Goal: Task Accomplishment & Management: Use online tool/utility

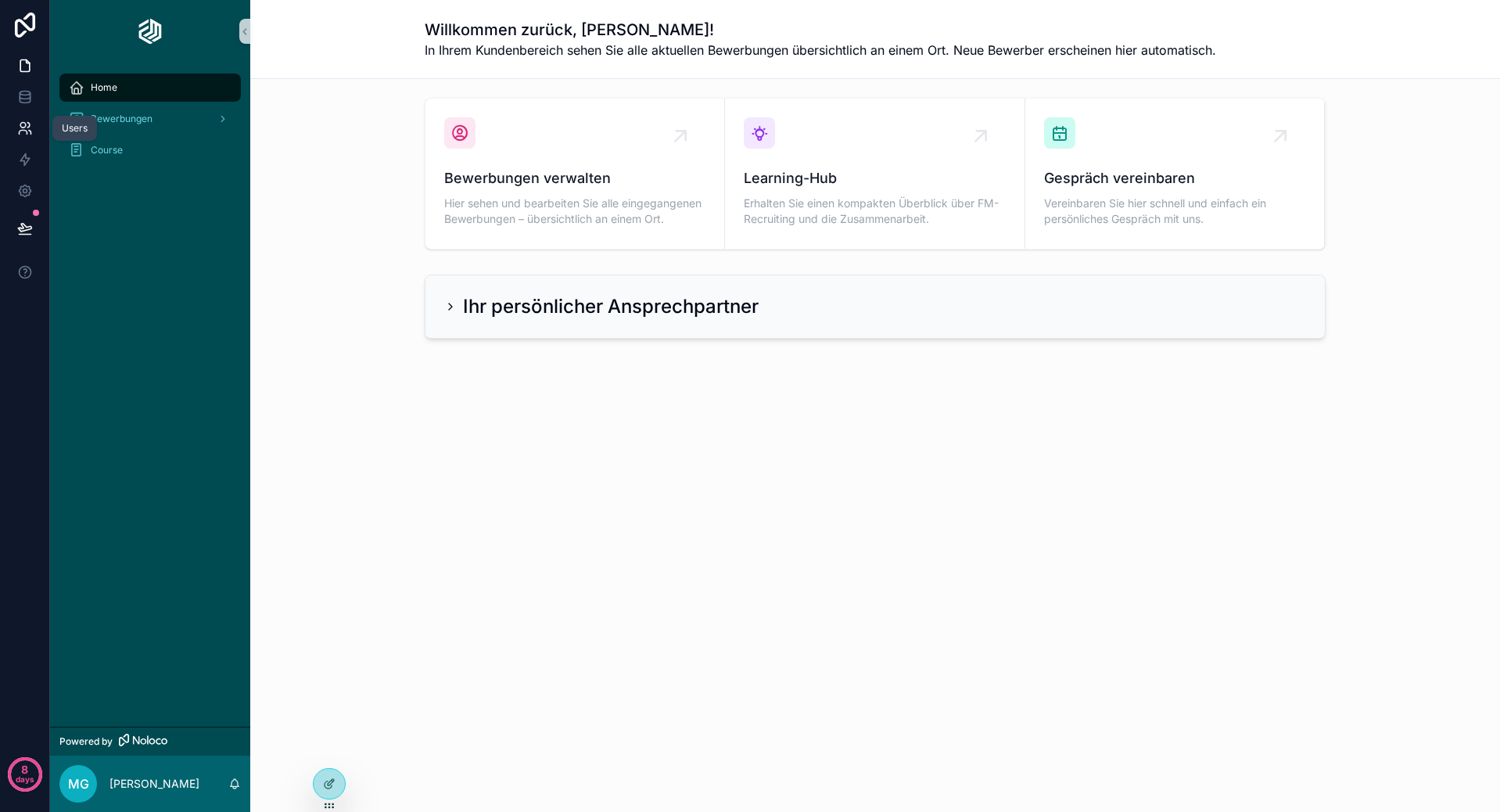
click at [28, 137] on link at bounding box center [24, 128] width 49 height 31
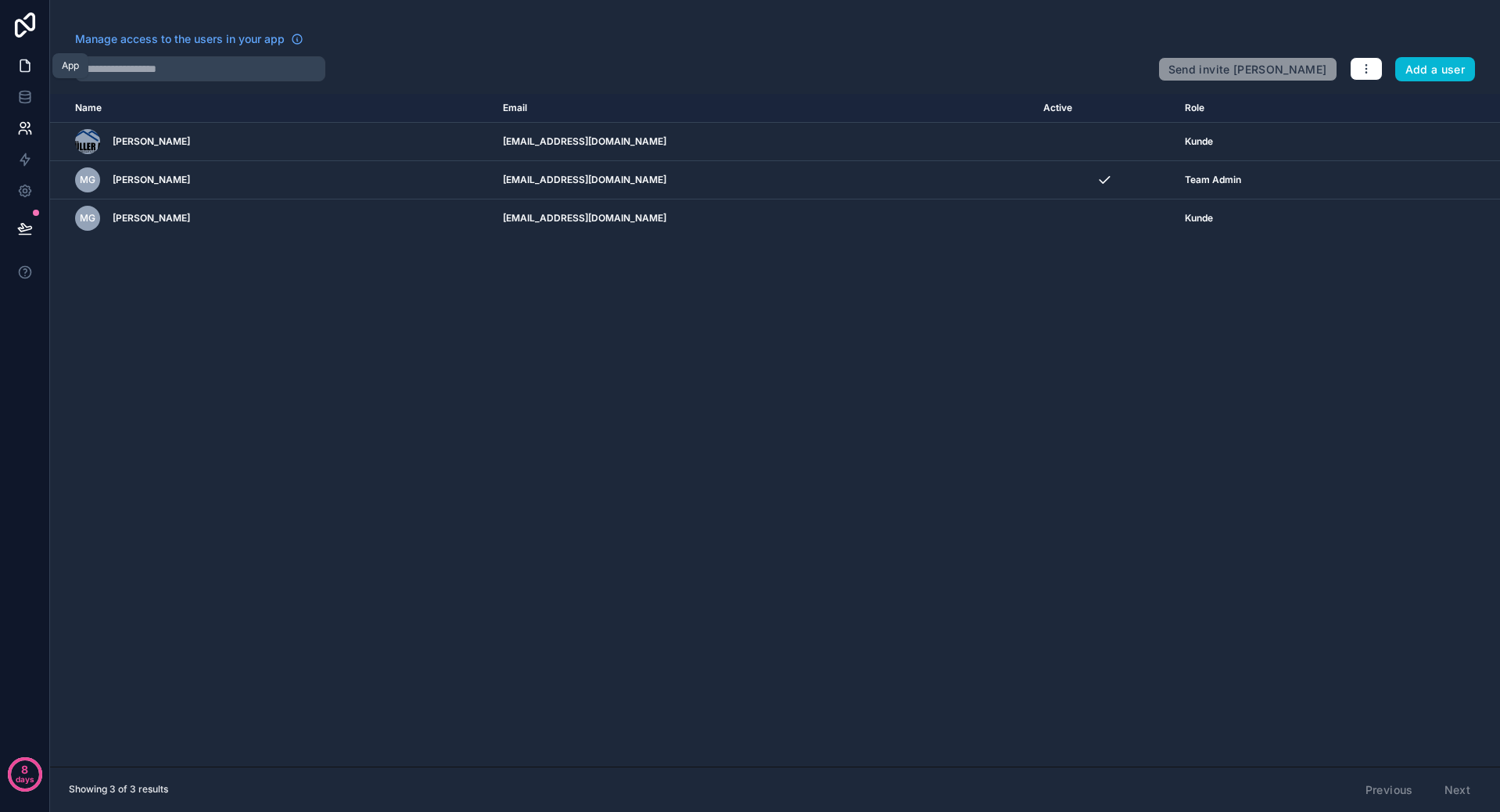
click at [25, 68] on icon at bounding box center [25, 66] width 16 height 16
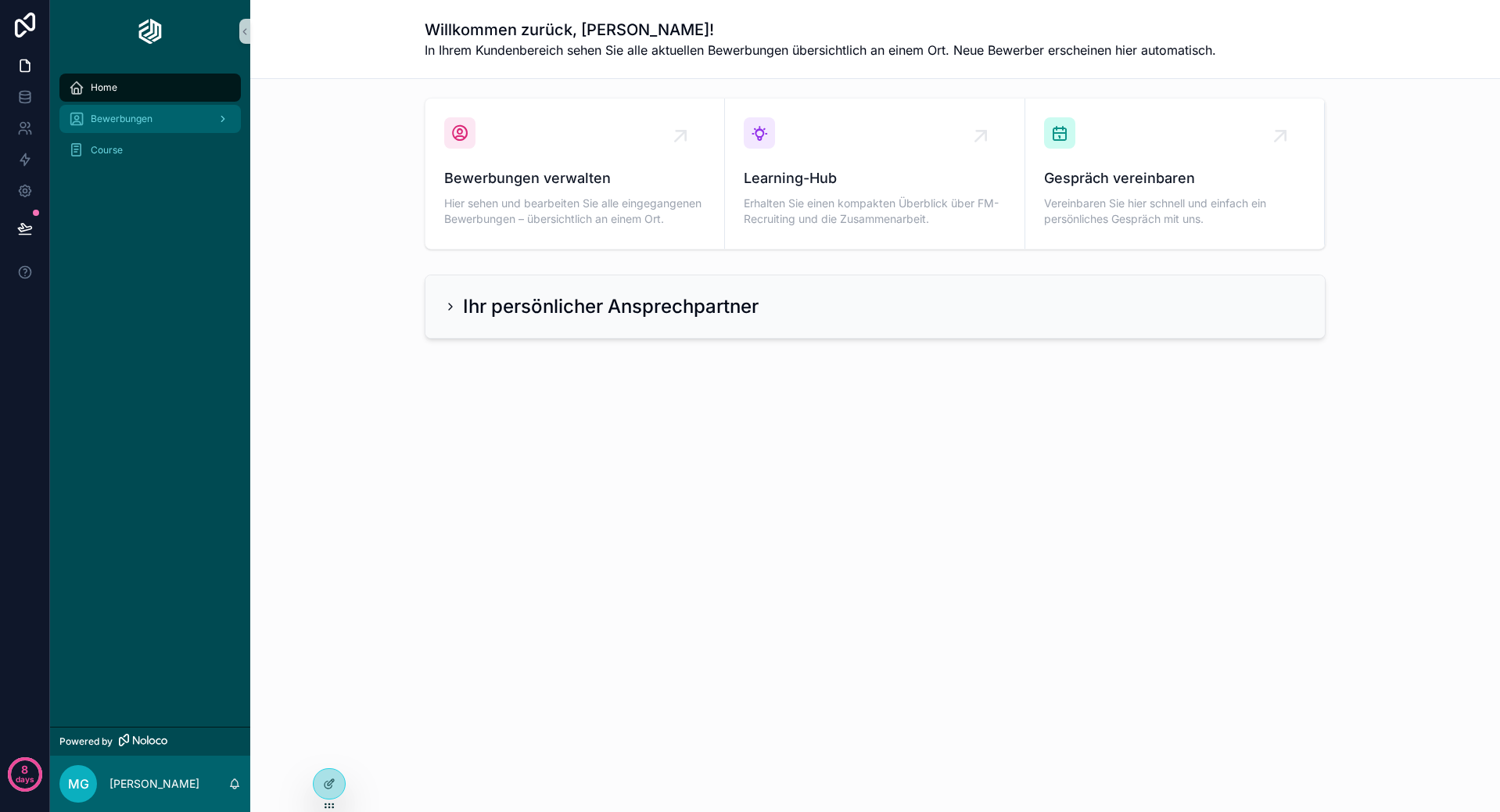
click at [144, 113] on span "Bewerbungen" at bounding box center [122, 119] width 62 height 13
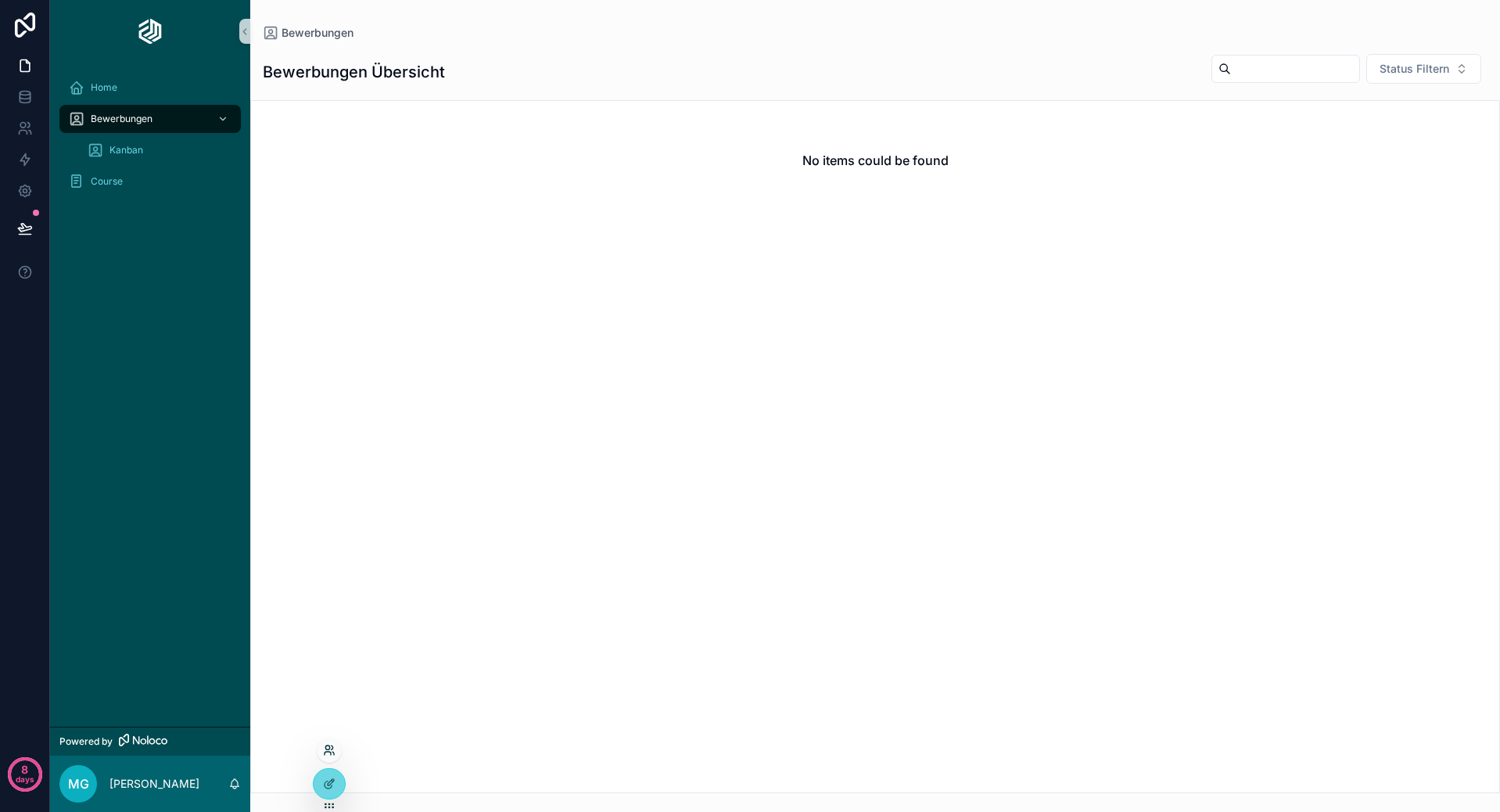
click at [324, 749] on icon at bounding box center [329, 750] width 13 height 13
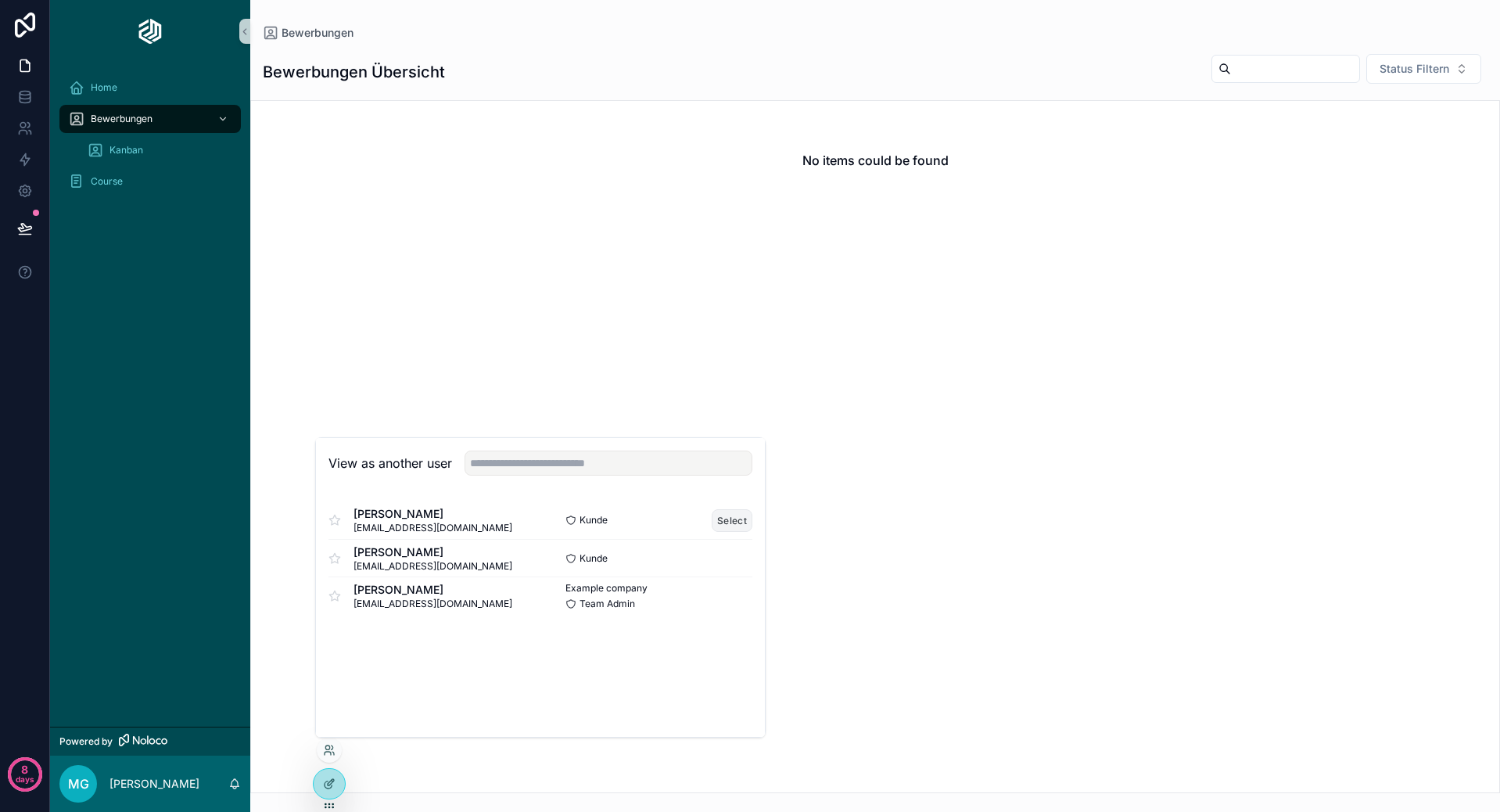
click at [724, 518] on button "Select" at bounding box center [732, 520] width 41 height 23
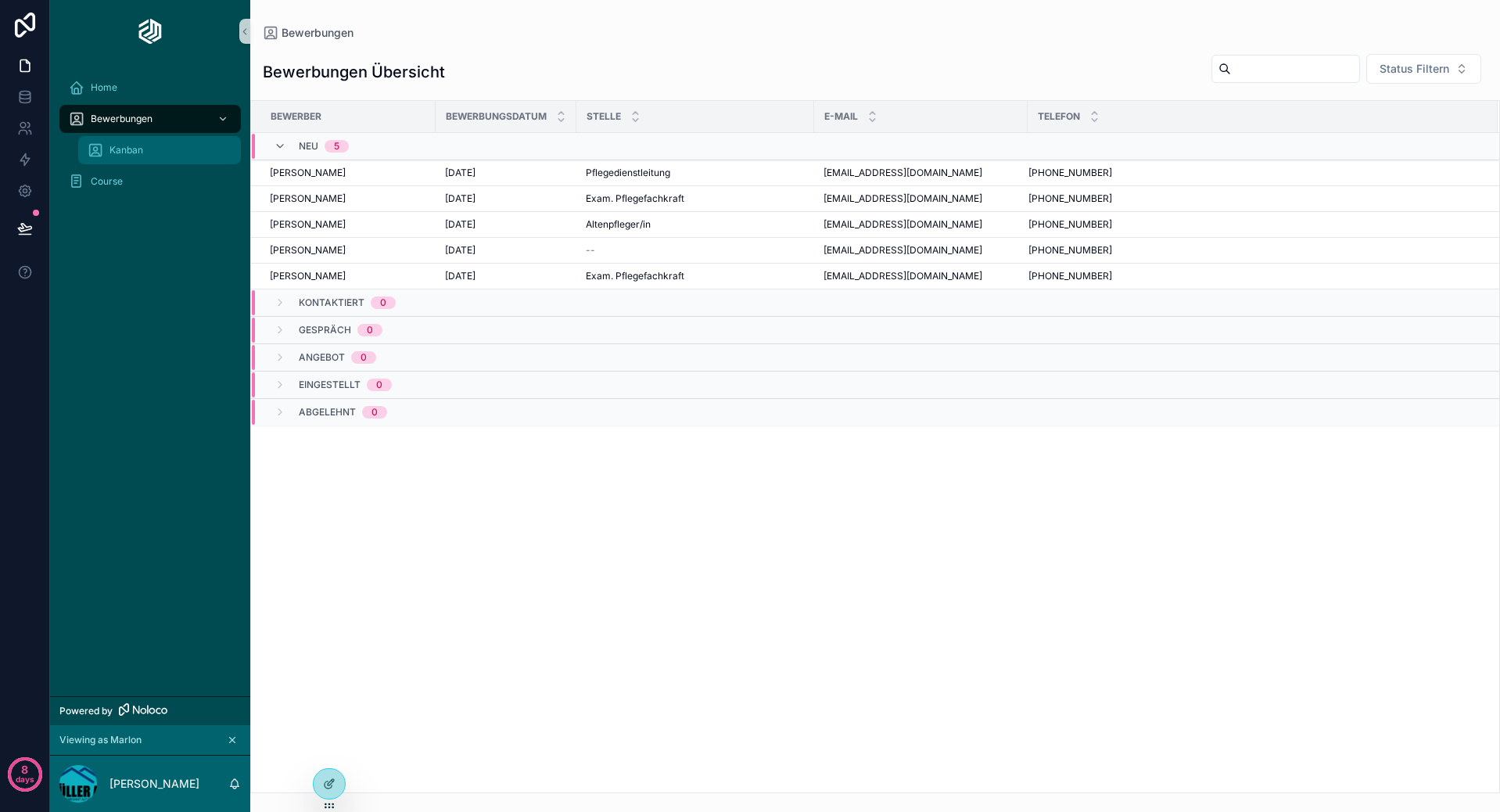
click at [170, 143] on div "Kanban" at bounding box center [159, 150] width 144 height 25
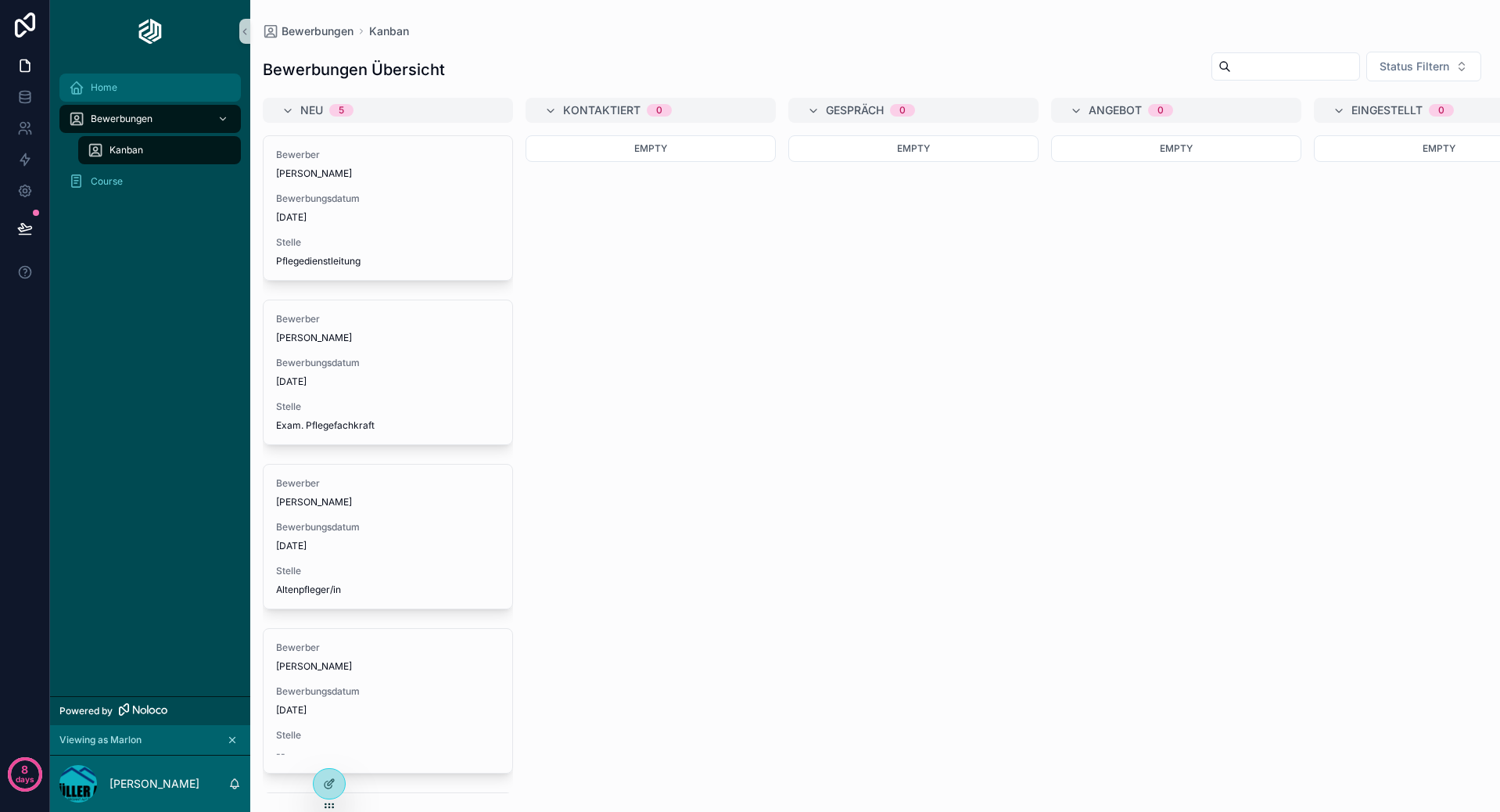
click at [171, 91] on div "Home" at bounding box center [150, 88] width 163 height 25
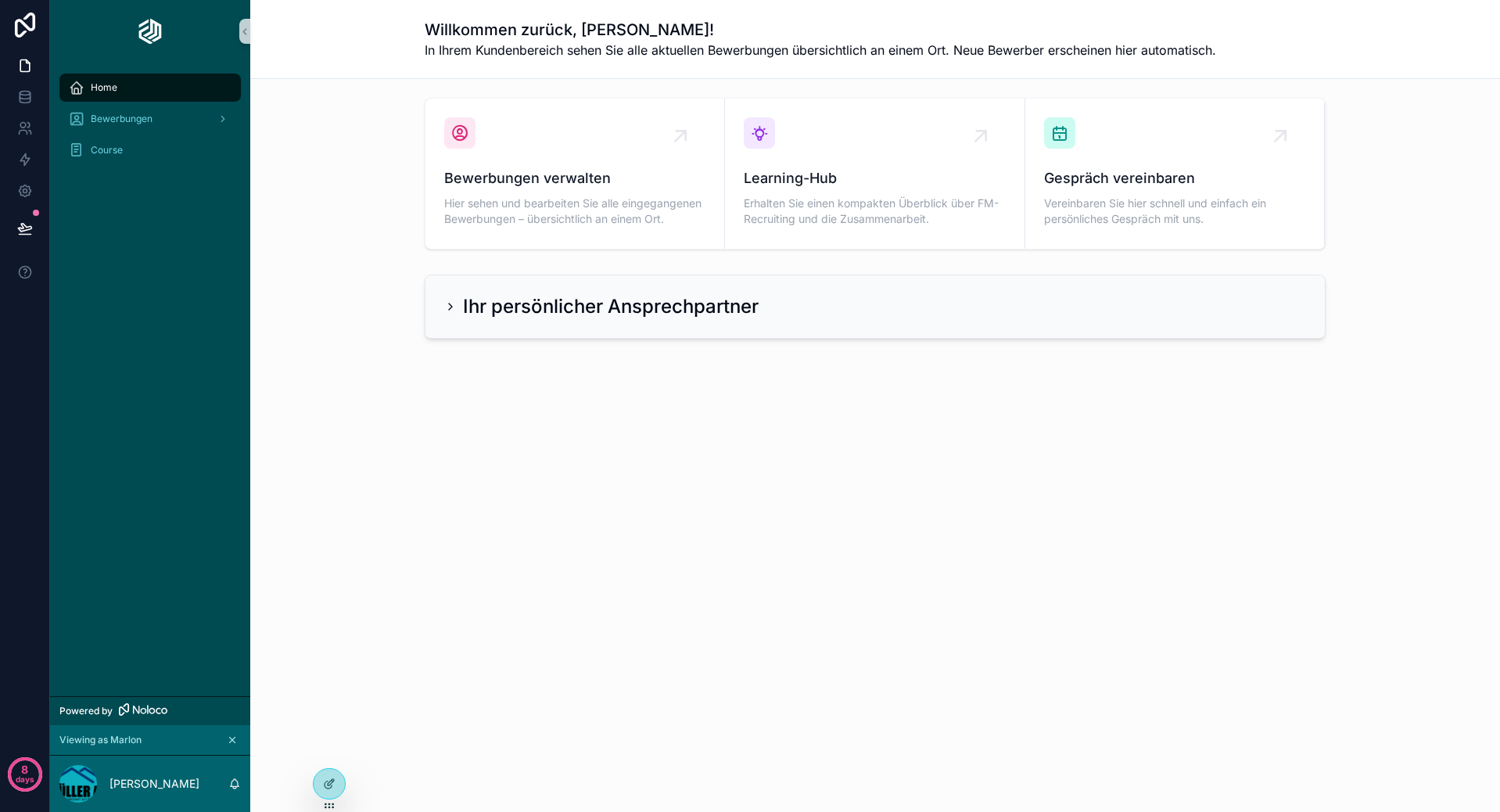
click at [165, 102] on div "Home" at bounding box center [150, 88] width 200 height 31
click at [163, 113] on div "Bewerbungen" at bounding box center [150, 119] width 163 height 25
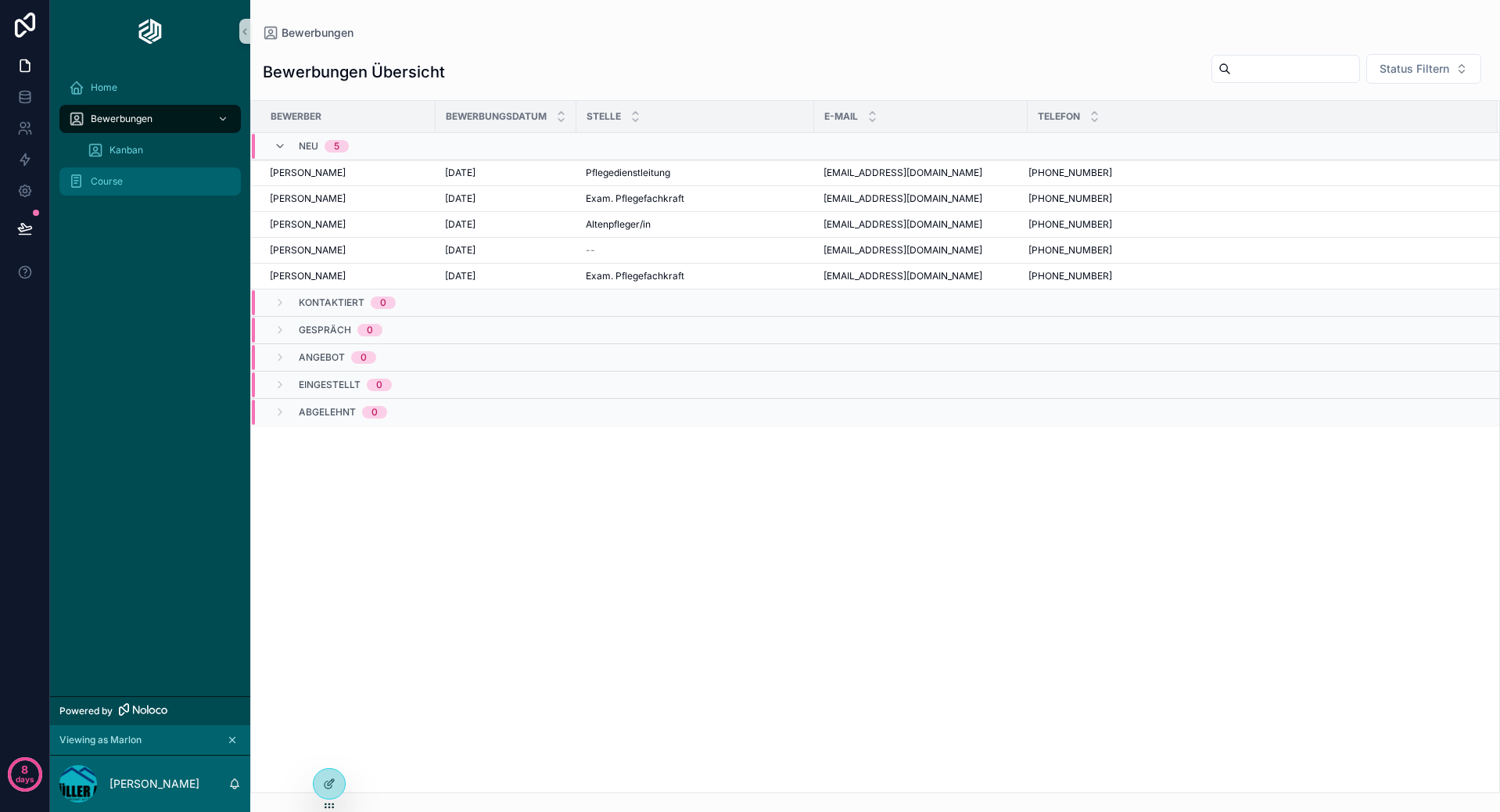
click at [129, 181] on div "Course" at bounding box center [150, 181] width 163 height 25
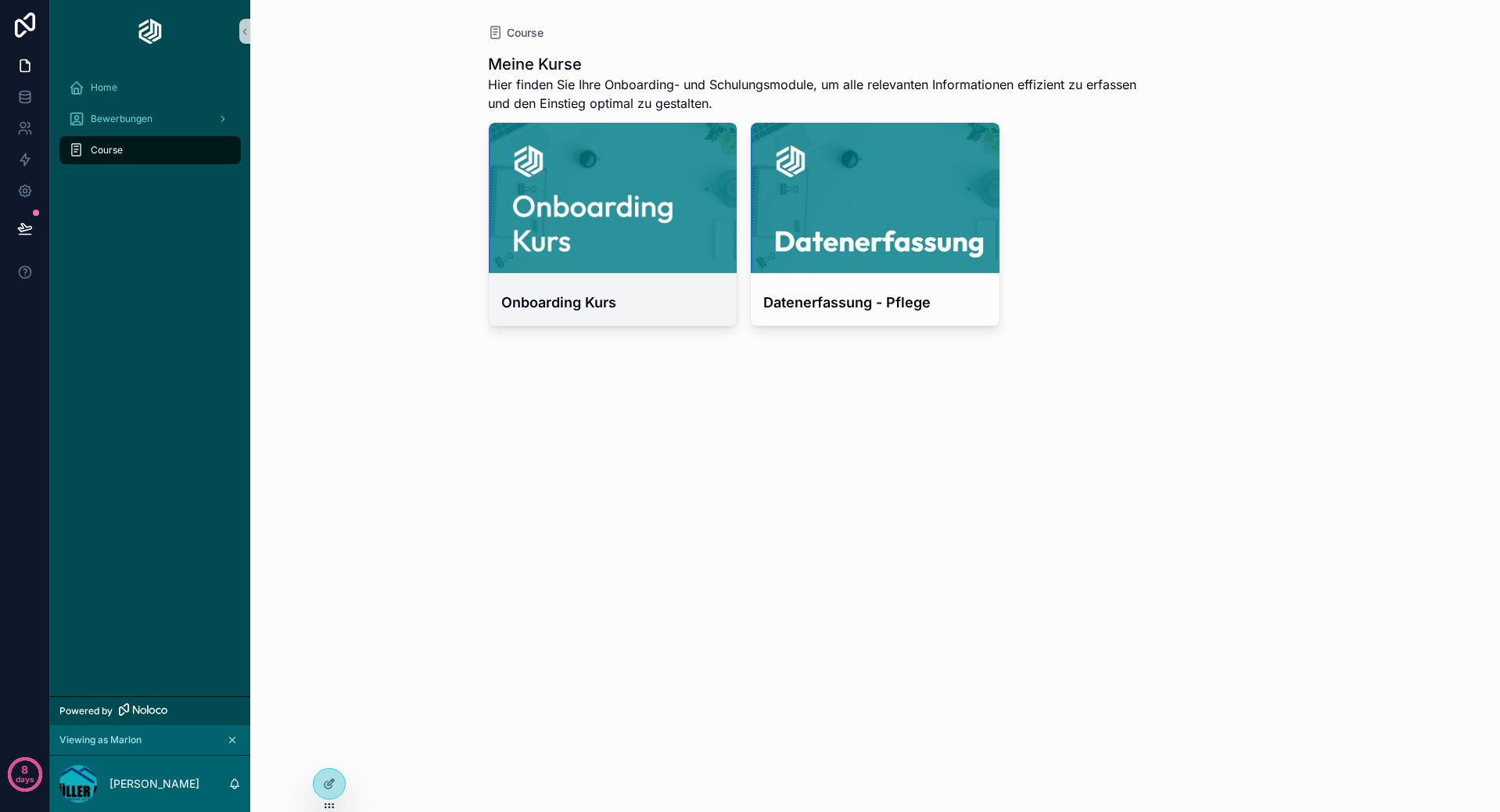
click at [609, 237] on div "scrollable content" at bounding box center [613, 197] width 249 height 150
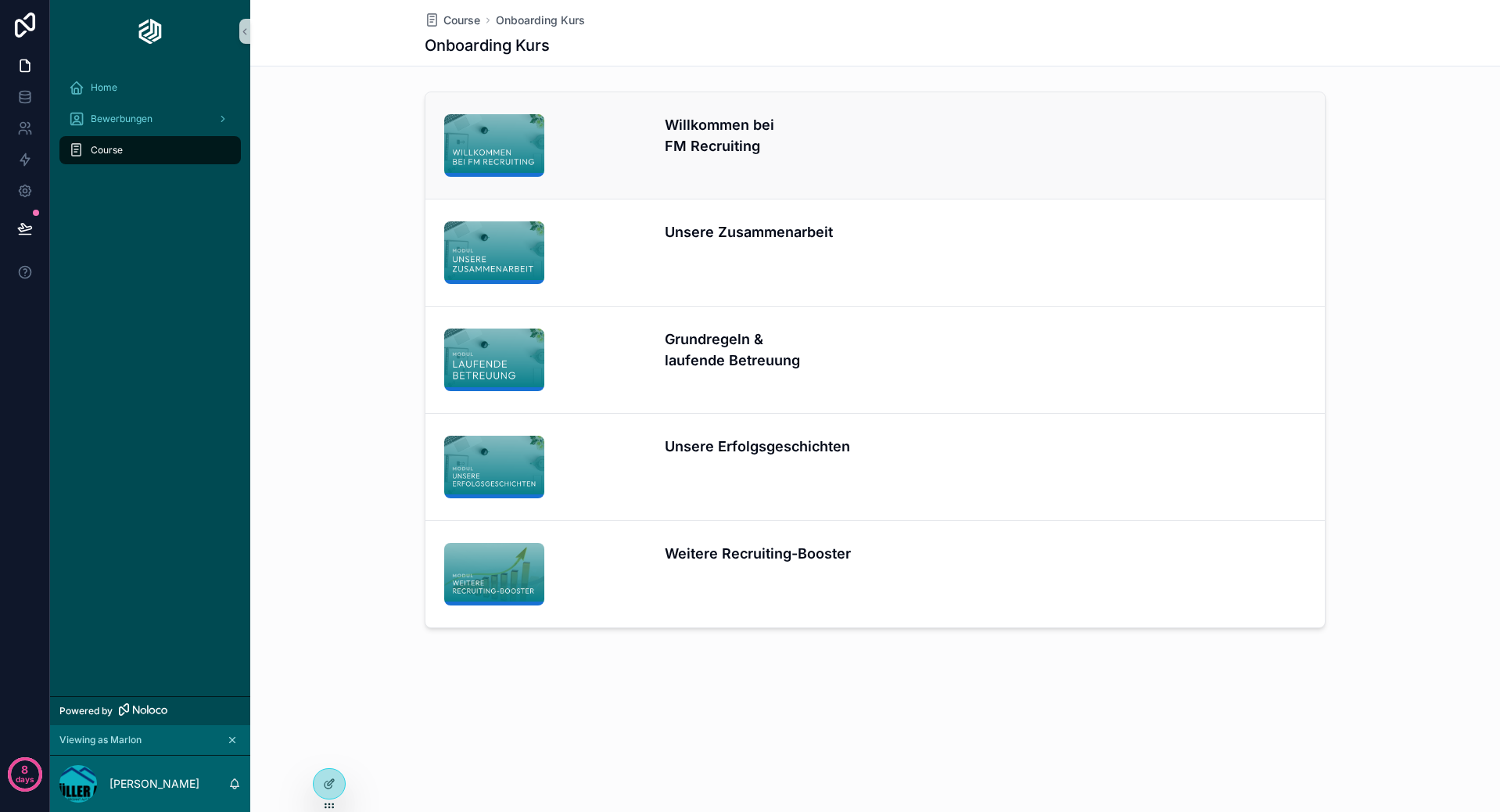
click at [798, 156] on div "Willkommen bei FM Recruiting" at bounding box center [765, 145] width 202 height 63
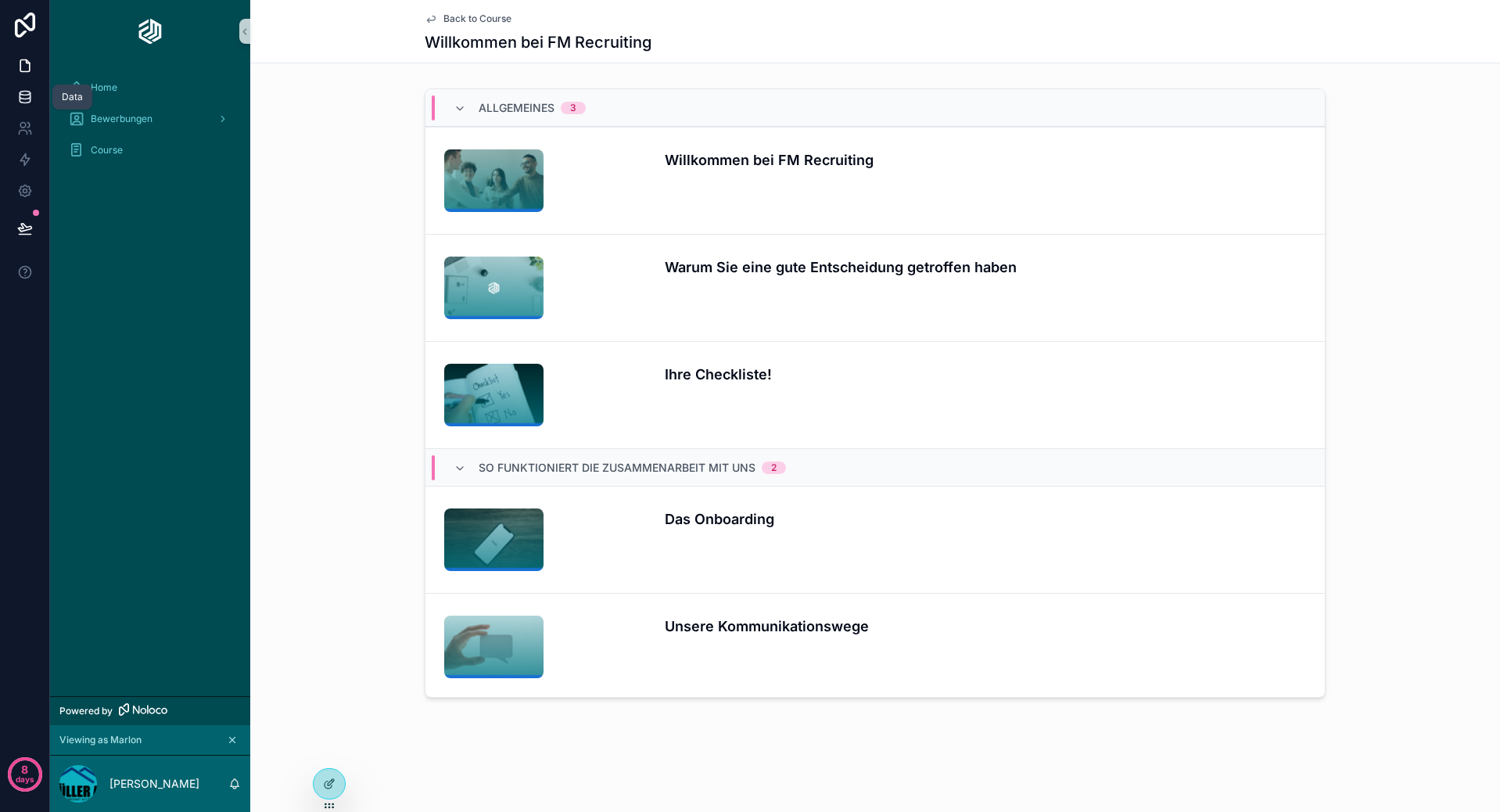
click at [27, 102] on icon at bounding box center [24, 100] width 10 height 6
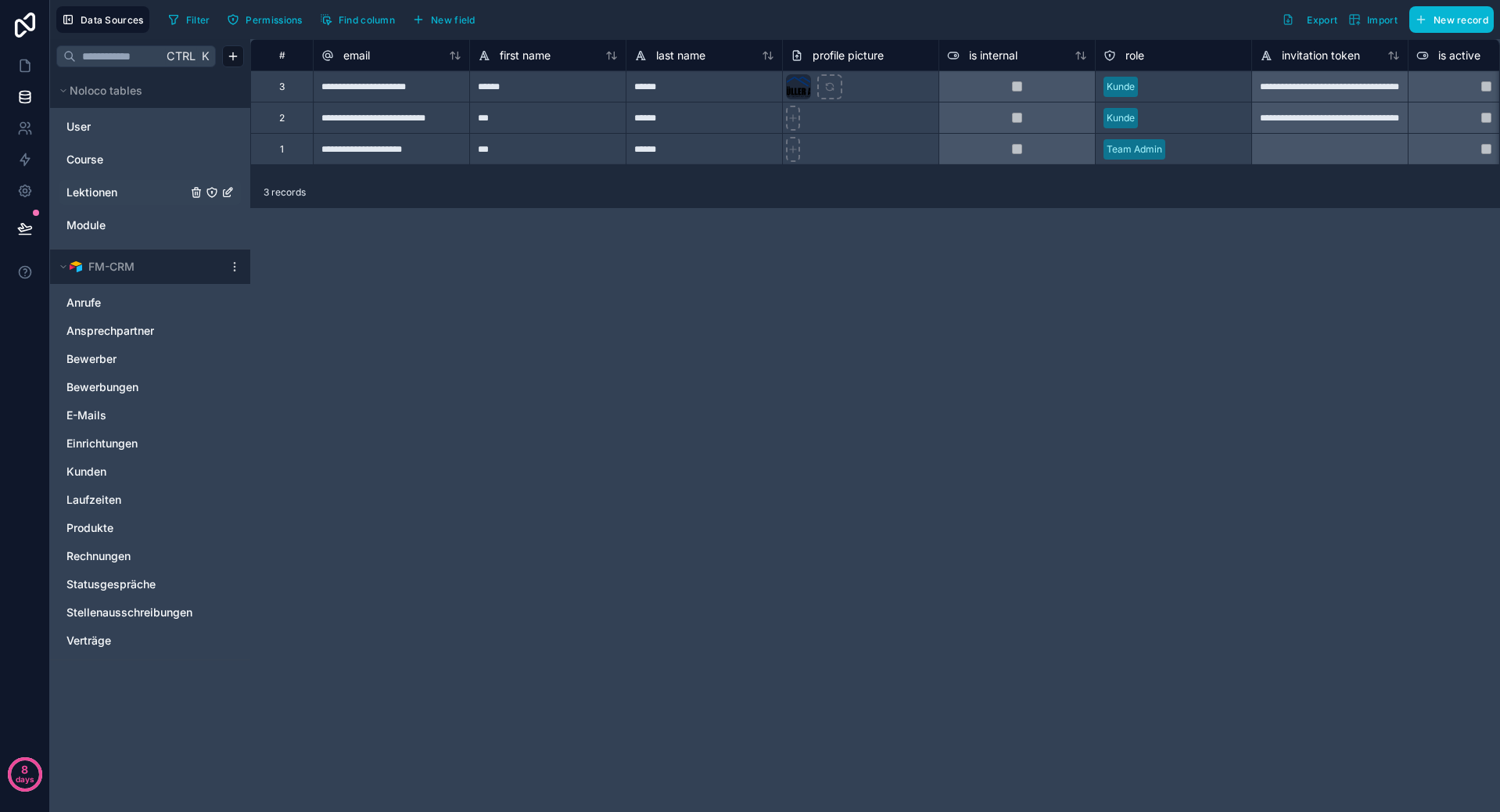
click at [109, 192] on span "Lektionen" at bounding box center [92, 192] width 51 height 16
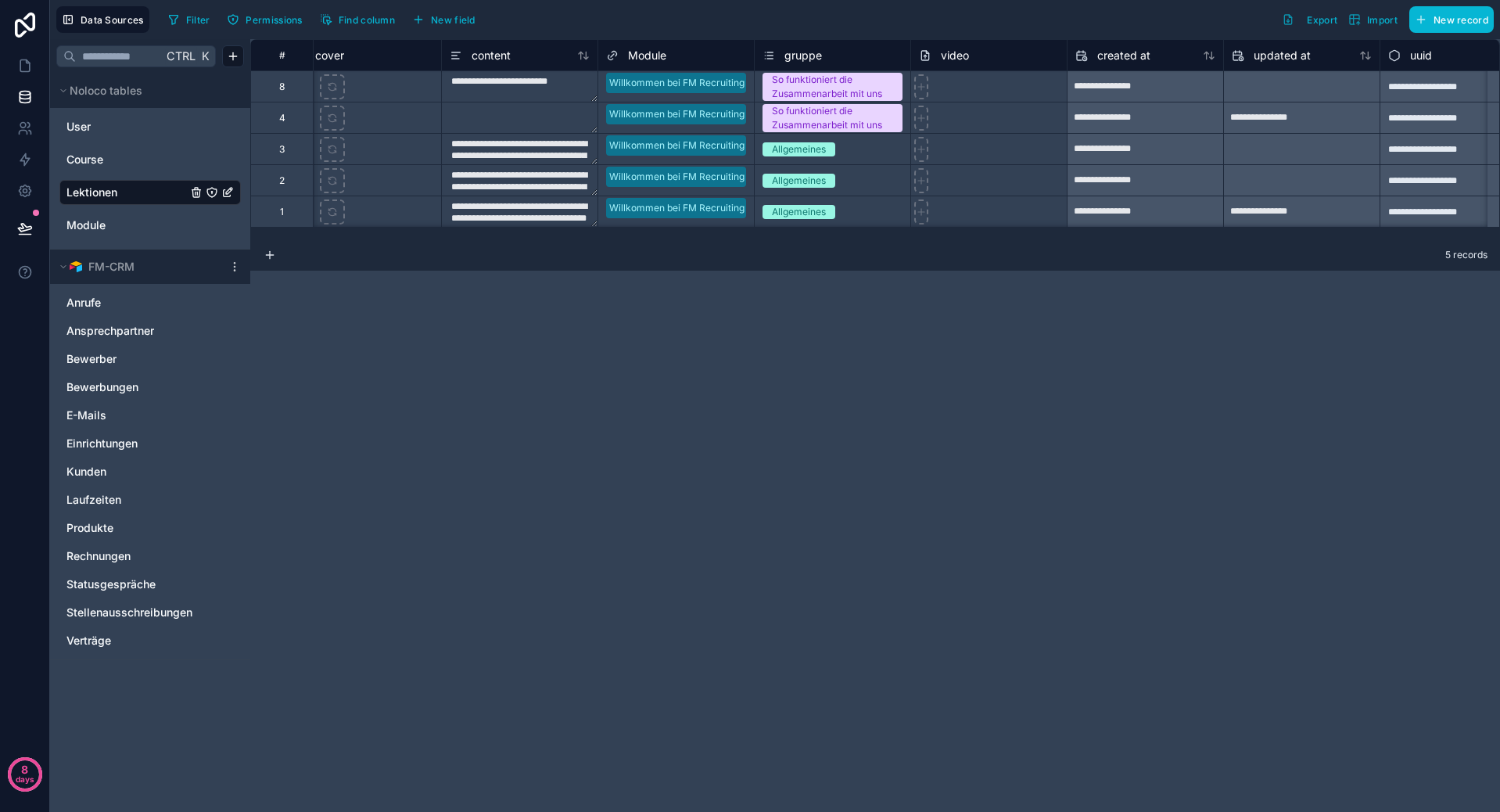
scroll to position [0, 233]
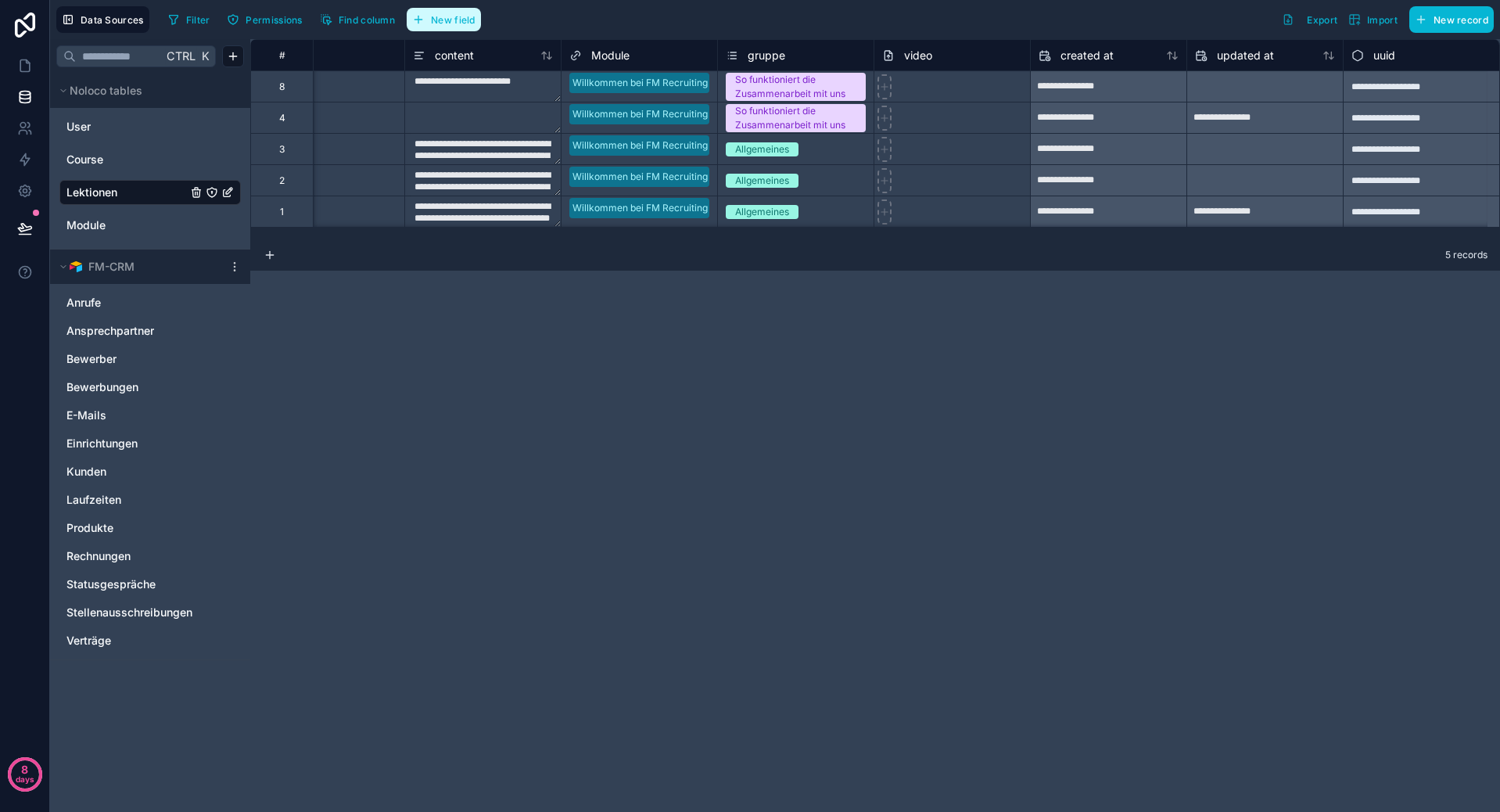
click at [471, 18] on span "New field" at bounding box center [453, 20] width 45 height 12
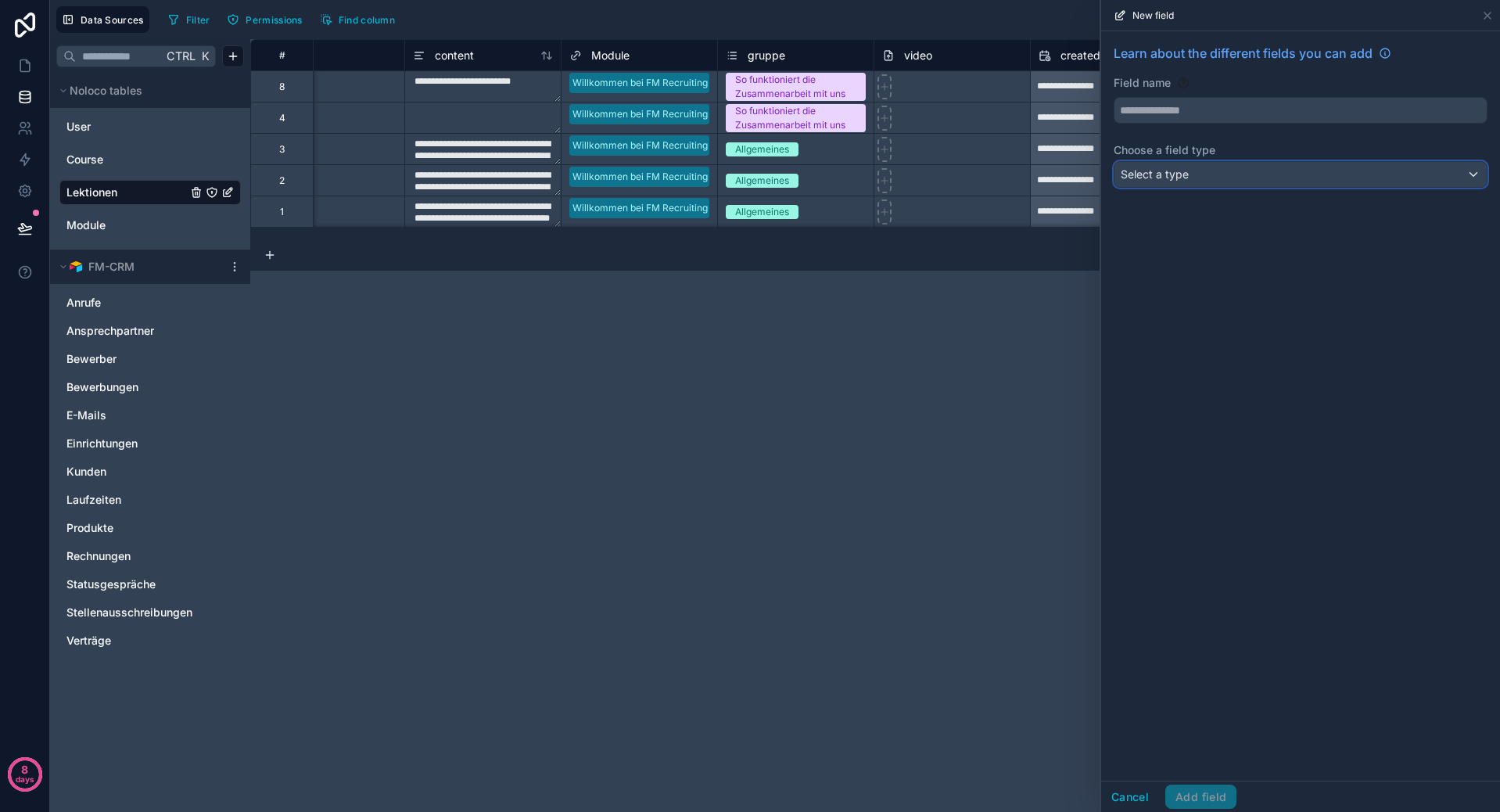
click at [1237, 178] on div "Select a type" at bounding box center [1301, 174] width 372 height 25
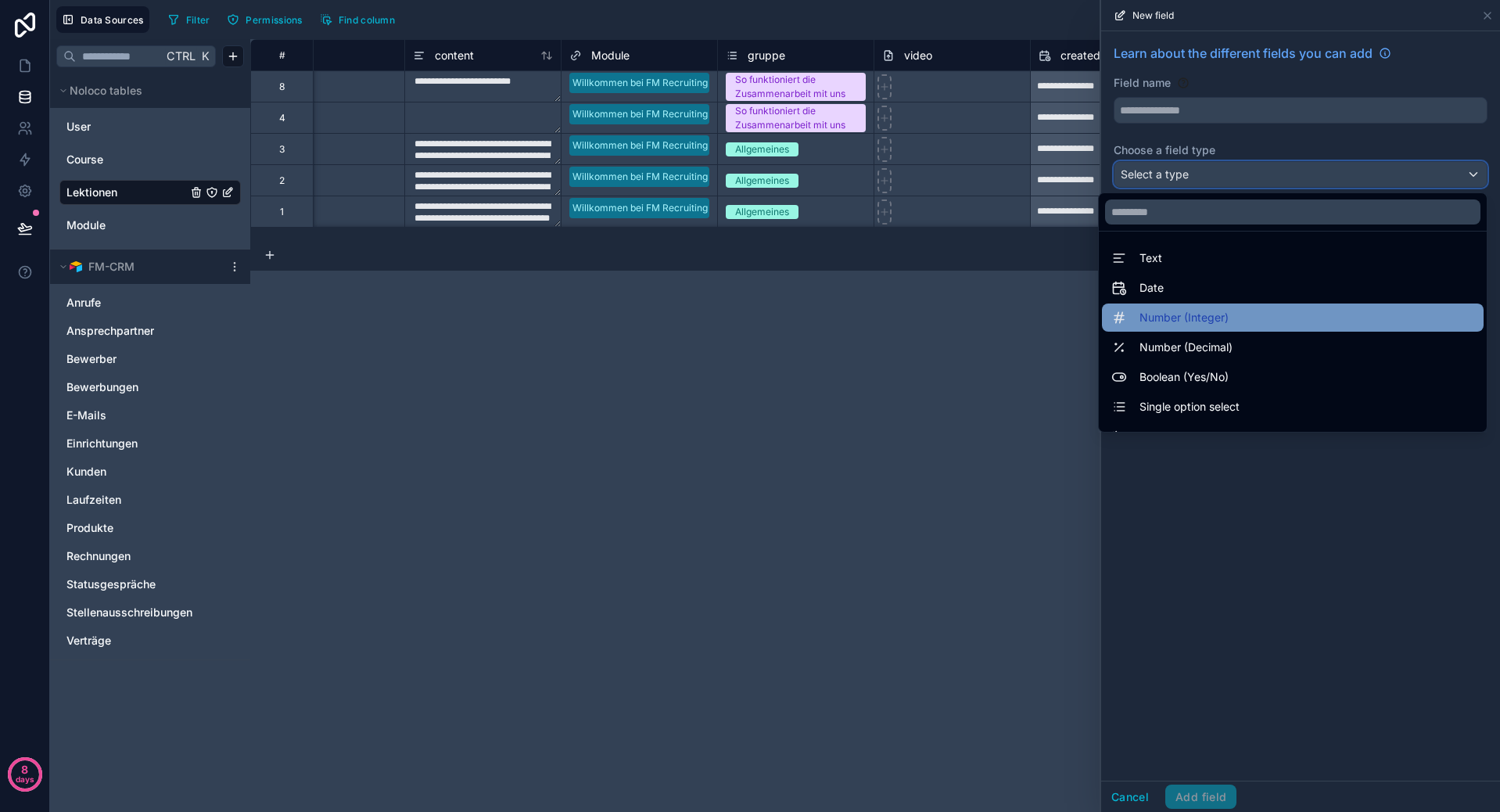
scroll to position [156, 0]
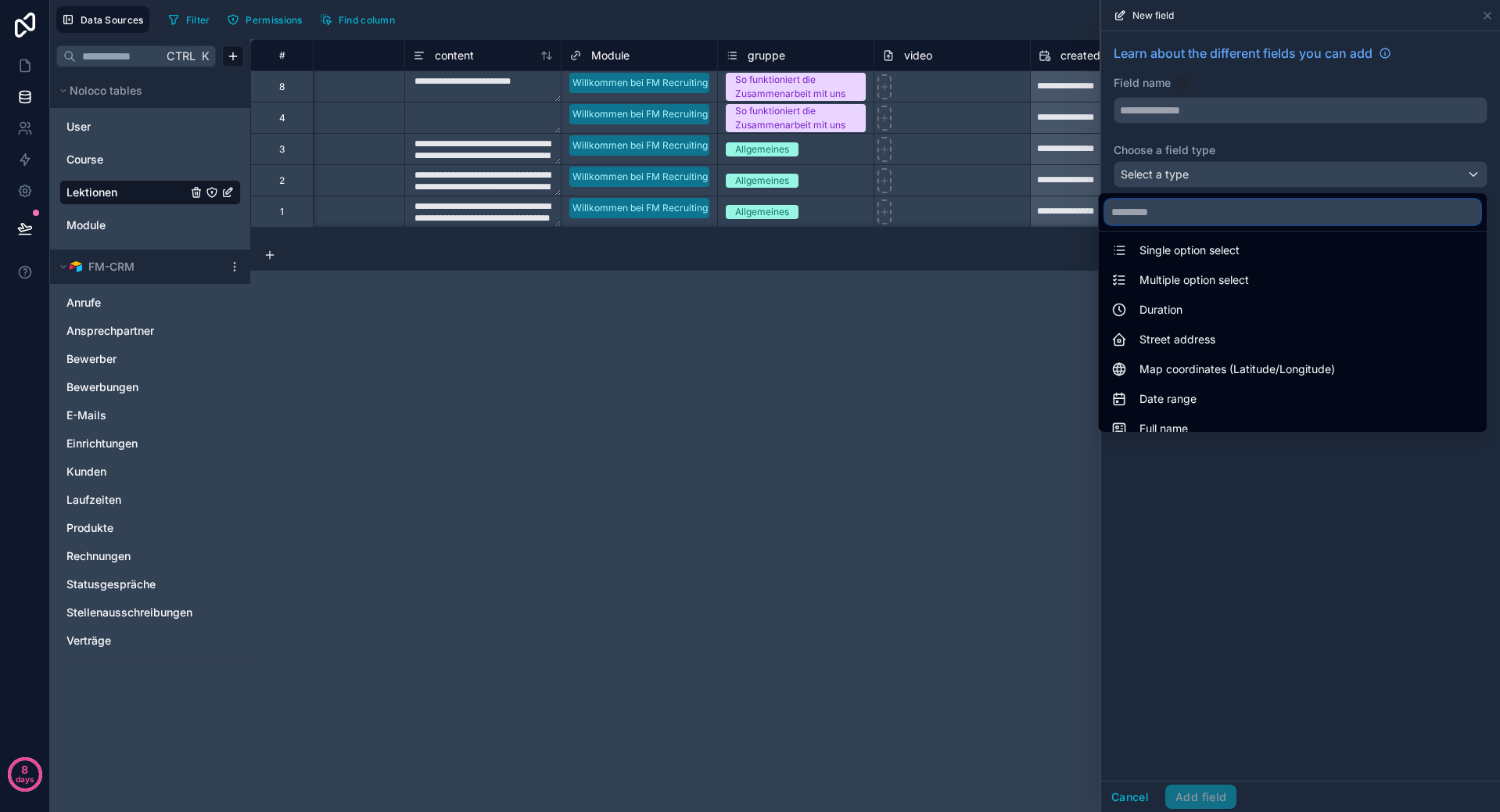
click at [1196, 211] on input "text" at bounding box center [1293, 212] width 375 height 25
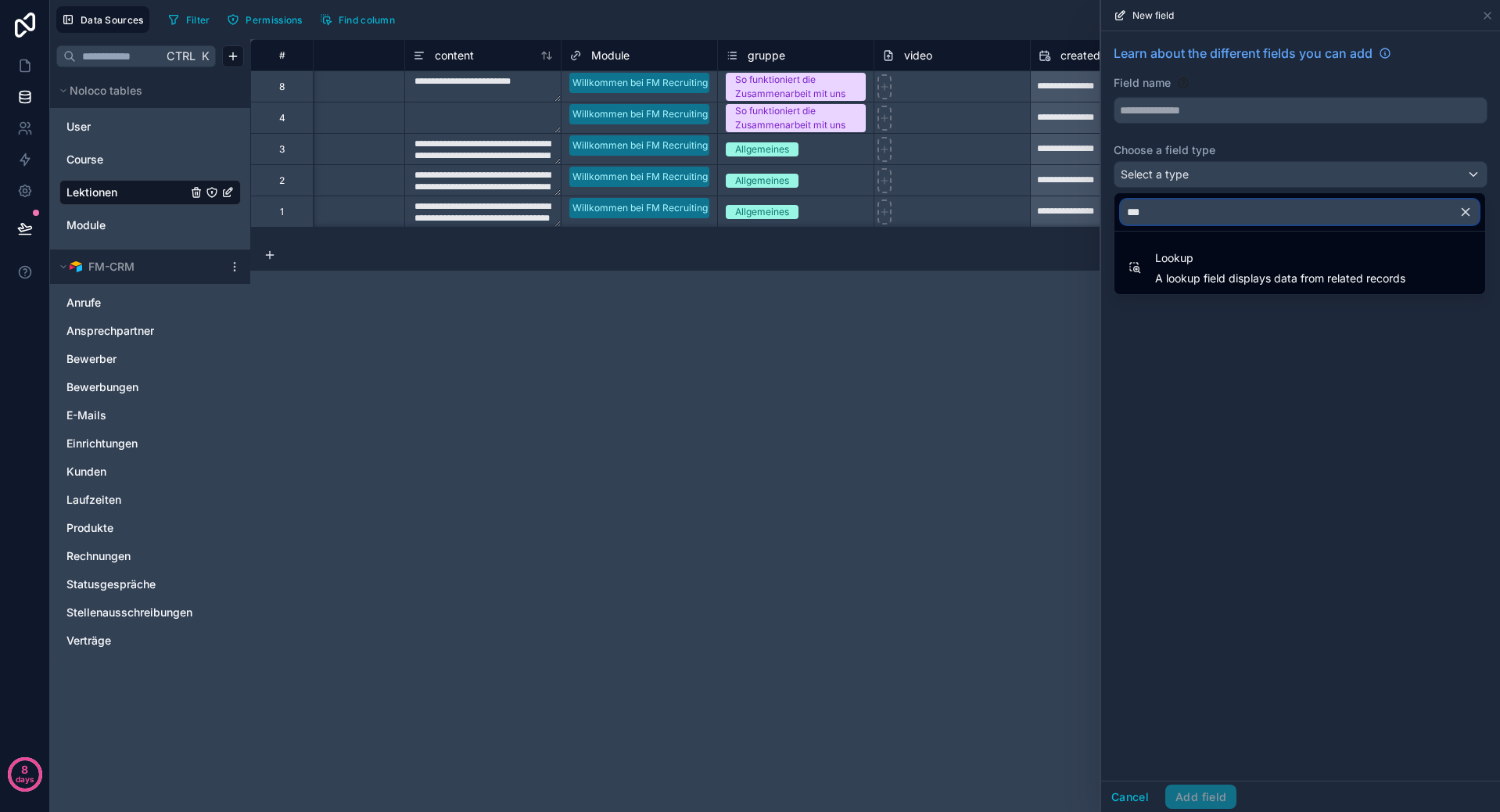
scroll to position [0, 0]
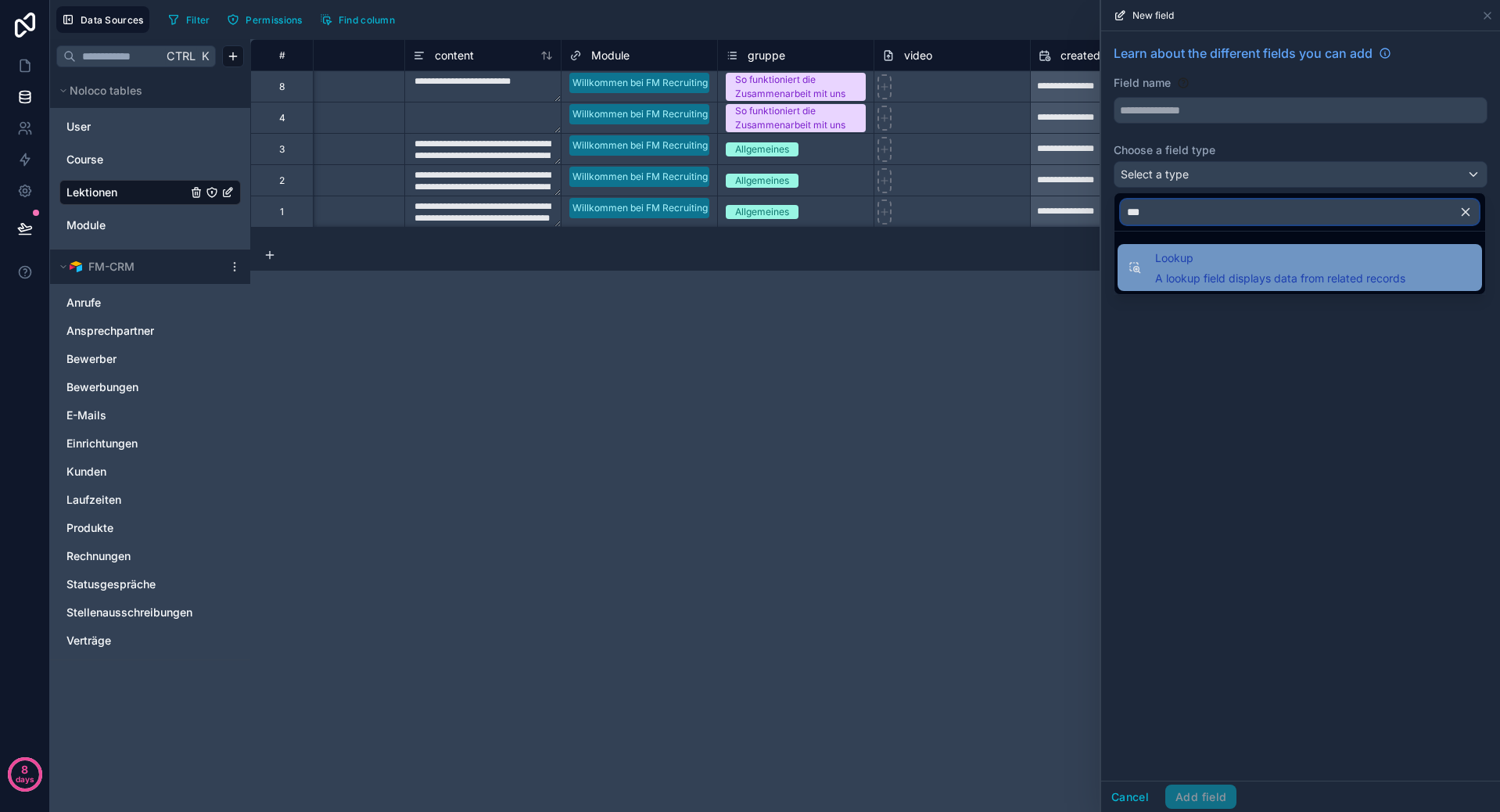
type input "***"
click at [1197, 272] on span "A lookup field displays data from related records" at bounding box center [1280, 279] width 251 height 16
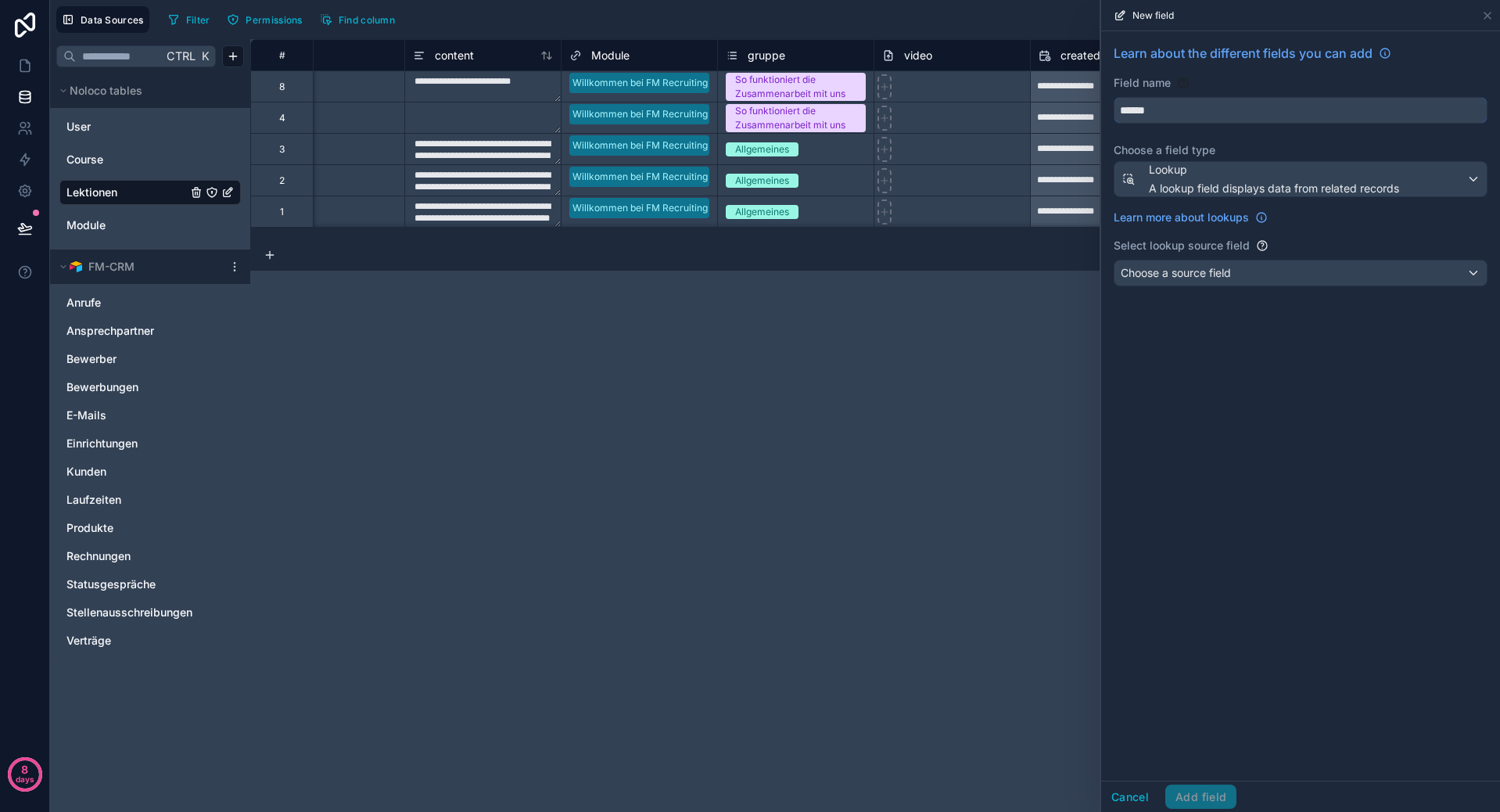
click at [1196, 112] on input "******" at bounding box center [1301, 110] width 372 height 25
type input "**********"
drag, startPoint x: 1271, startPoint y: 406, endPoint x: 1260, endPoint y: 365, distance: 42.4
click at [1271, 404] on div "**********" at bounding box center [1301, 406] width 399 height 749
click at [1260, 282] on div "Choose a source field" at bounding box center [1301, 273] width 372 height 25
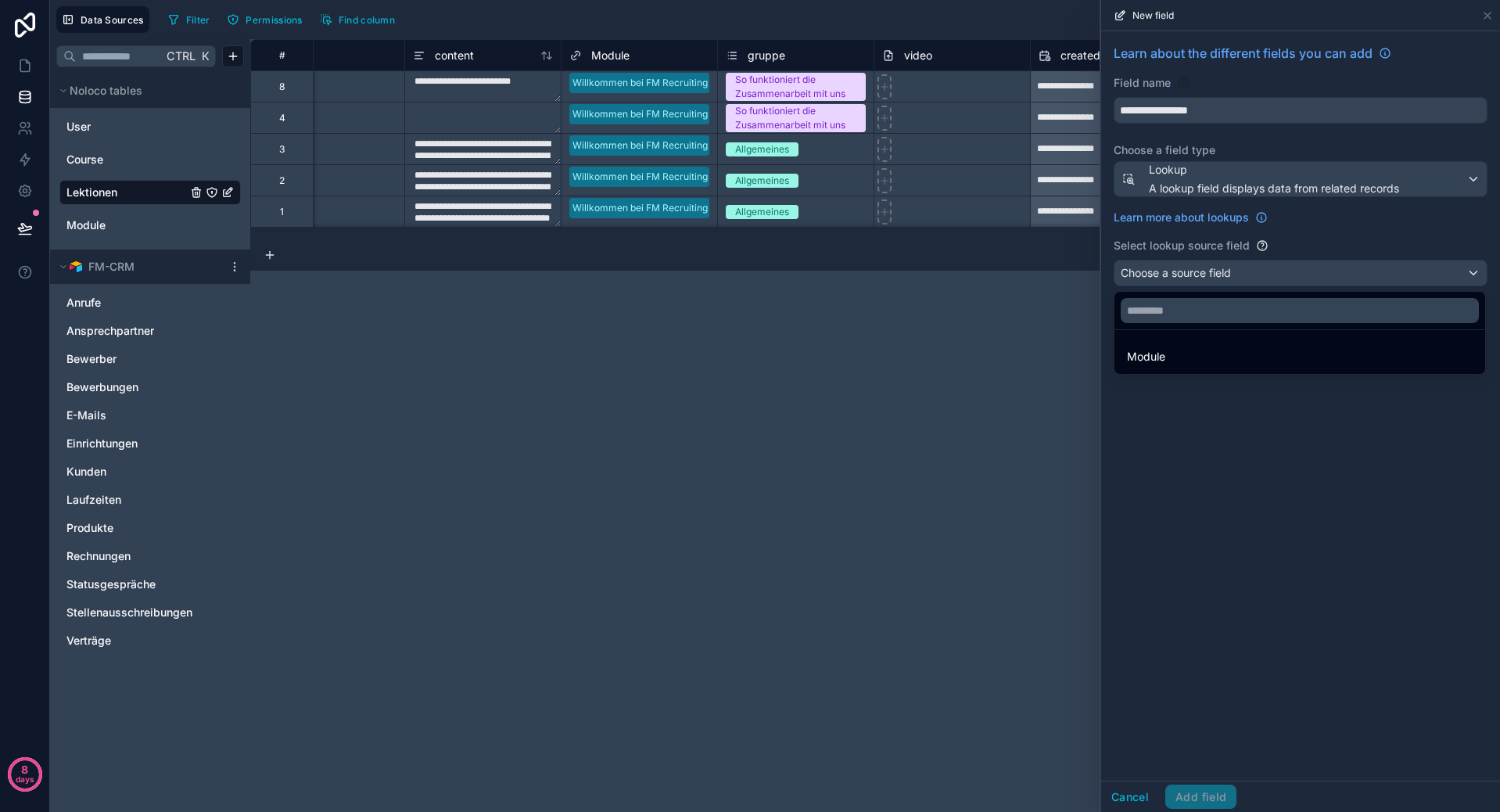
click at [1265, 182] on div at bounding box center [1301, 406] width 399 height 812
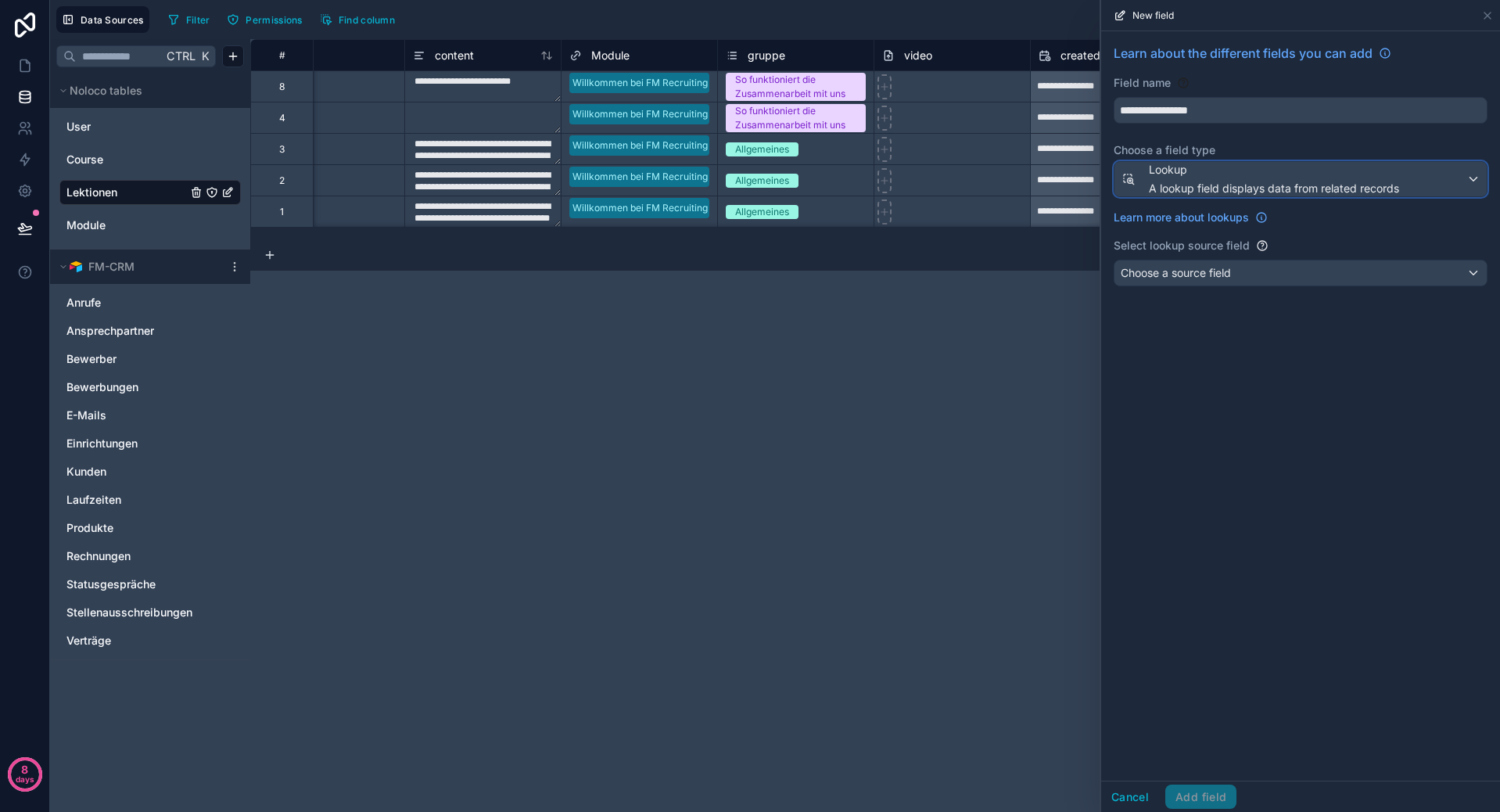
click at [1264, 192] on span "A lookup field displays data from related records" at bounding box center [1274, 188] width 251 height 16
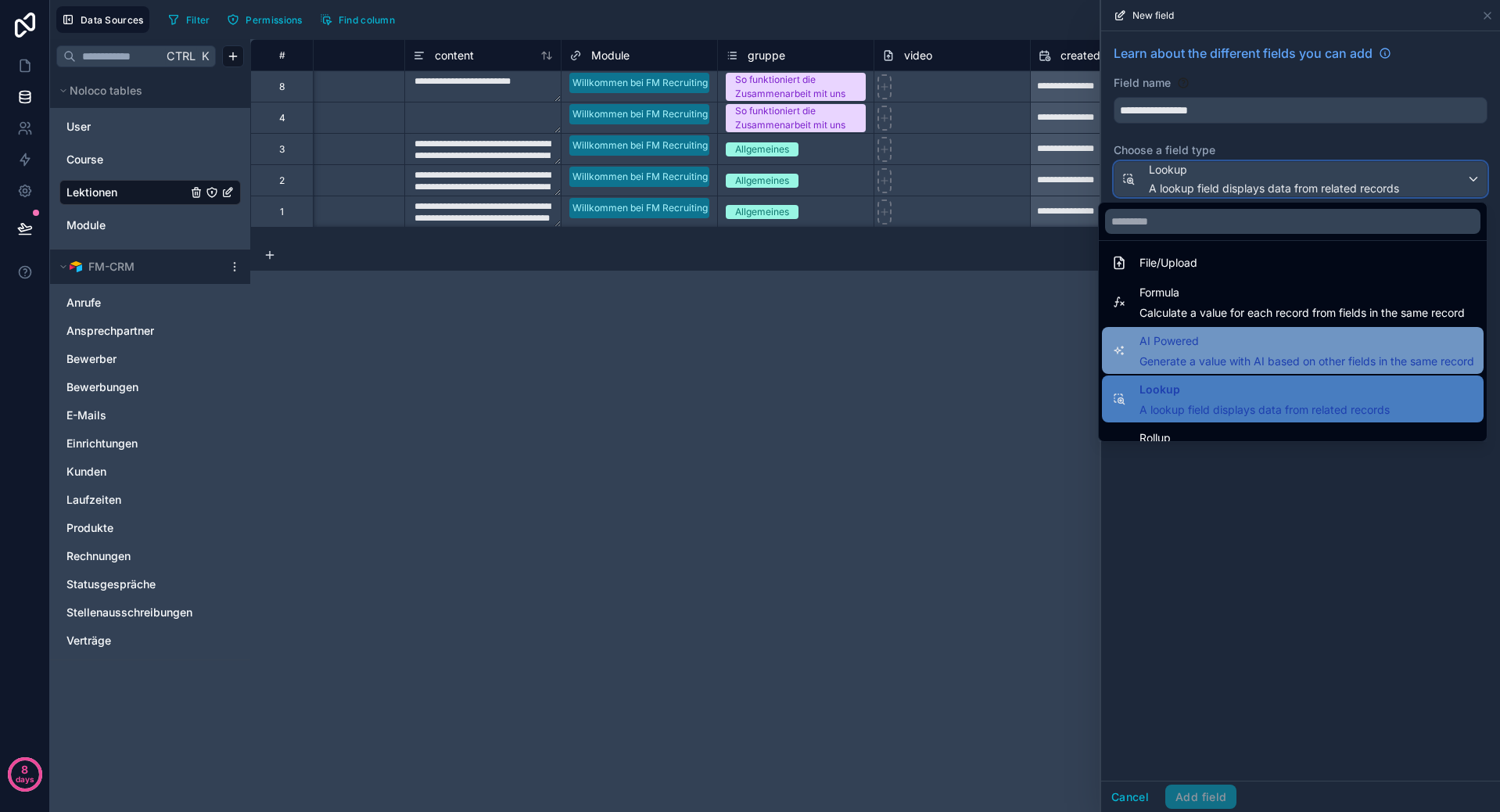
scroll to position [454, 0]
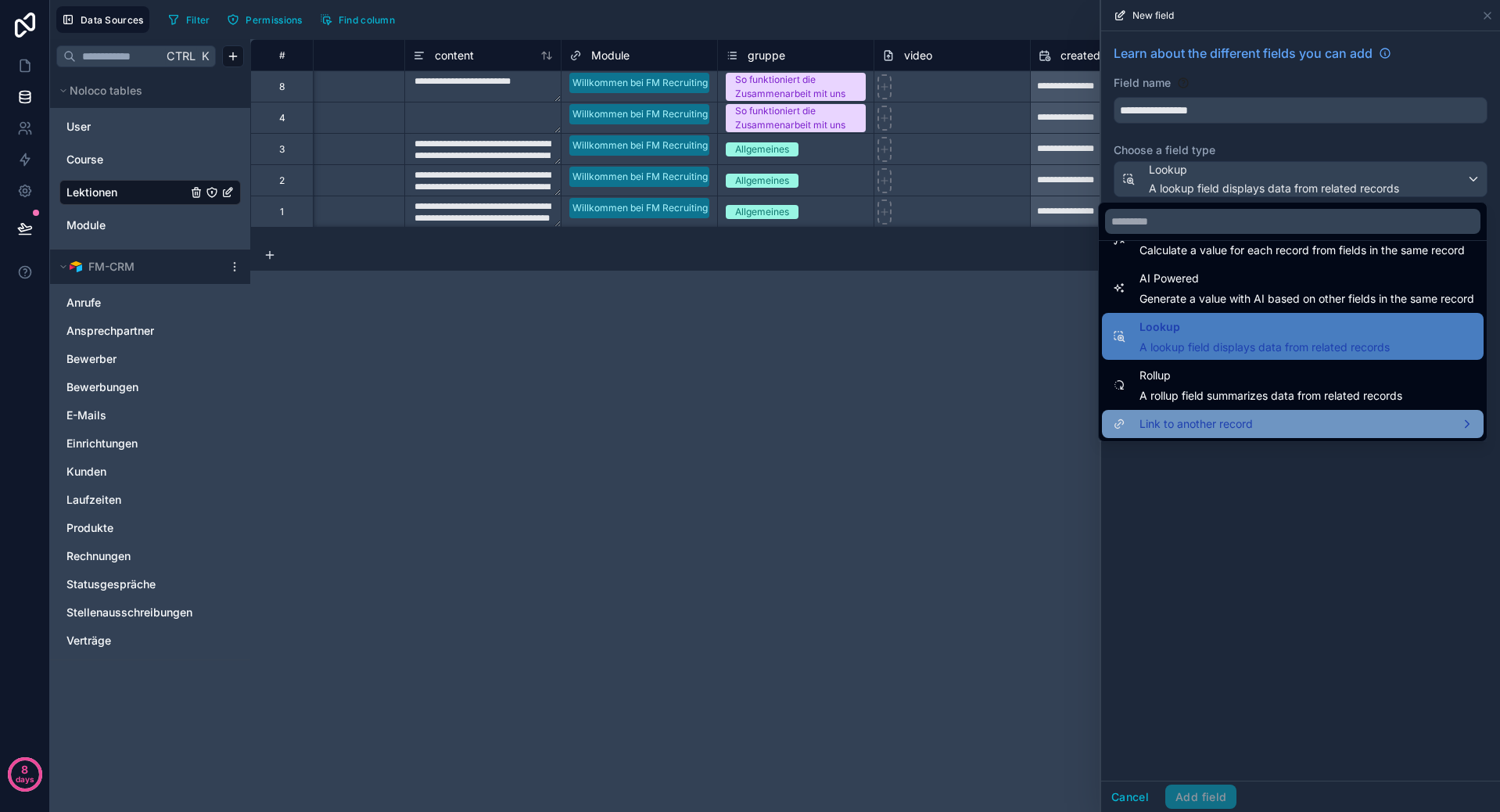
click at [1238, 414] on div "Link to another record" at bounding box center [1293, 424] width 382 height 28
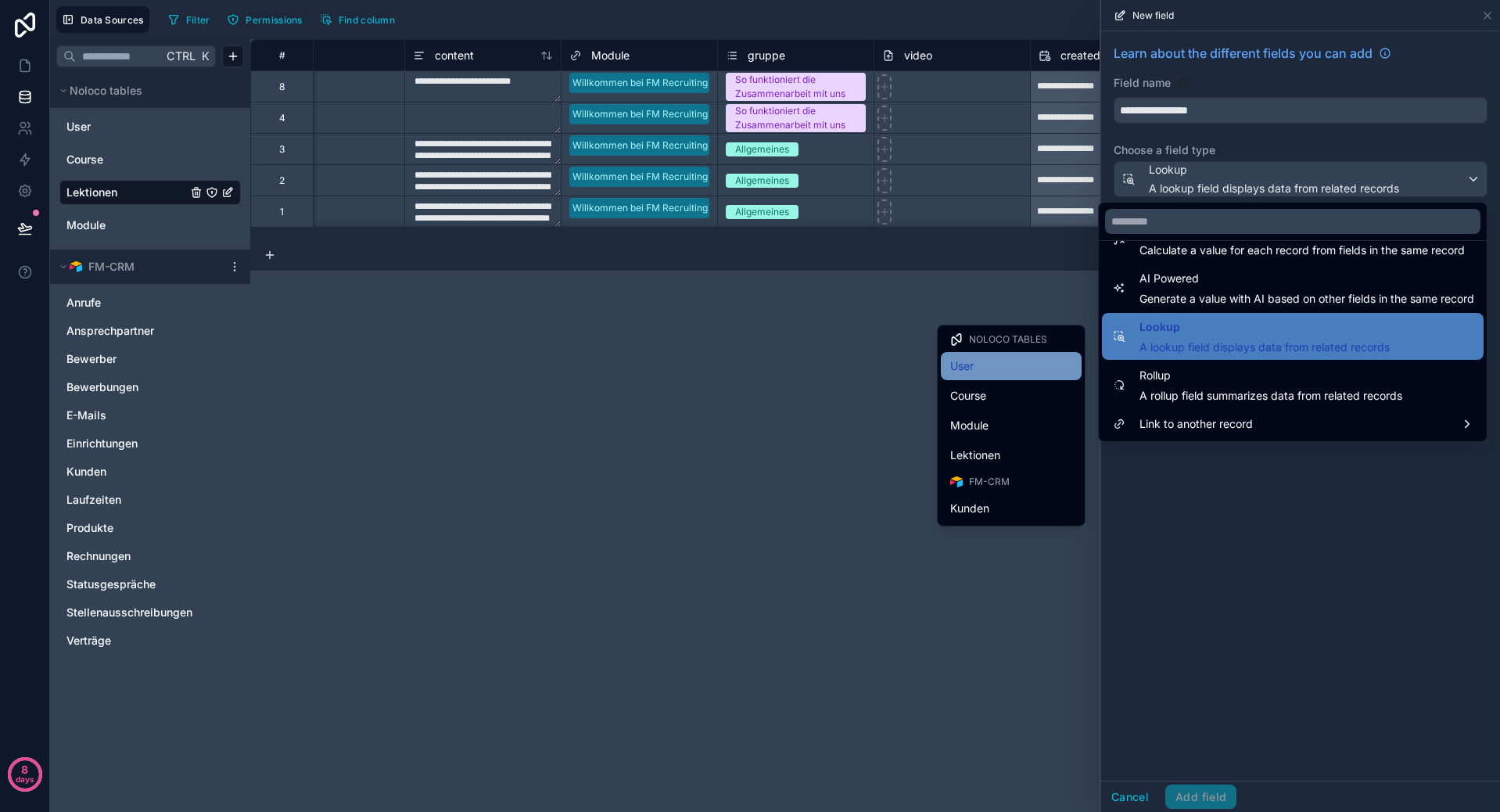
scroll to position [79, 0]
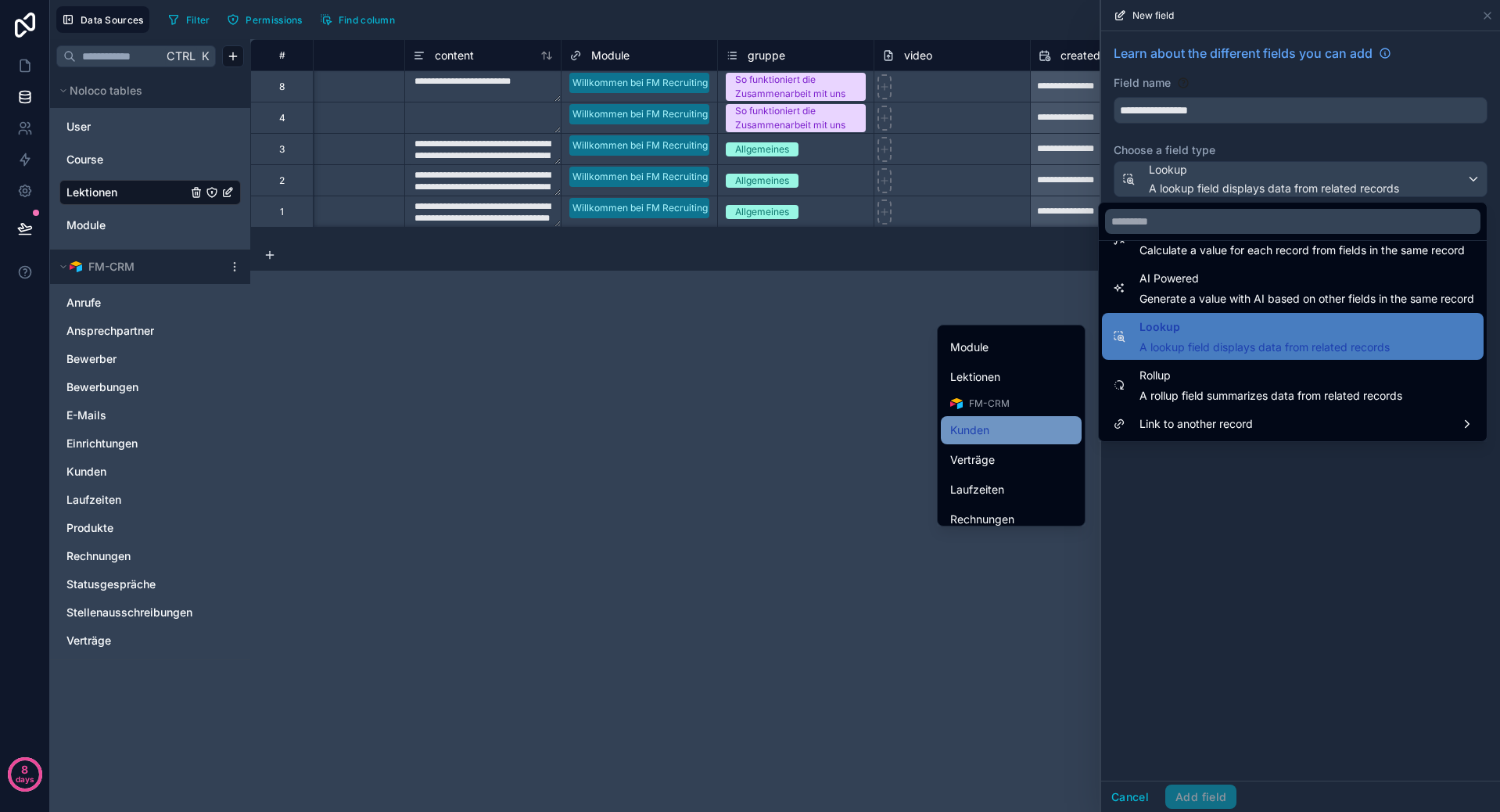
click at [982, 426] on div "Kunden" at bounding box center [1011, 430] width 122 height 19
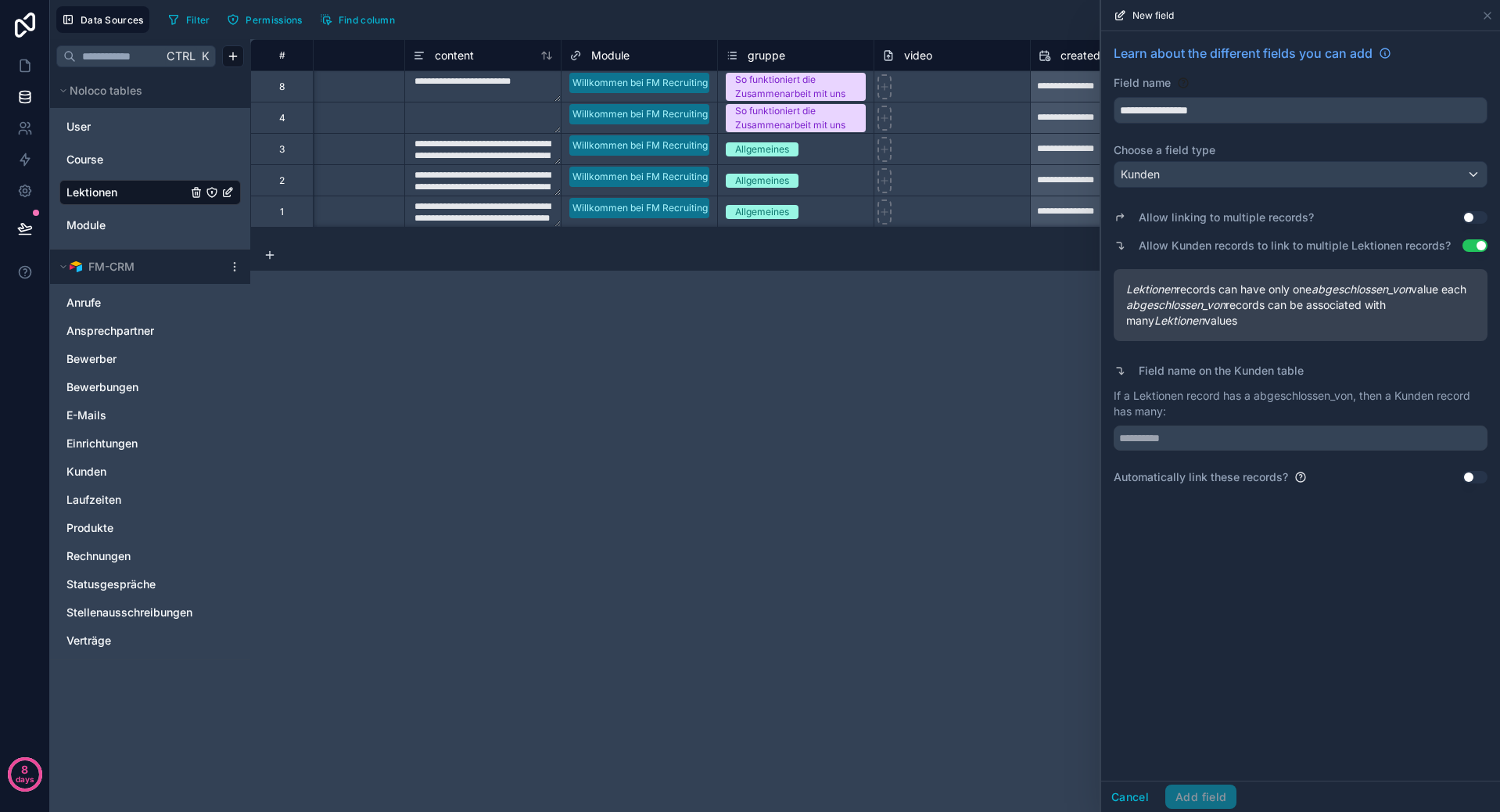
click at [1469, 219] on button "Use setting" at bounding box center [1475, 218] width 25 height 13
click at [1267, 451] on input "text" at bounding box center [1301, 438] width 374 height 25
type input "*********"
click at [1197, 783] on div "Cancel Add field" at bounding box center [1301, 796] width 399 height 31
click at [1198, 788] on button "Add field" at bounding box center [1201, 797] width 71 height 25
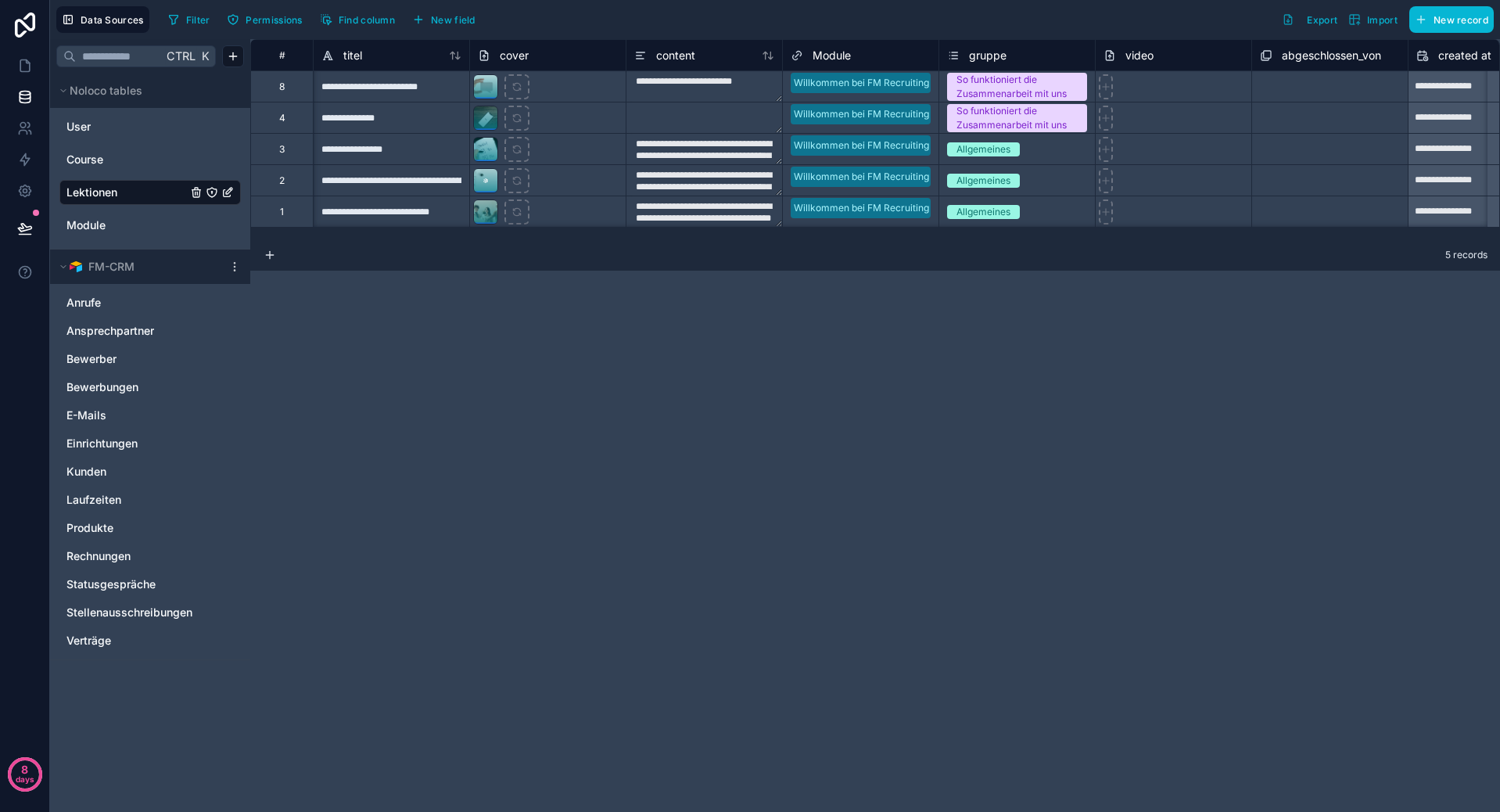
scroll to position [0, 155]
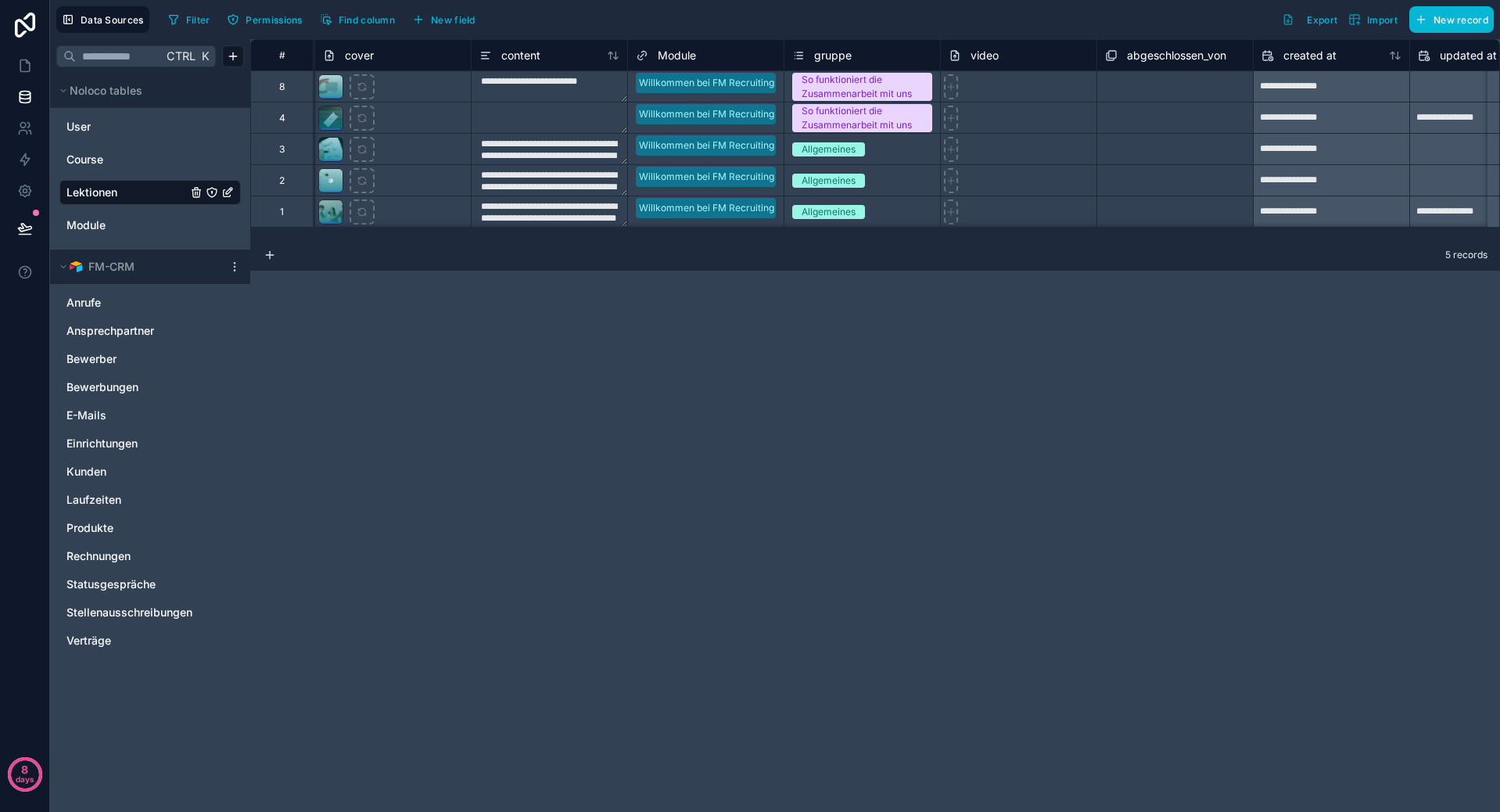
click at [1161, 101] on div "Select a abgeschlossen_von" at bounding box center [1175, 86] width 155 height 31
click at [1123, 86] on div "Select a abgeschlossen_von" at bounding box center [1168, 88] width 123 height 13
click at [111, 467] on link "Kunden" at bounding box center [134, 471] width 136 height 16
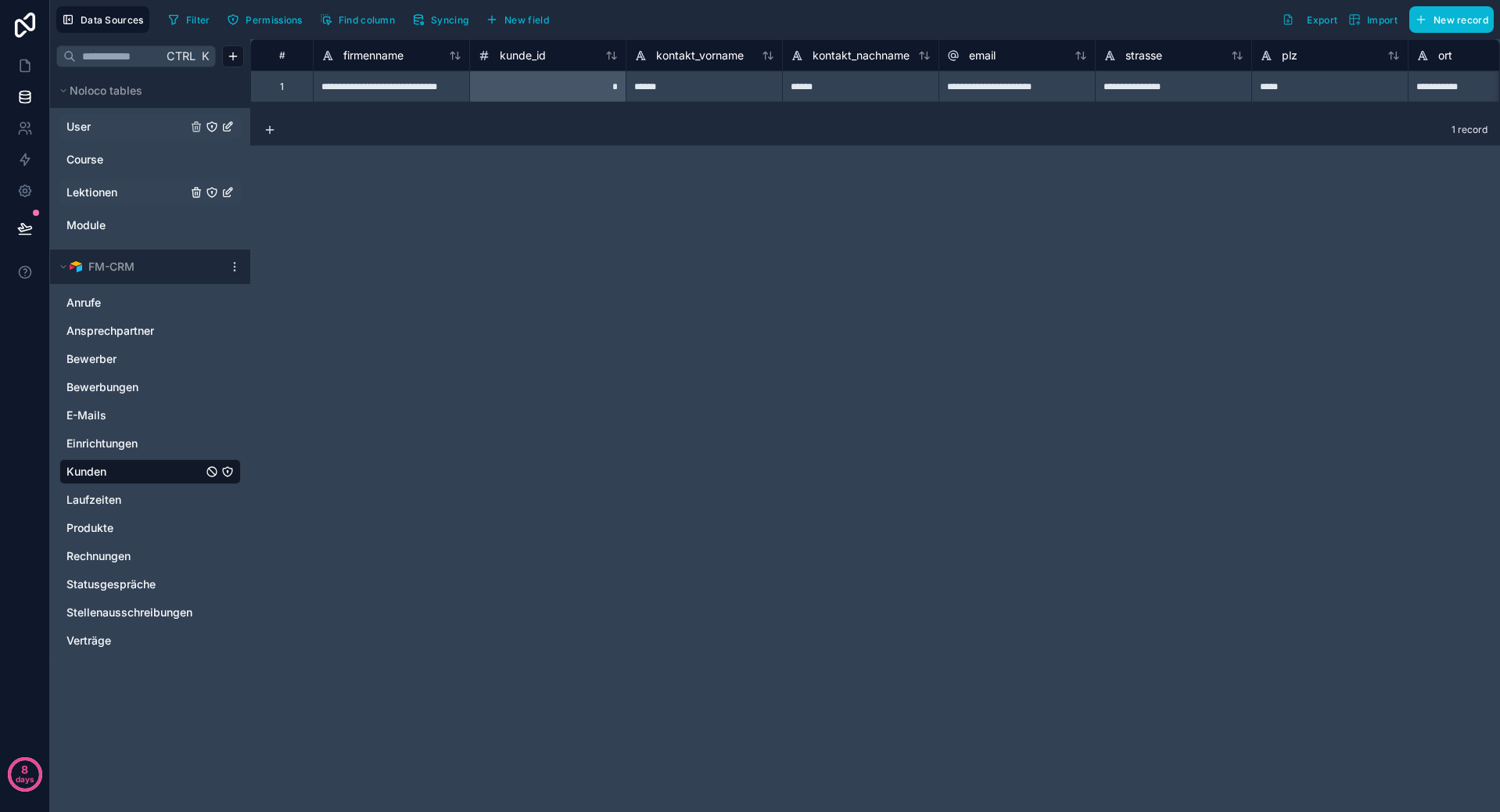
click at [92, 127] on link "User" at bounding box center [126, 126] width 120 height 16
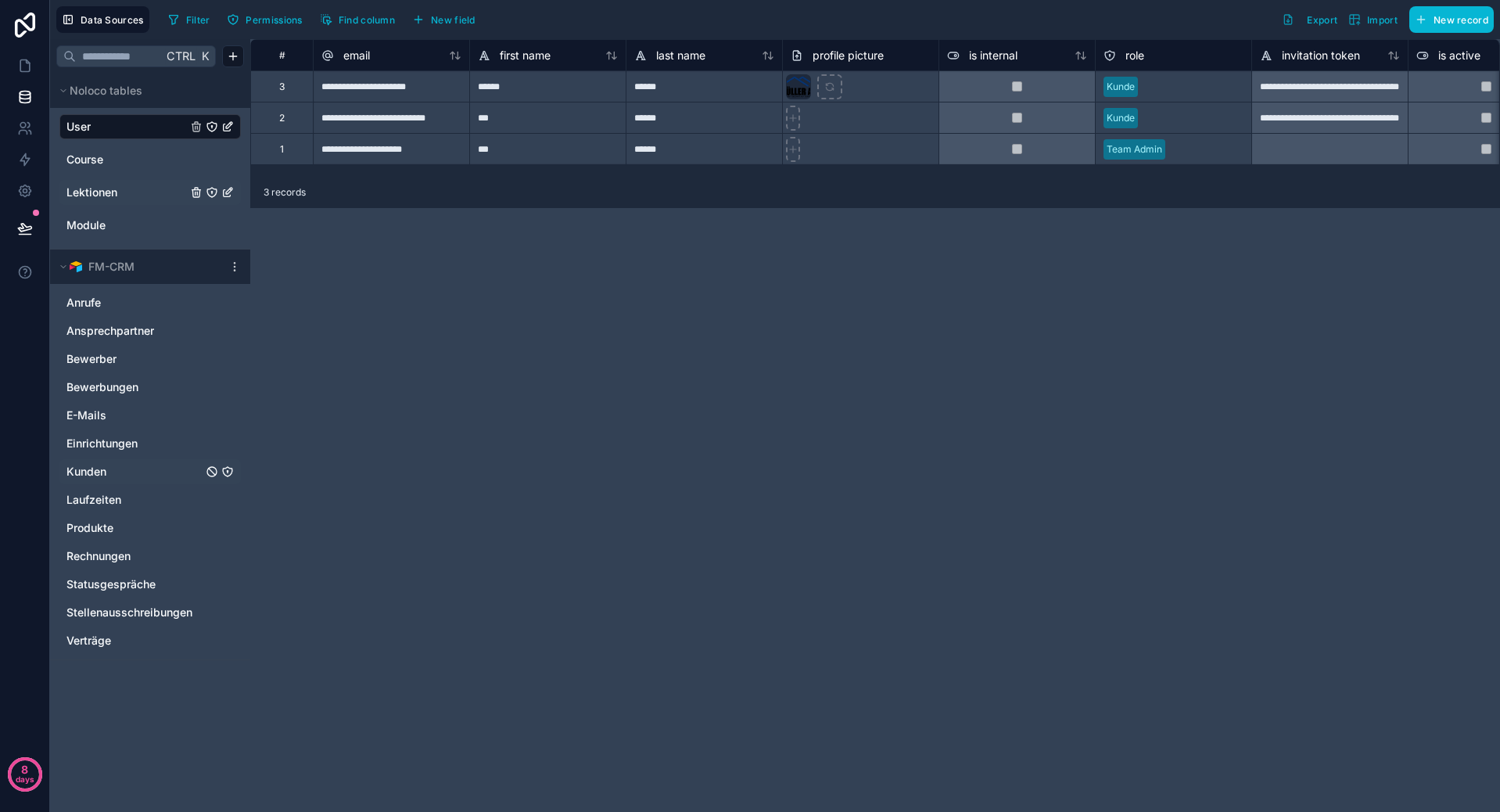
click at [102, 197] on span "Lektionen" at bounding box center [92, 192] width 51 height 16
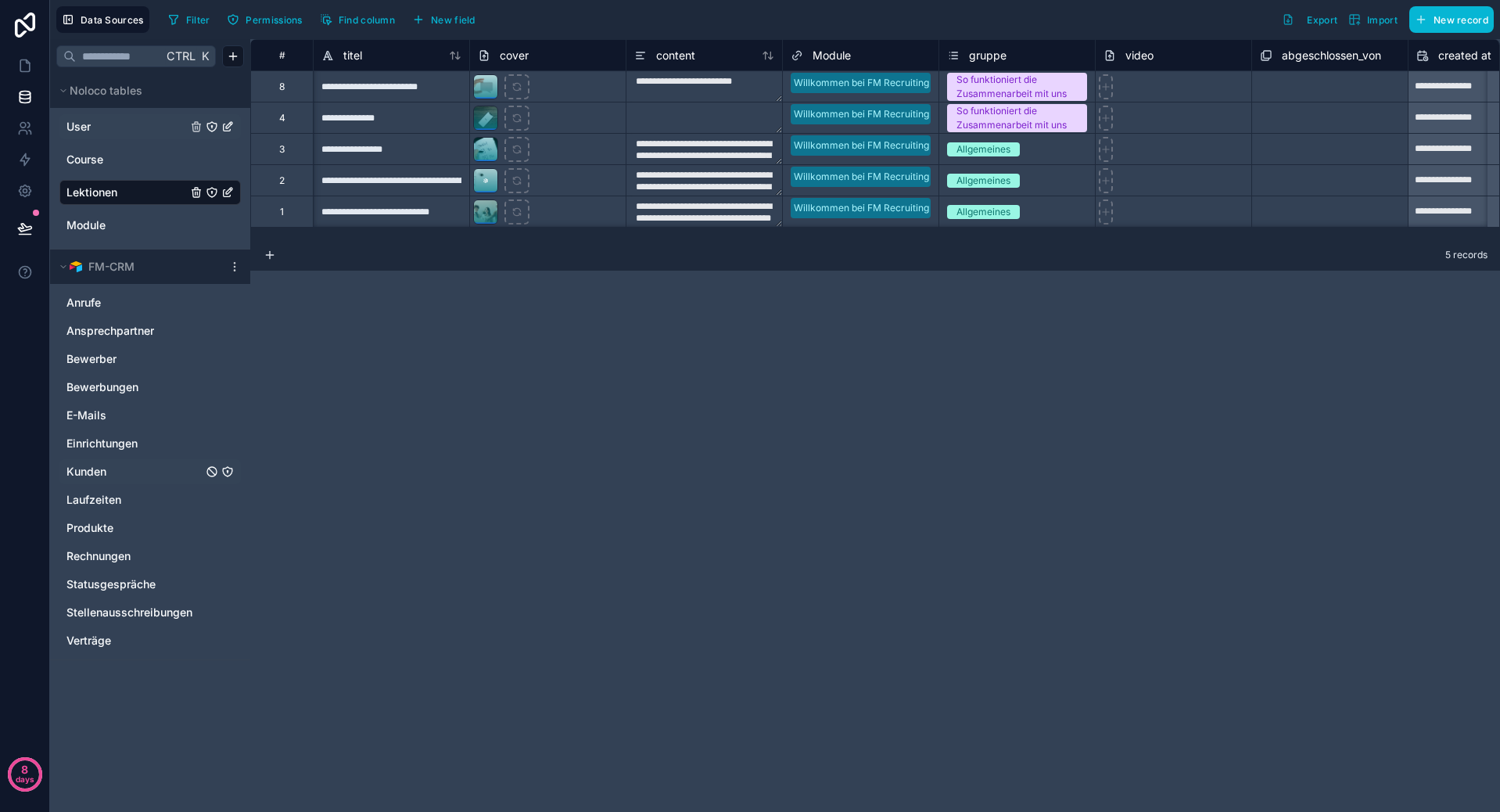
scroll to position [0, 109]
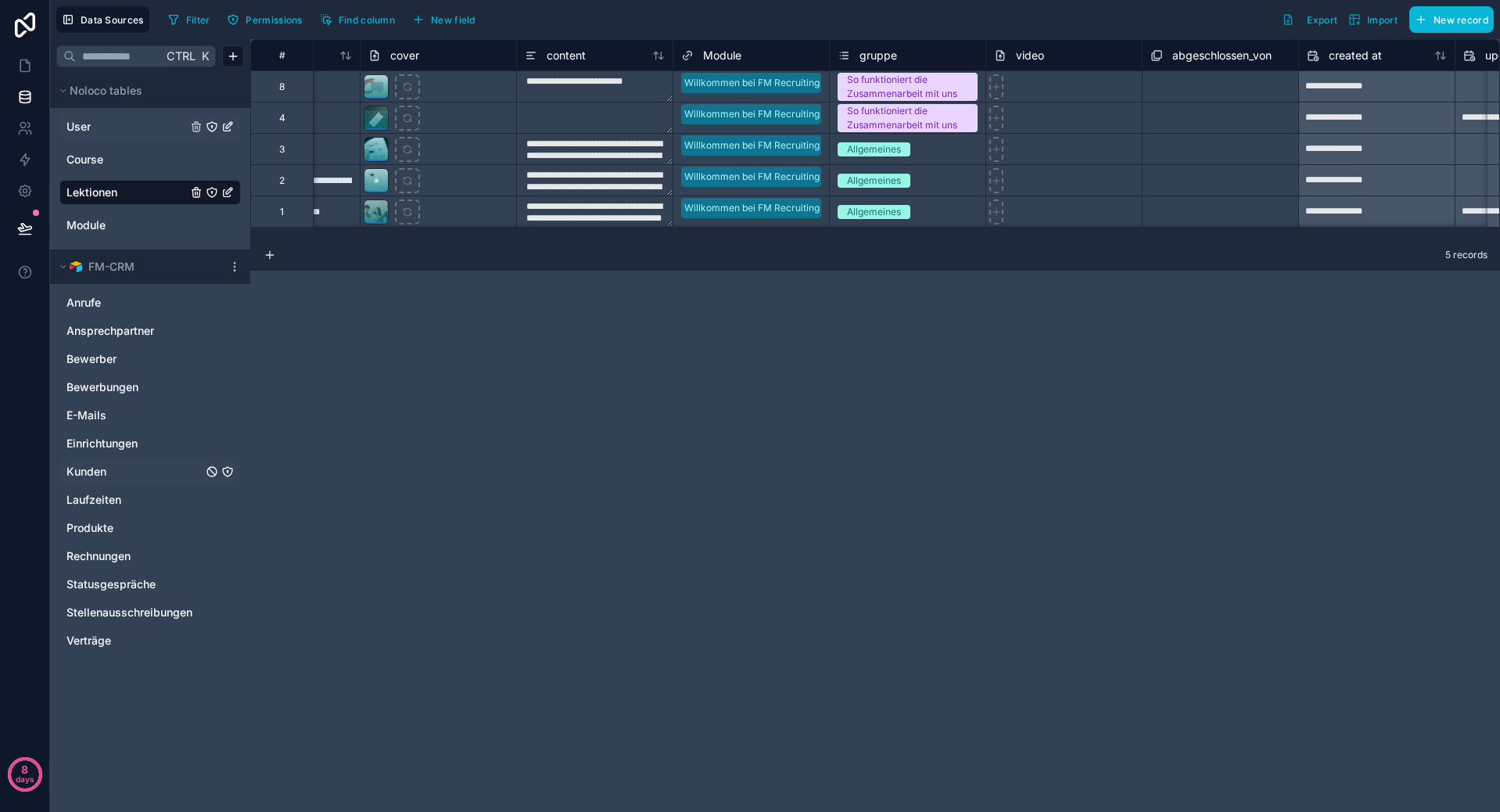
click at [1216, 52] on span "abgeschlossen_von" at bounding box center [1222, 56] width 99 height 16
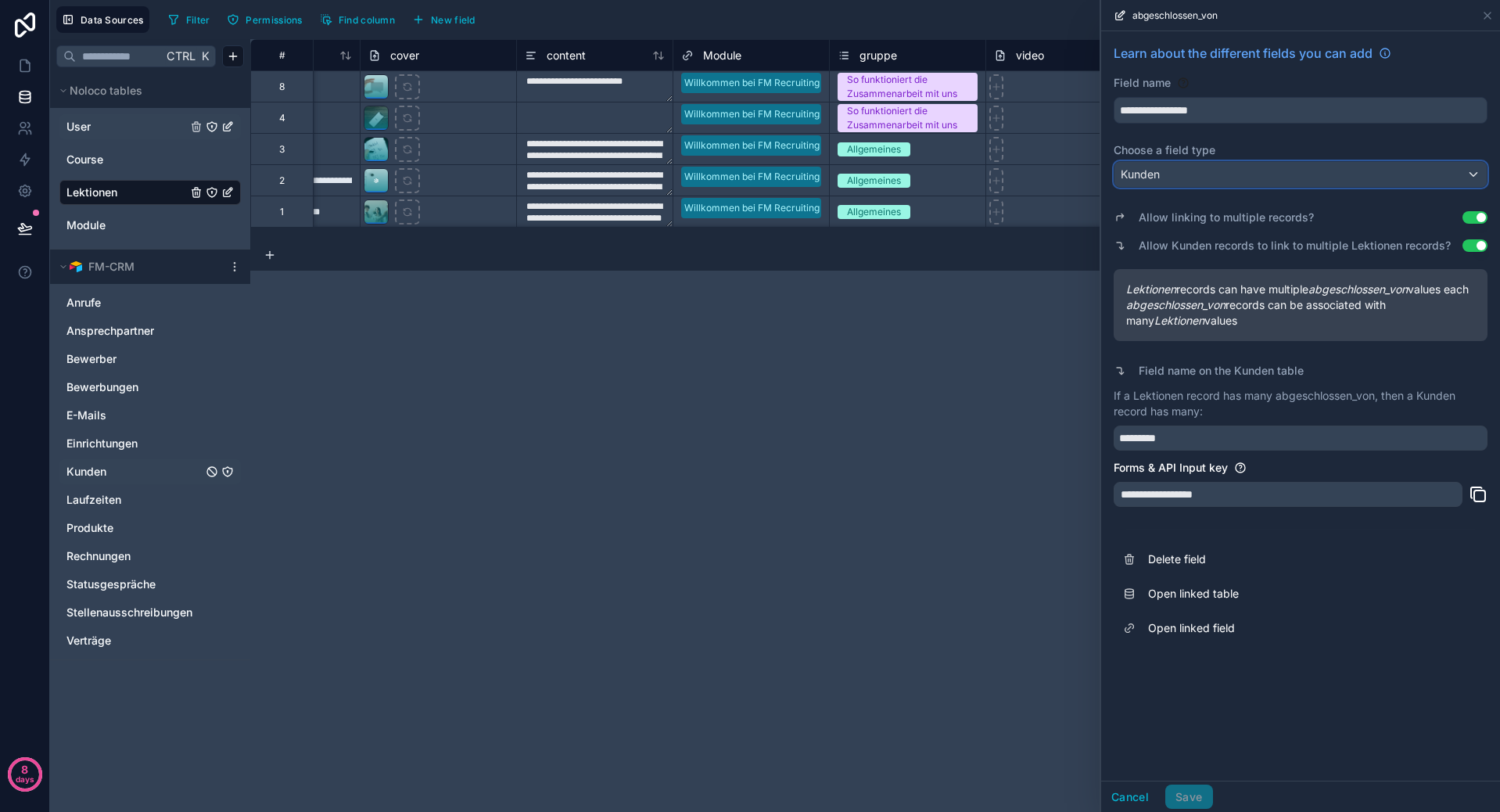
click at [1254, 172] on div "Kunden" at bounding box center [1301, 174] width 372 height 25
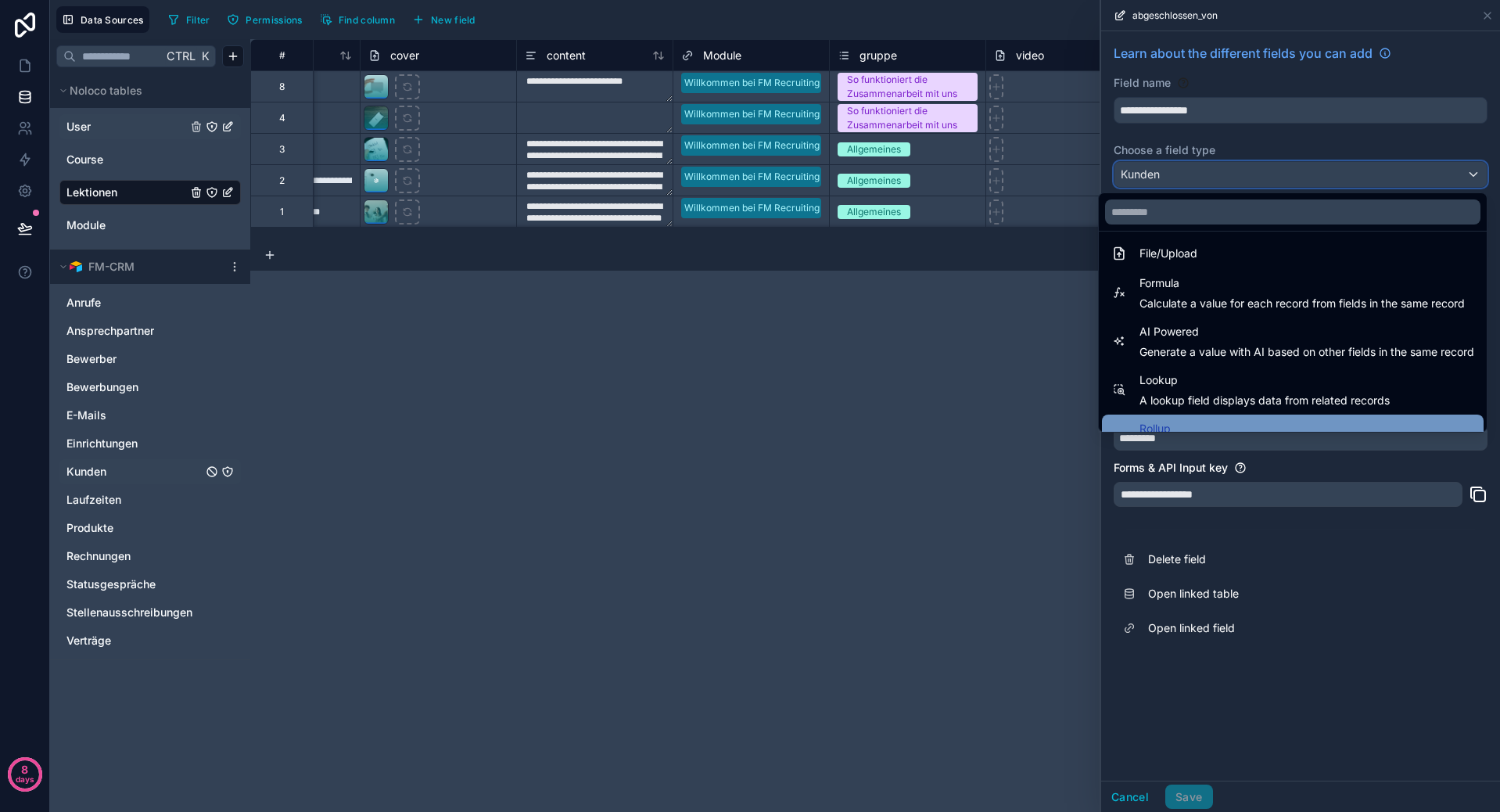
scroll to position [454, 0]
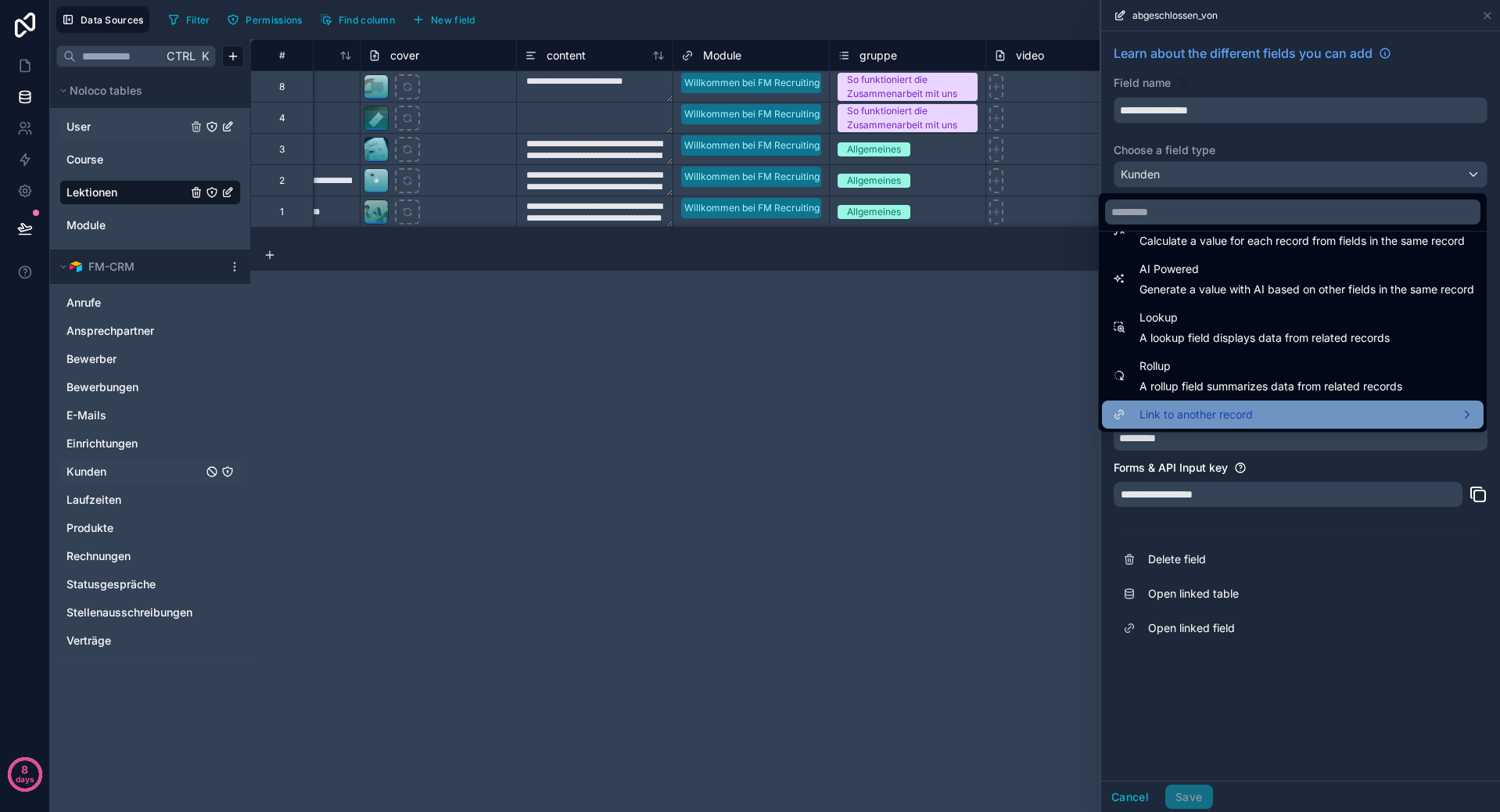
click at [1226, 413] on span "Link to another record" at bounding box center [1196, 415] width 113 height 19
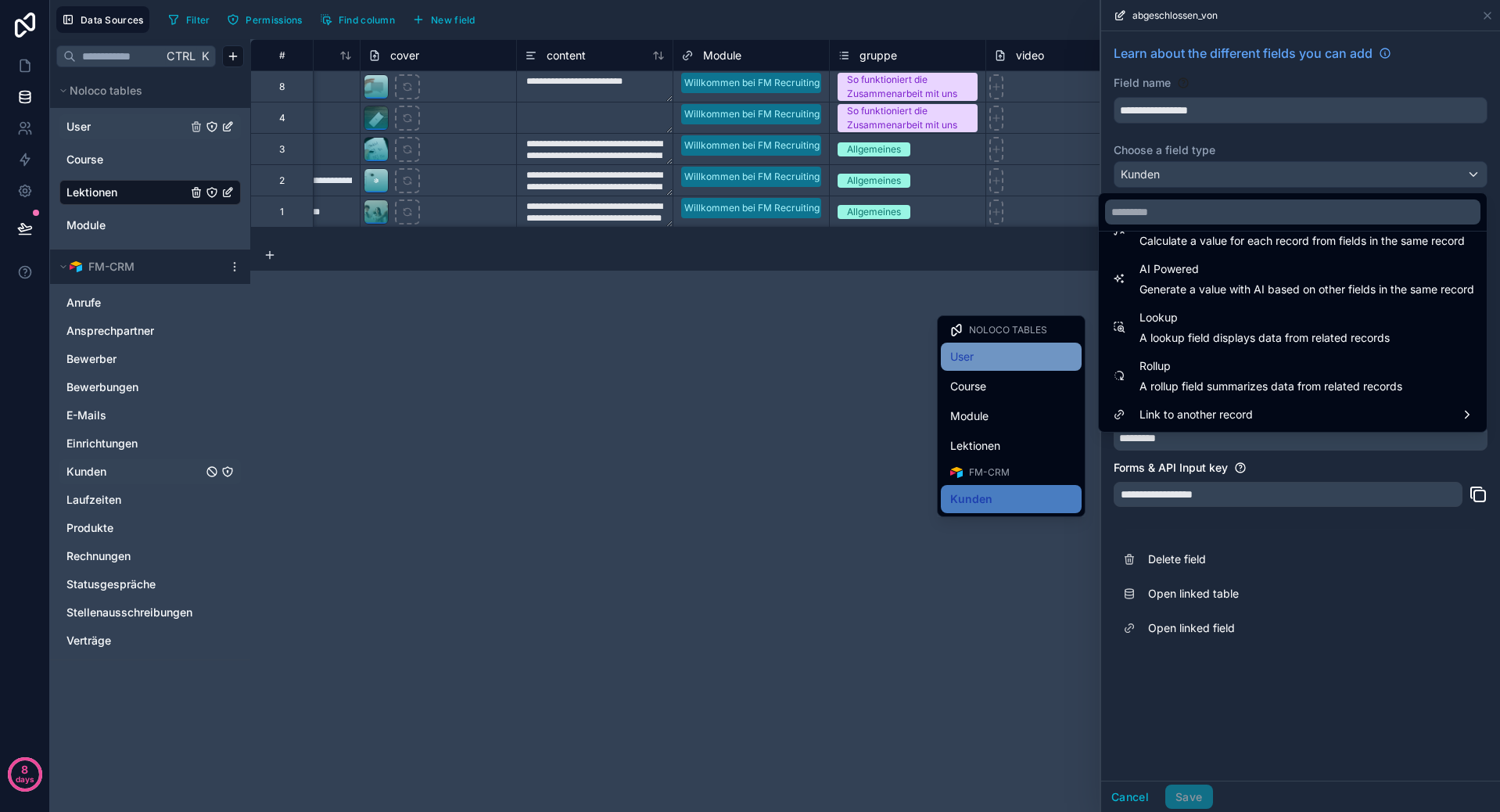
click at [1026, 359] on div "User" at bounding box center [1011, 357] width 122 height 19
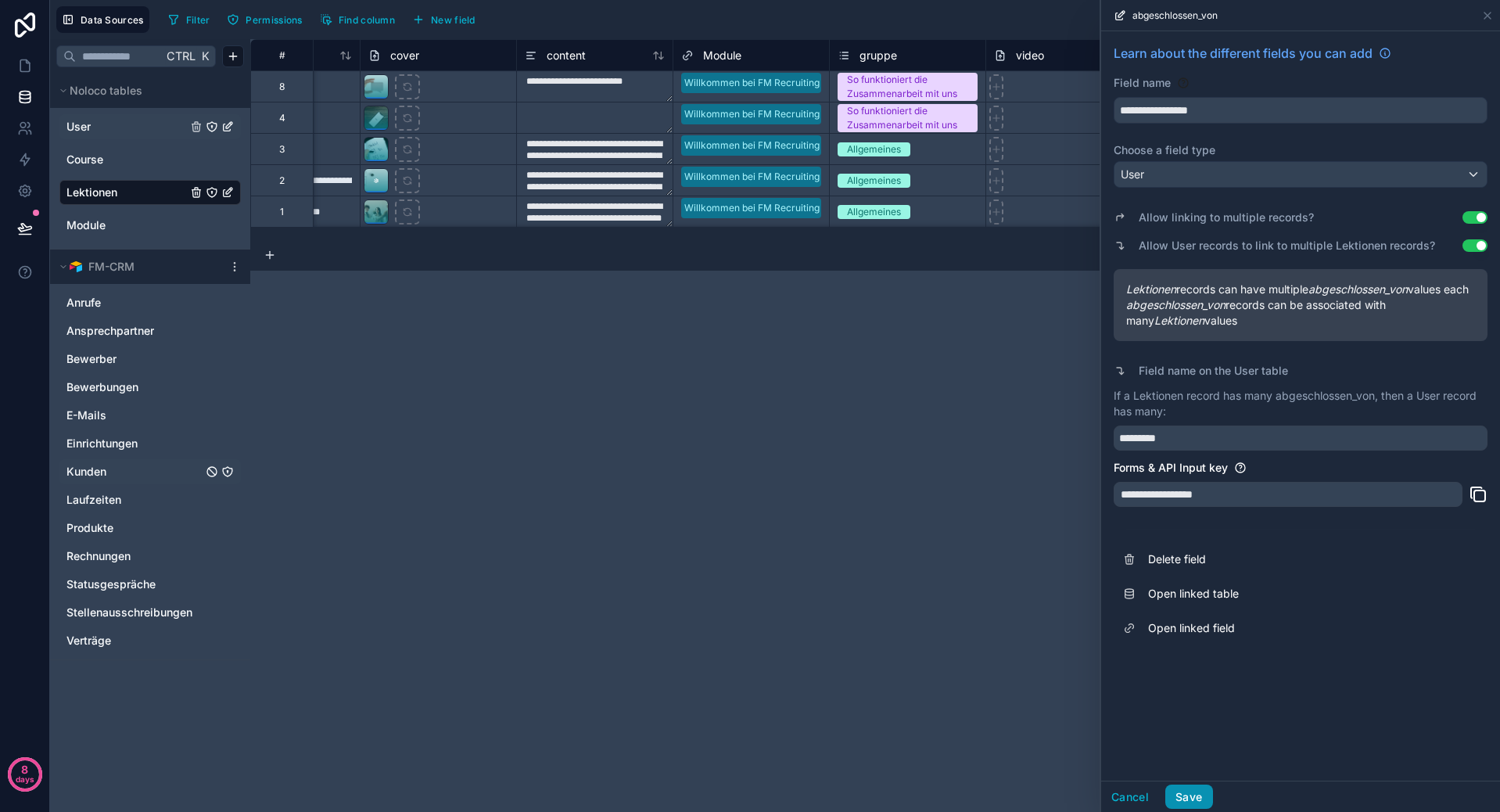
click at [1189, 807] on button "Save" at bounding box center [1189, 797] width 47 height 25
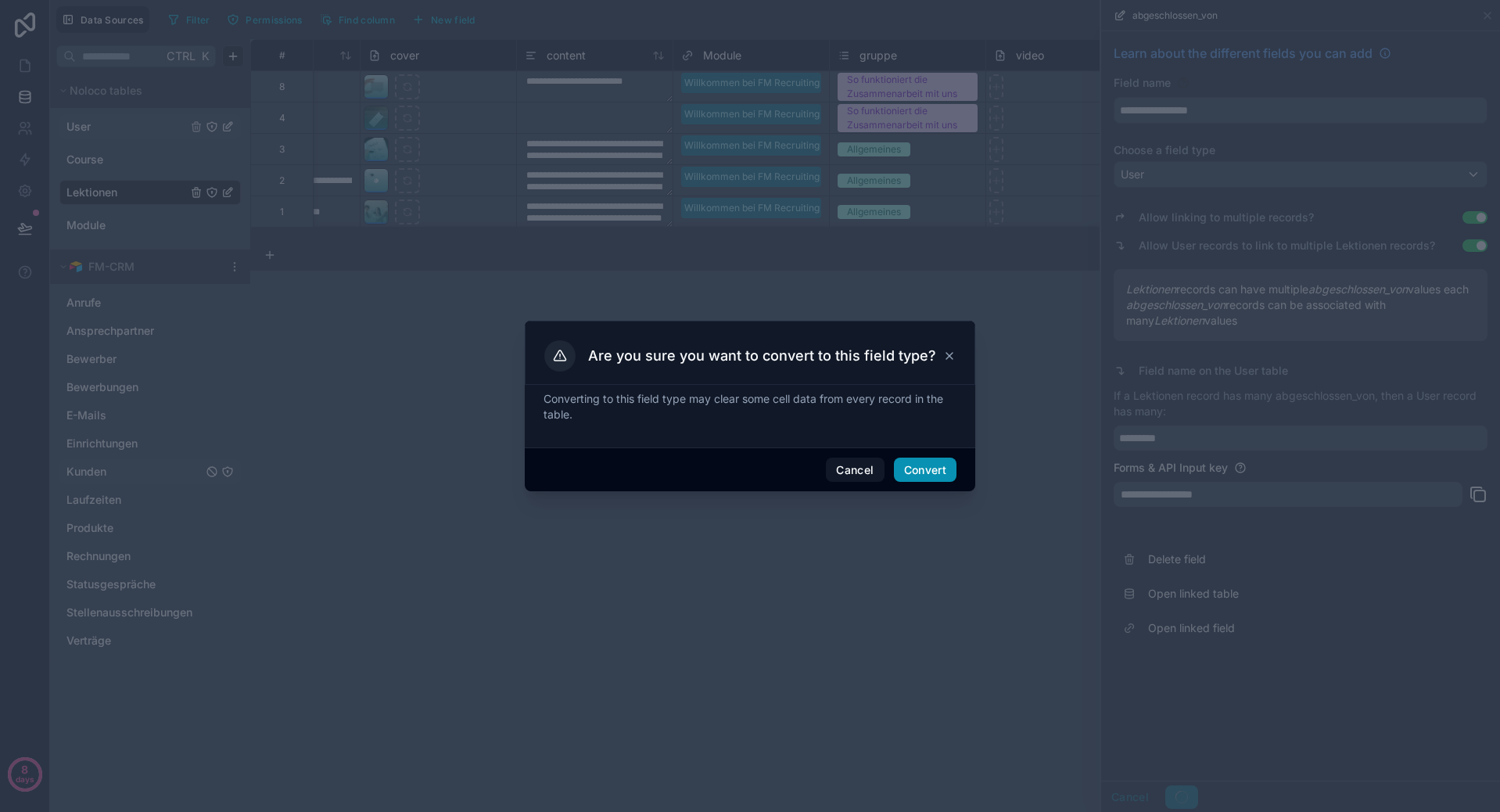
click at [929, 459] on button "Convert" at bounding box center [925, 470] width 63 height 25
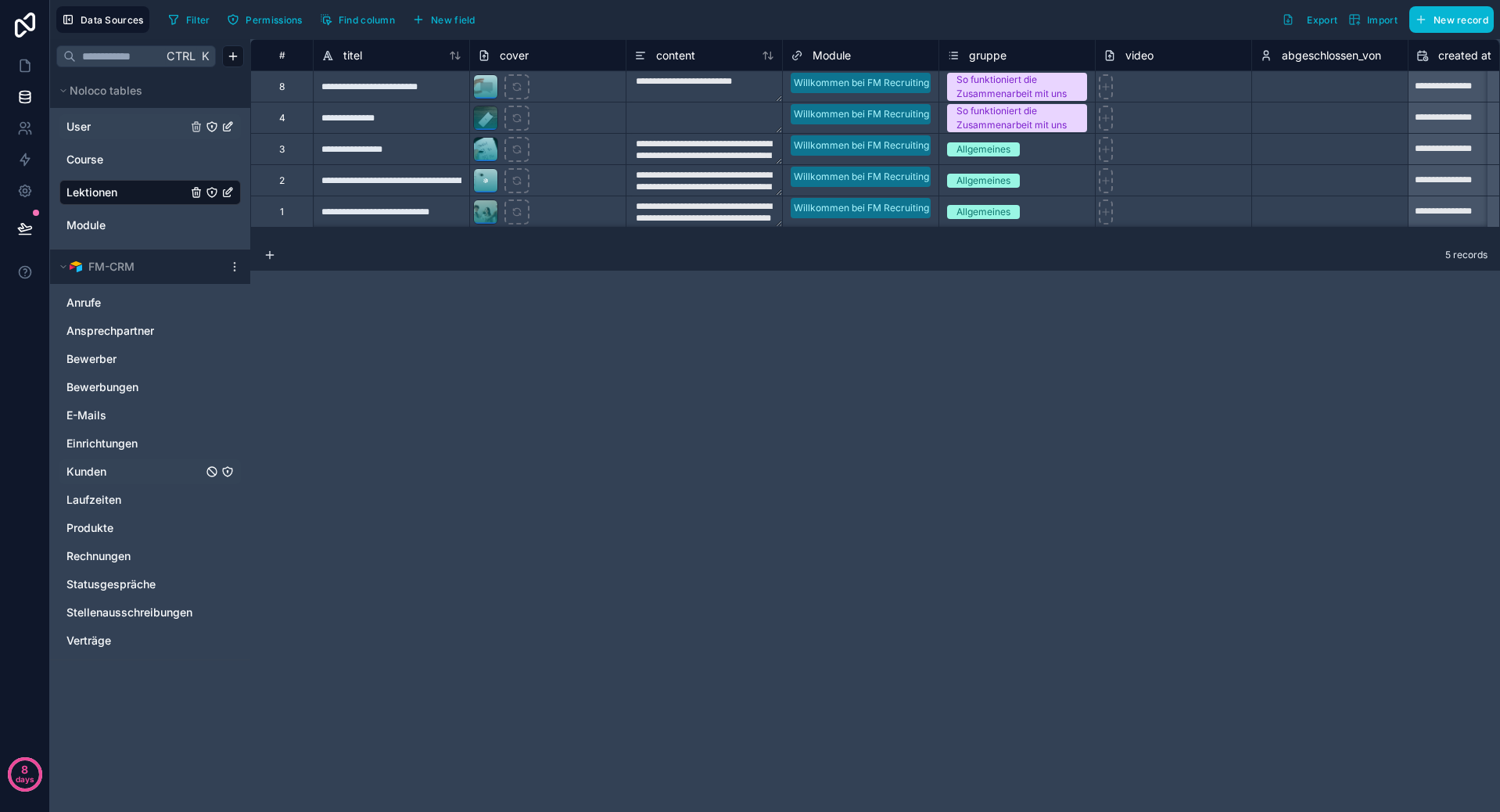
click at [106, 456] on div "Anrufe Ansprechpartner Bewerber Bewerbungen E-Mails Einrichtungen Kunden Laufze…" at bounding box center [150, 468] width 181 height 369
click at [108, 470] on link "Kunden" at bounding box center [134, 471] width 136 height 16
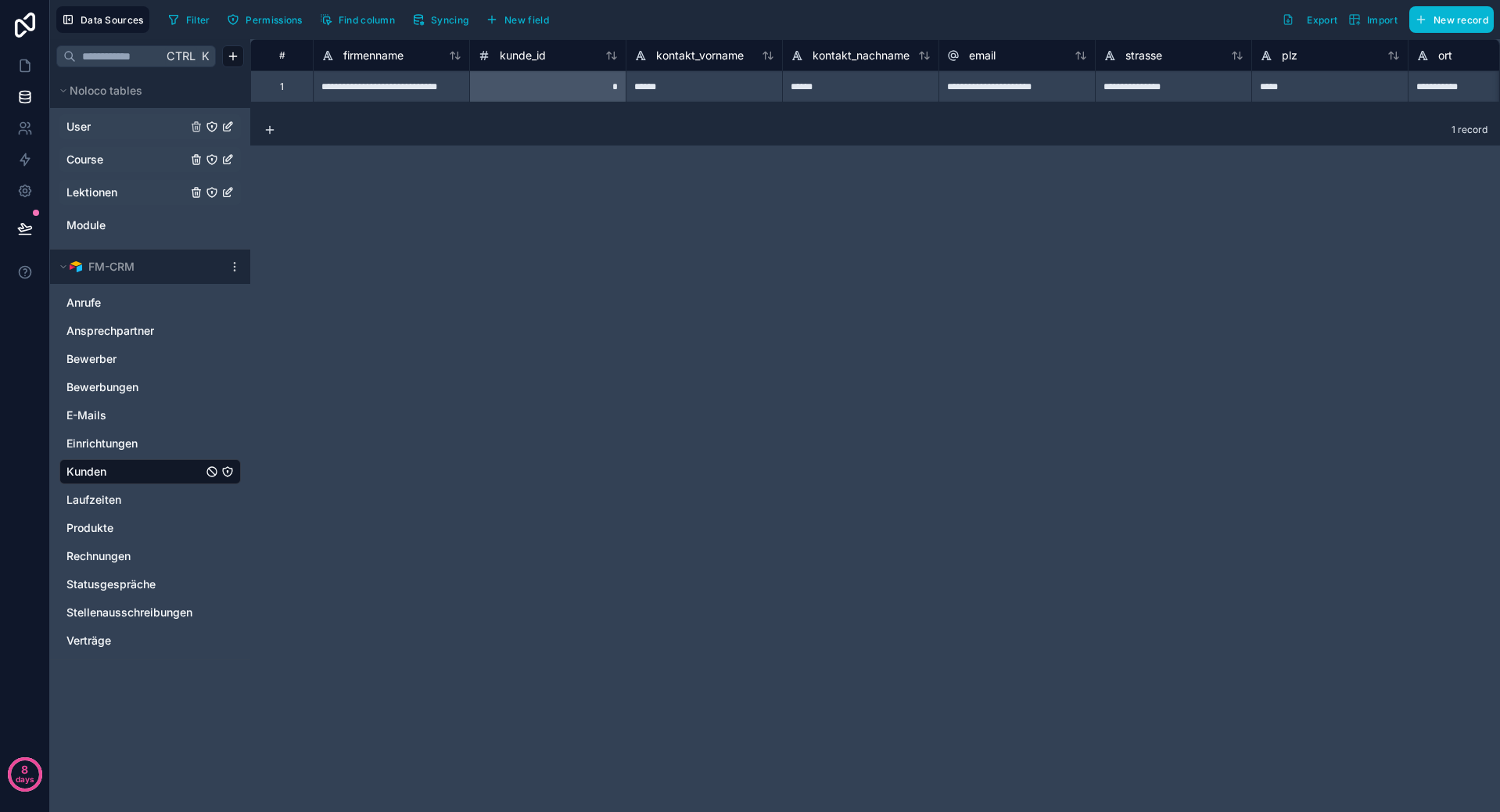
click at [114, 149] on div "Course" at bounding box center [150, 159] width 181 height 25
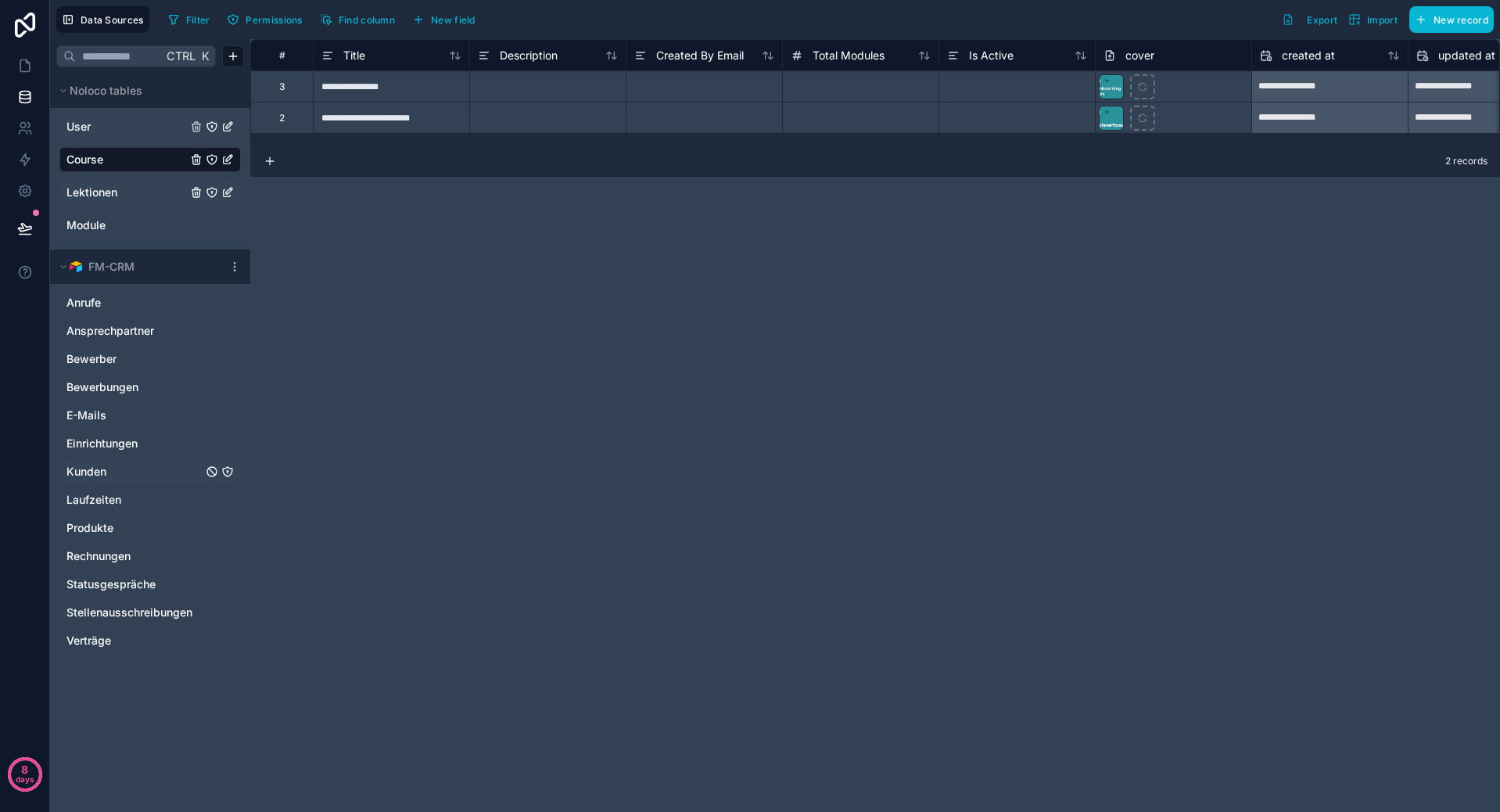
click at [106, 116] on div "User" at bounding box center [150, 126] width 181 height 25
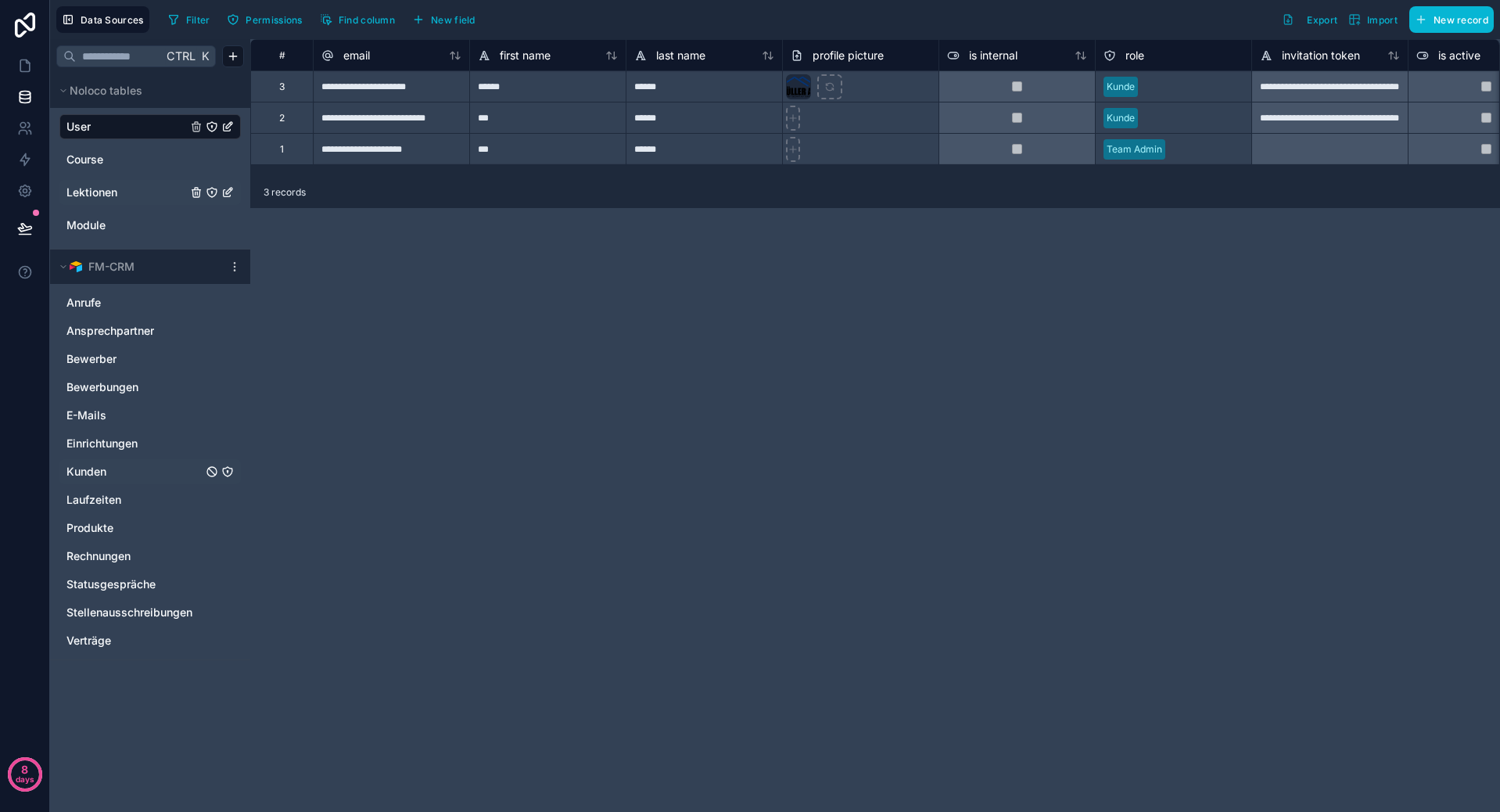
drag, startPoint x: 715, startPoint y: 175, endPoint x: 1095, endPoint y: 159, distance: 380.3
click at [1095, 159] on div "**********" at bounding box center [875, 108] width 1249 height 137
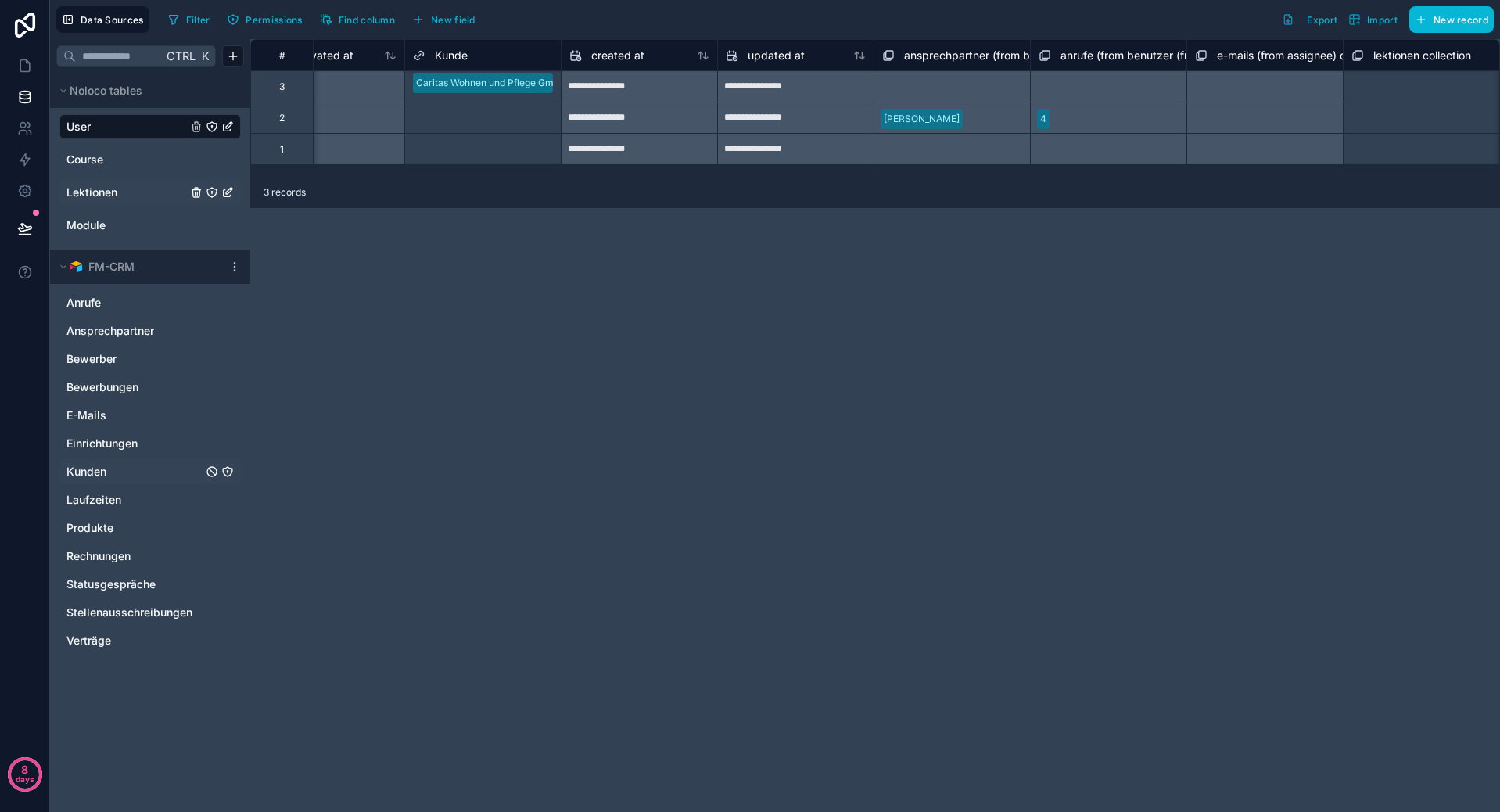
scroll to position [0, 1629]
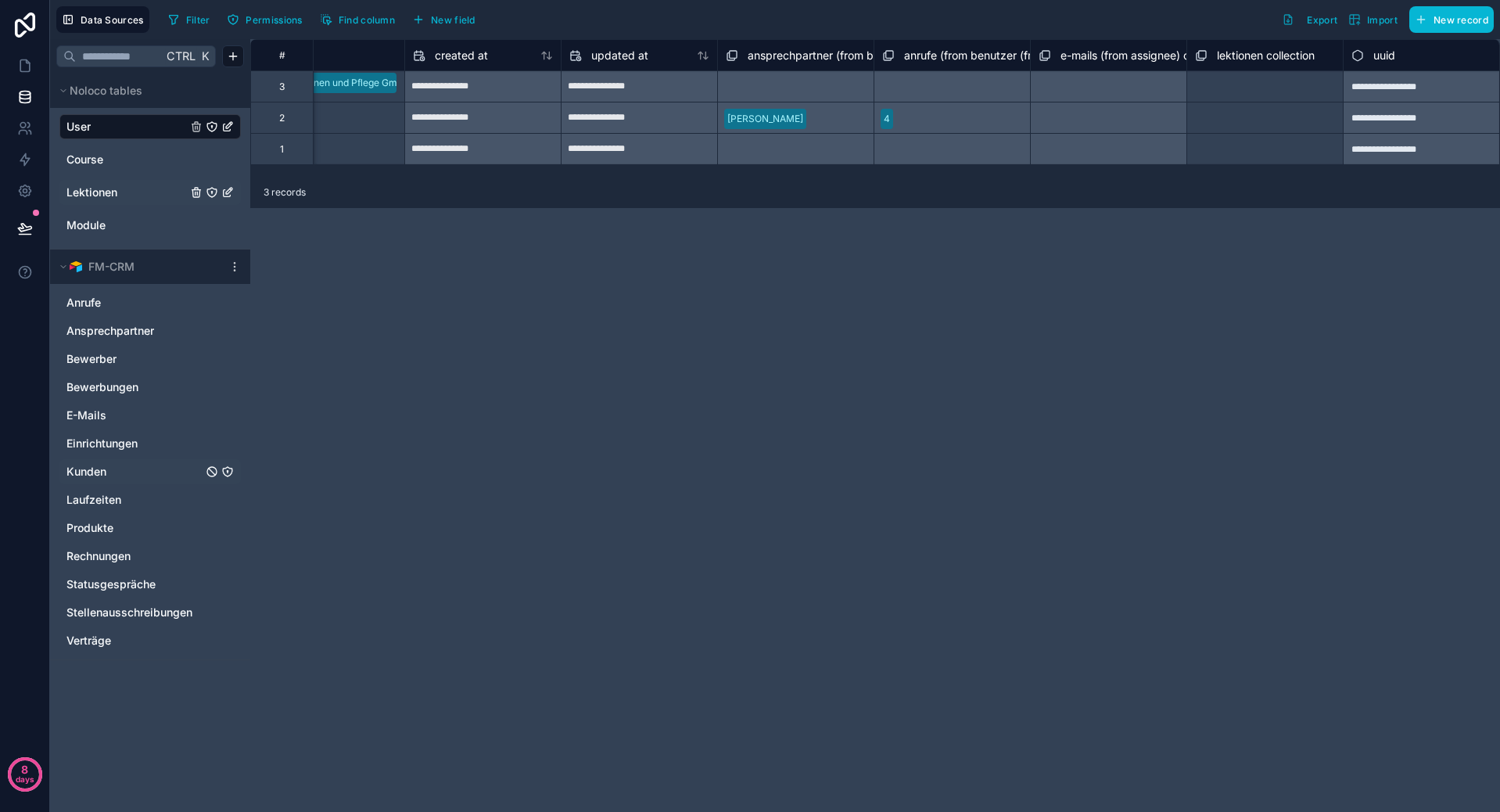
click at [109, 193] on span "Lektionen" at bounding box center [92, 192] width 51 height 16
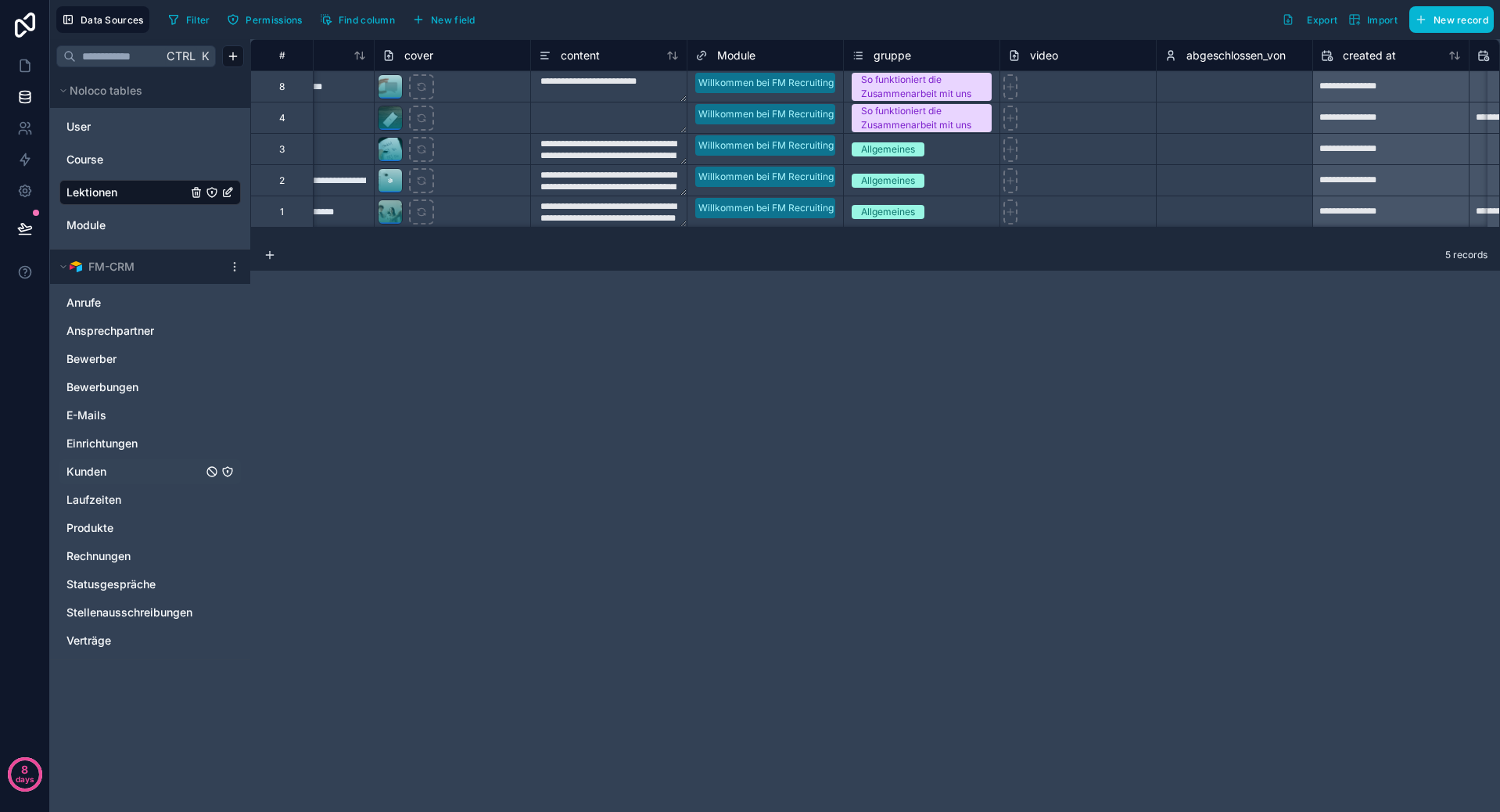
scroll to position [0, 102]
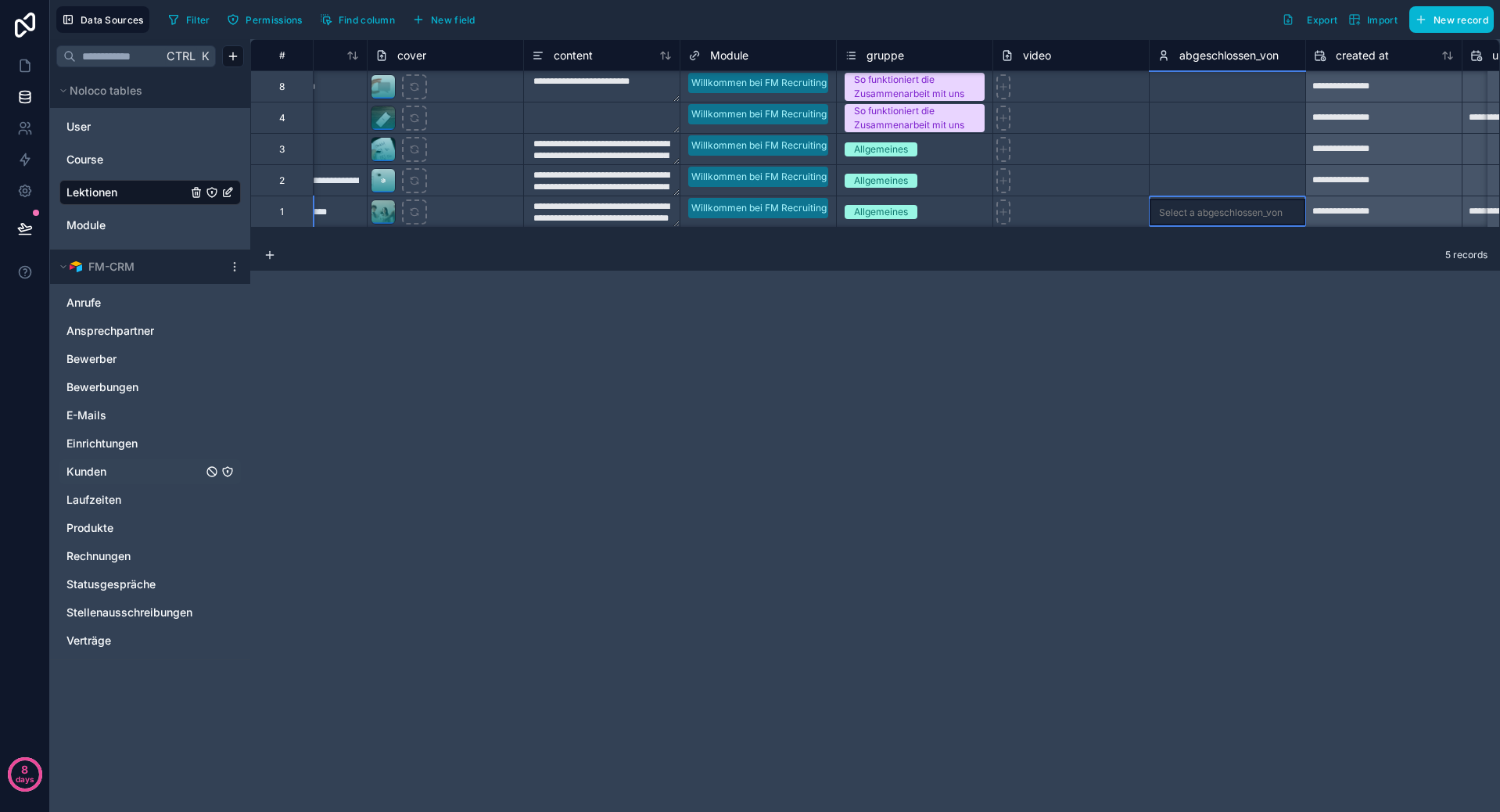
click at [1187, 200] on div "Select a abgeschlossen_von" at bounding box center [1227, 212] width 155 height 27
click at [1186, 203] on div "Select a abgeschlossen_von" at bounding box center [1227, 212] width 155 height 27
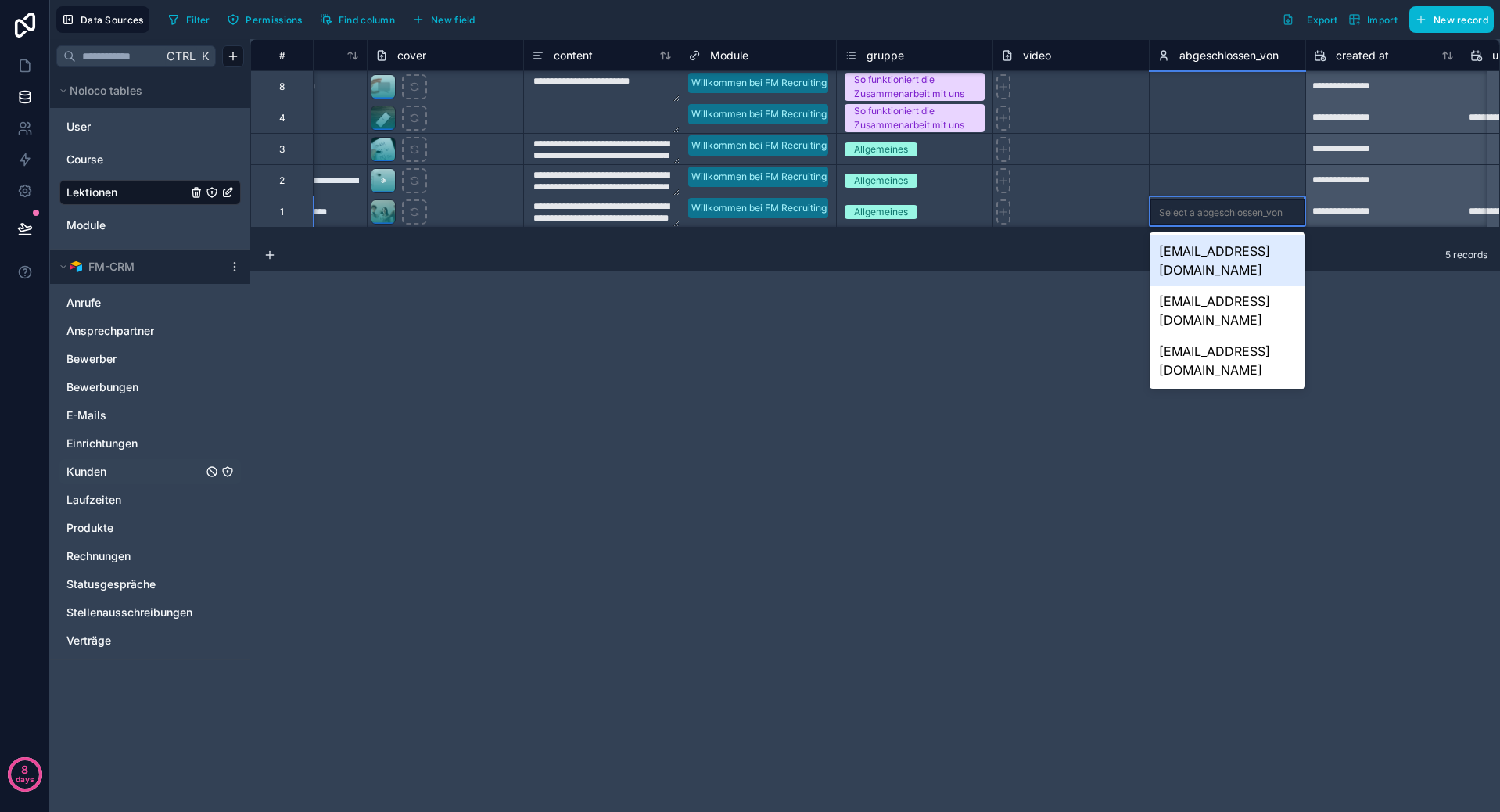
click at [1231, 251] on div "[EMAIL_ADDRESS][DOMAIN_NAME]" at bounding box center [1227, 261] width 155 height 50
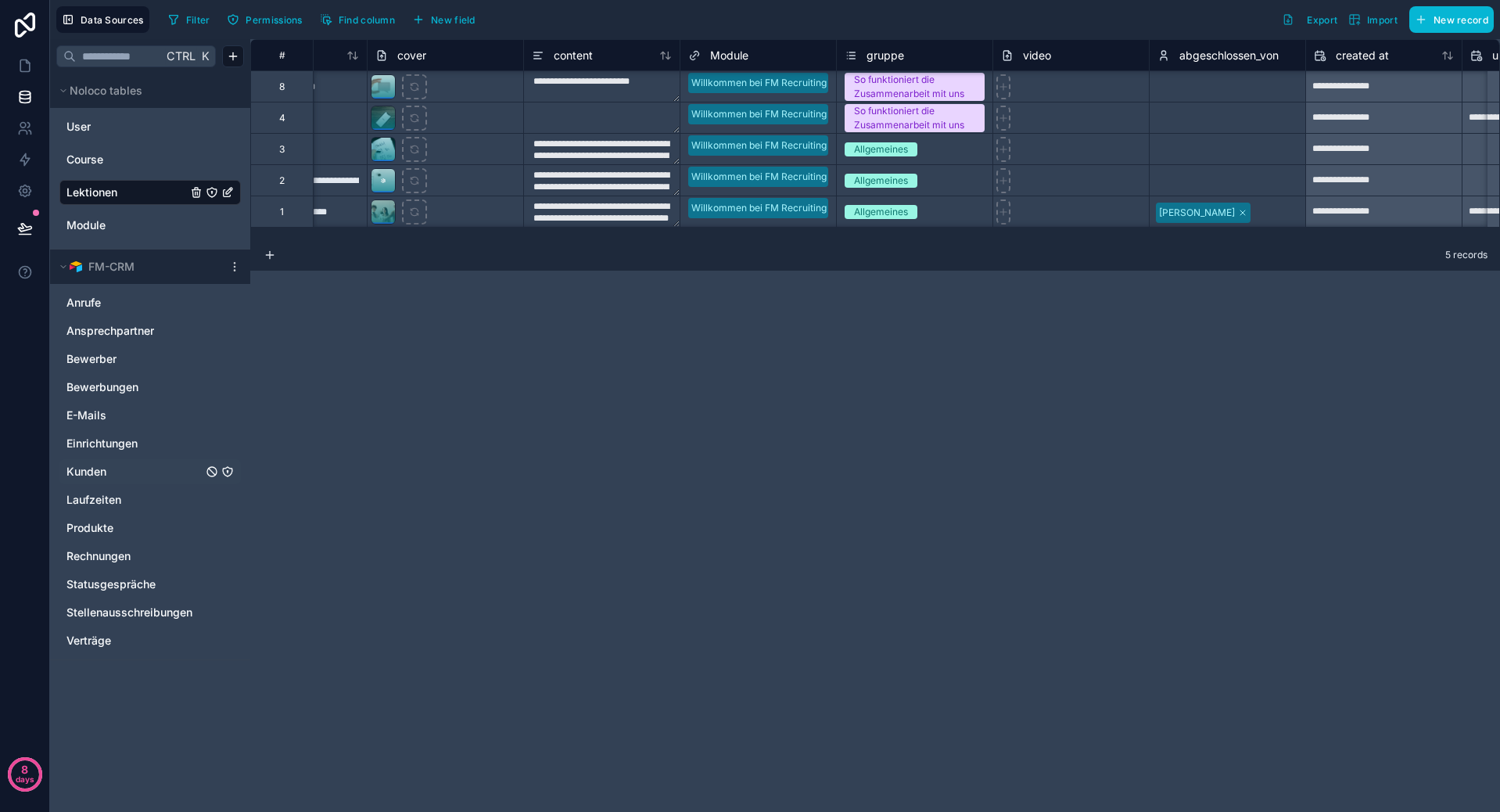
click at [1254, 298] on div "**********" at bounding box center [875, 426] width 1249 height 773
click at [1237, 62] on span "abgeschlossen_von" at bounding box center [1229, 56] width 99 height 16
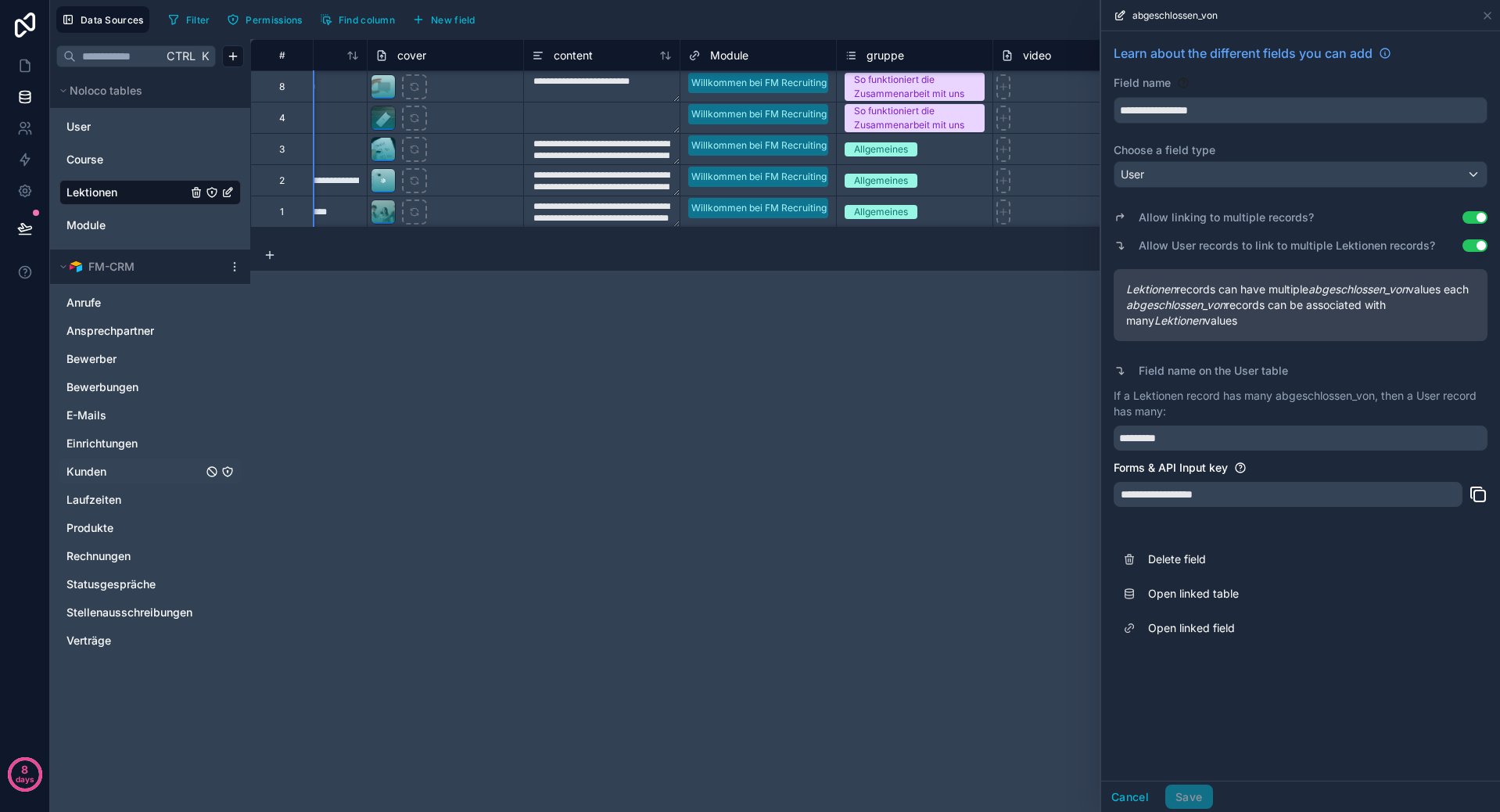
drag, startPoint x: 1186, startPoint y: 795, endPoint x: 1161, endPoint y: 799, distance: 25.3
click at [1186, 796] on div "Cancel Save" at bounding box center [1157, 797] width 112 height 25
click at [1141, 796] on button "Cancel" at bounding box center [1130, 797] width 58 height 25
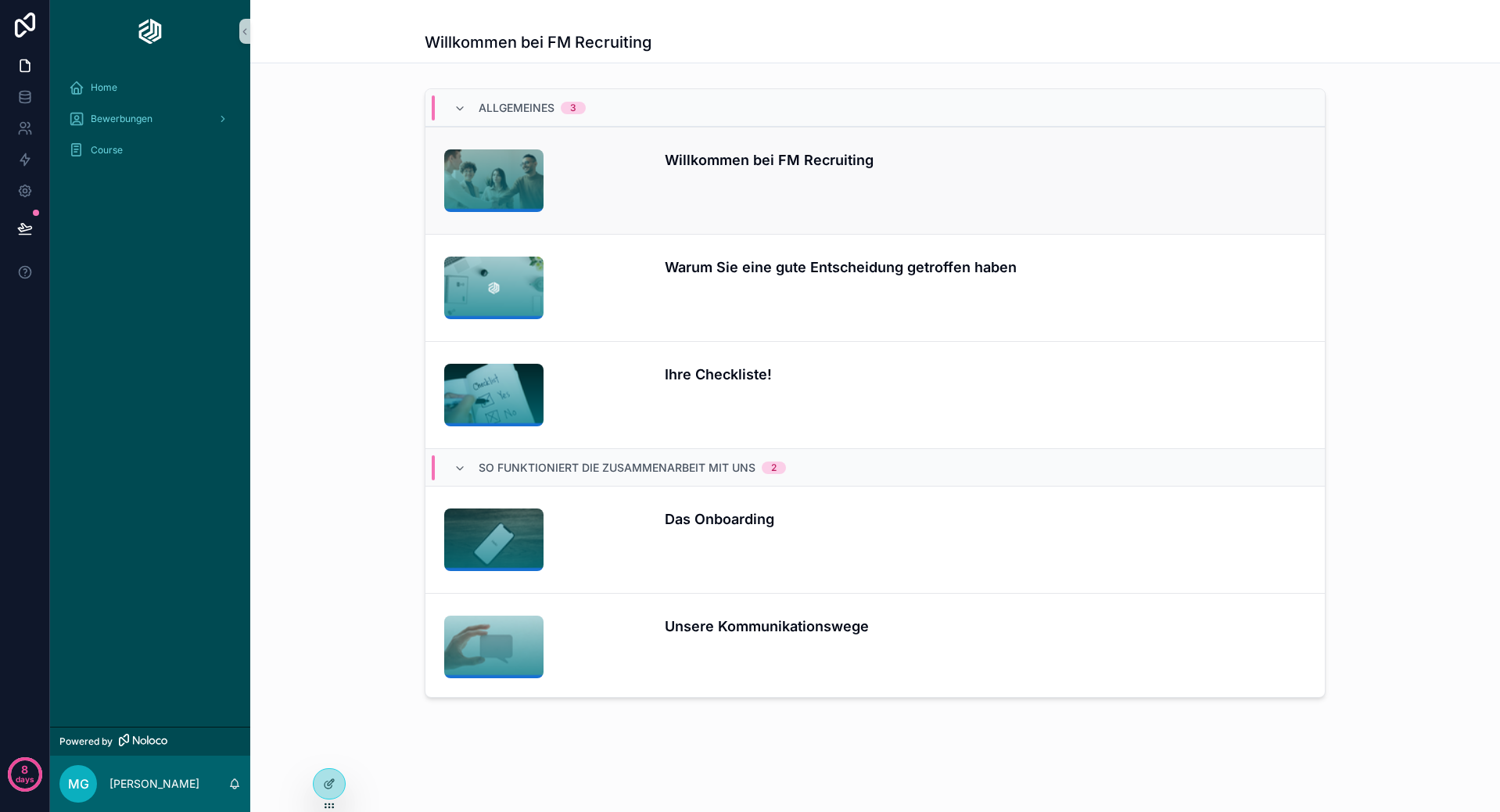
click at [760, 188] on div "Willkommen bei FM Recruiting" at bounding box center [985, 181] width 642 height 63
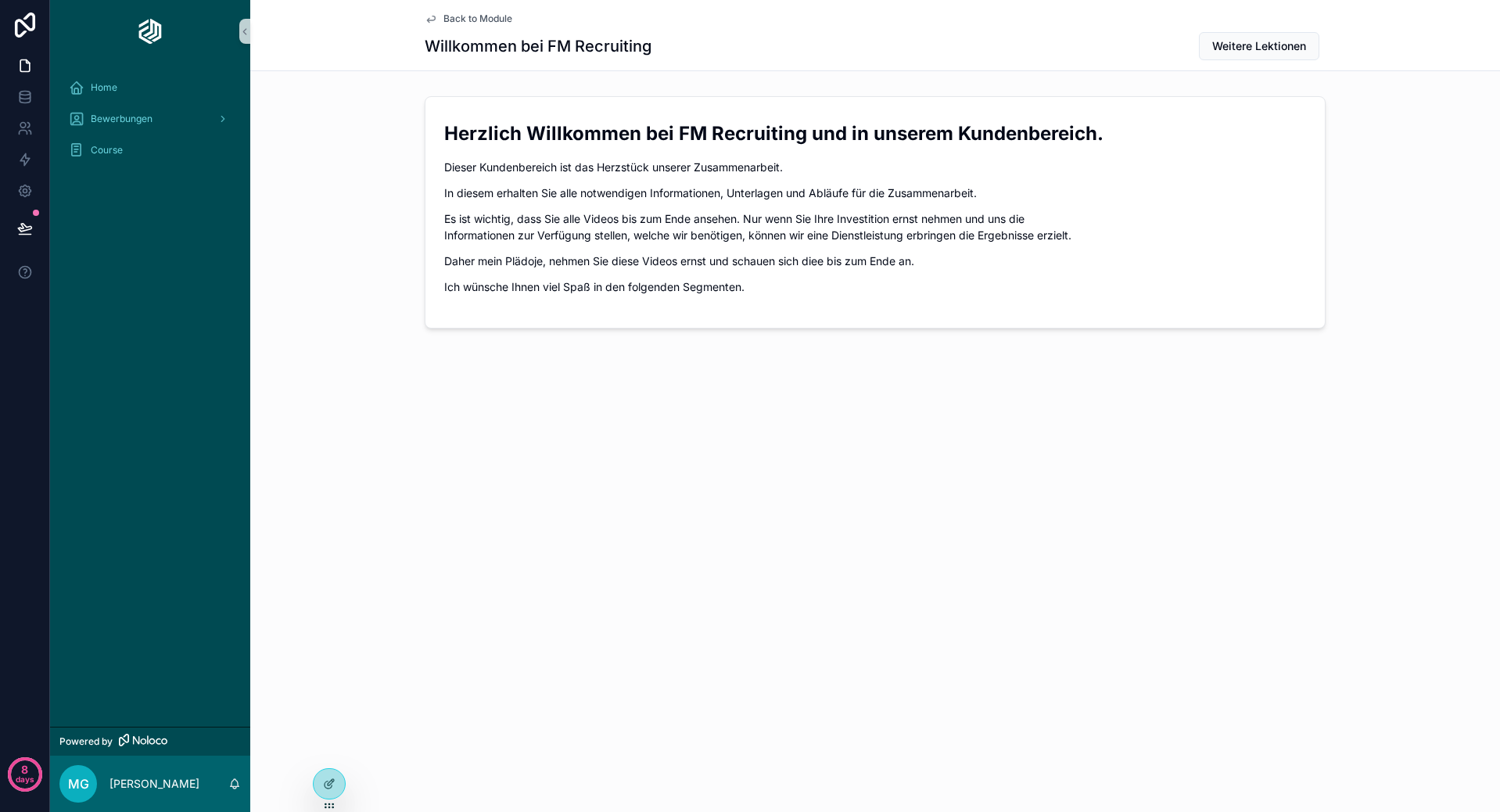
click at [477, 20] on span "Back to Module" at bounding box center [478, 19] width 69 height 13
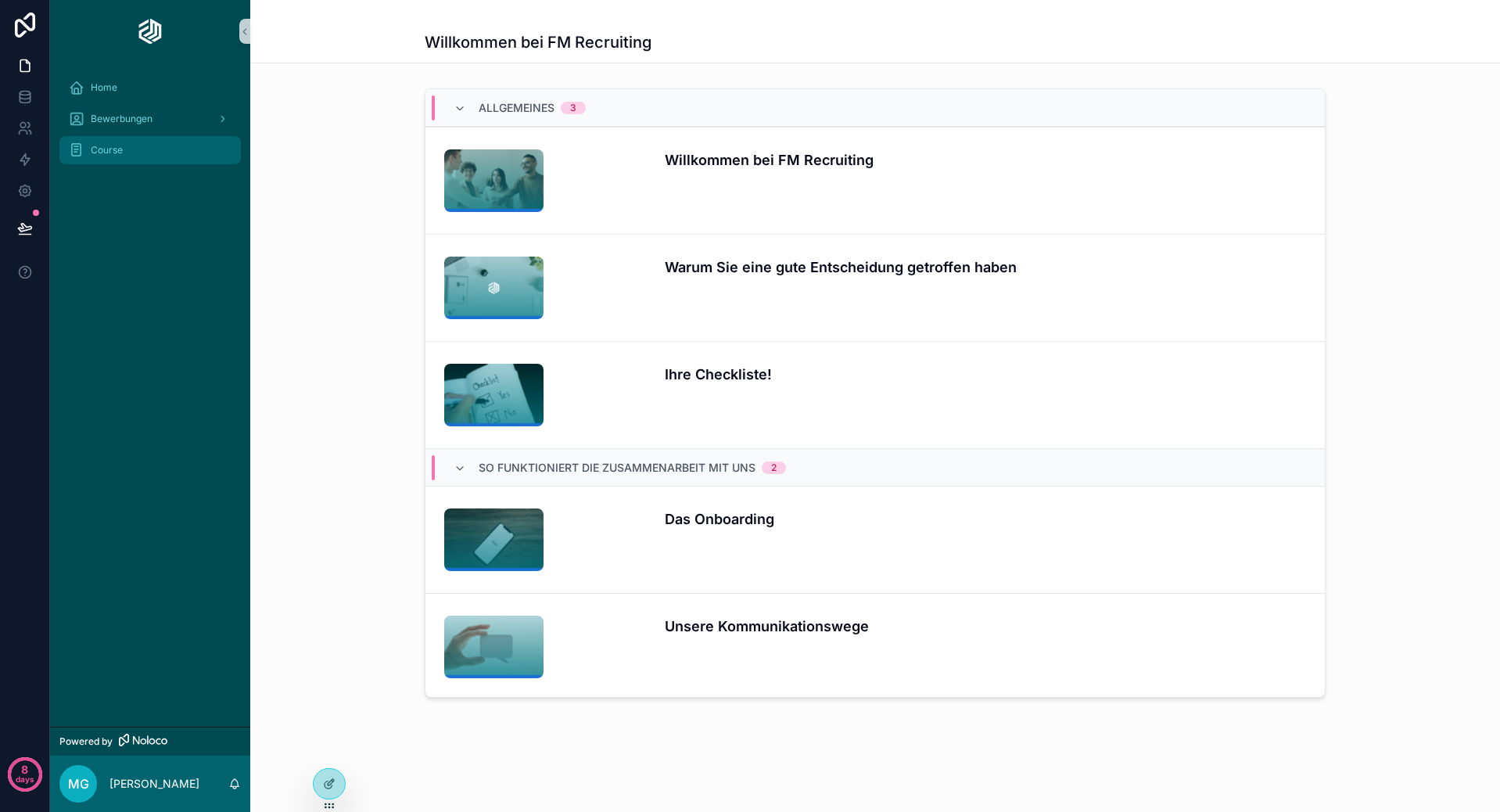
click at [149, 145] on div "Course" at bounding box center [150, 150] width 163 height 25
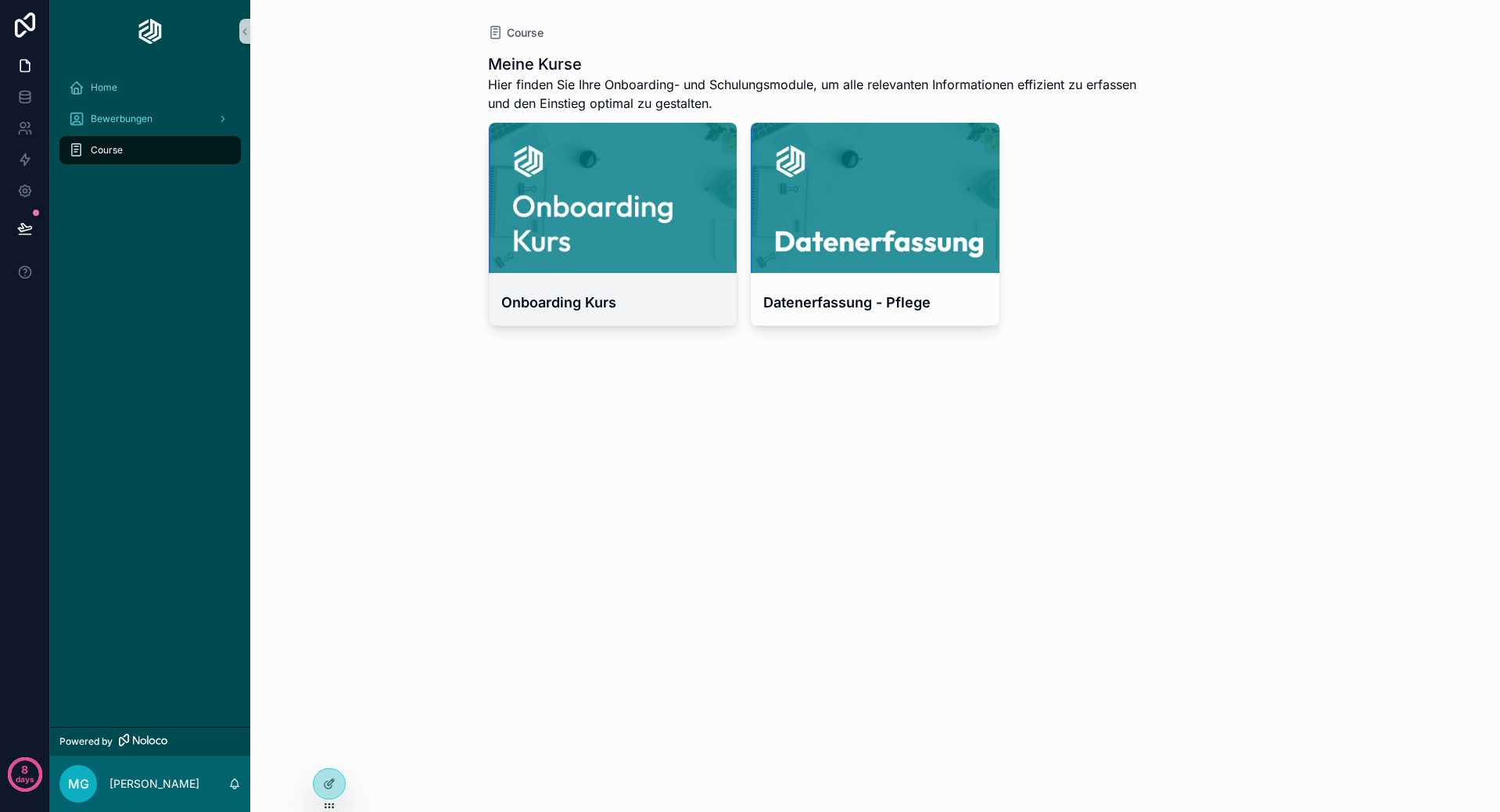
click at [537, 278] on link "Onboarding Kurs" at bounding box center [613, 224] width 251 height 204
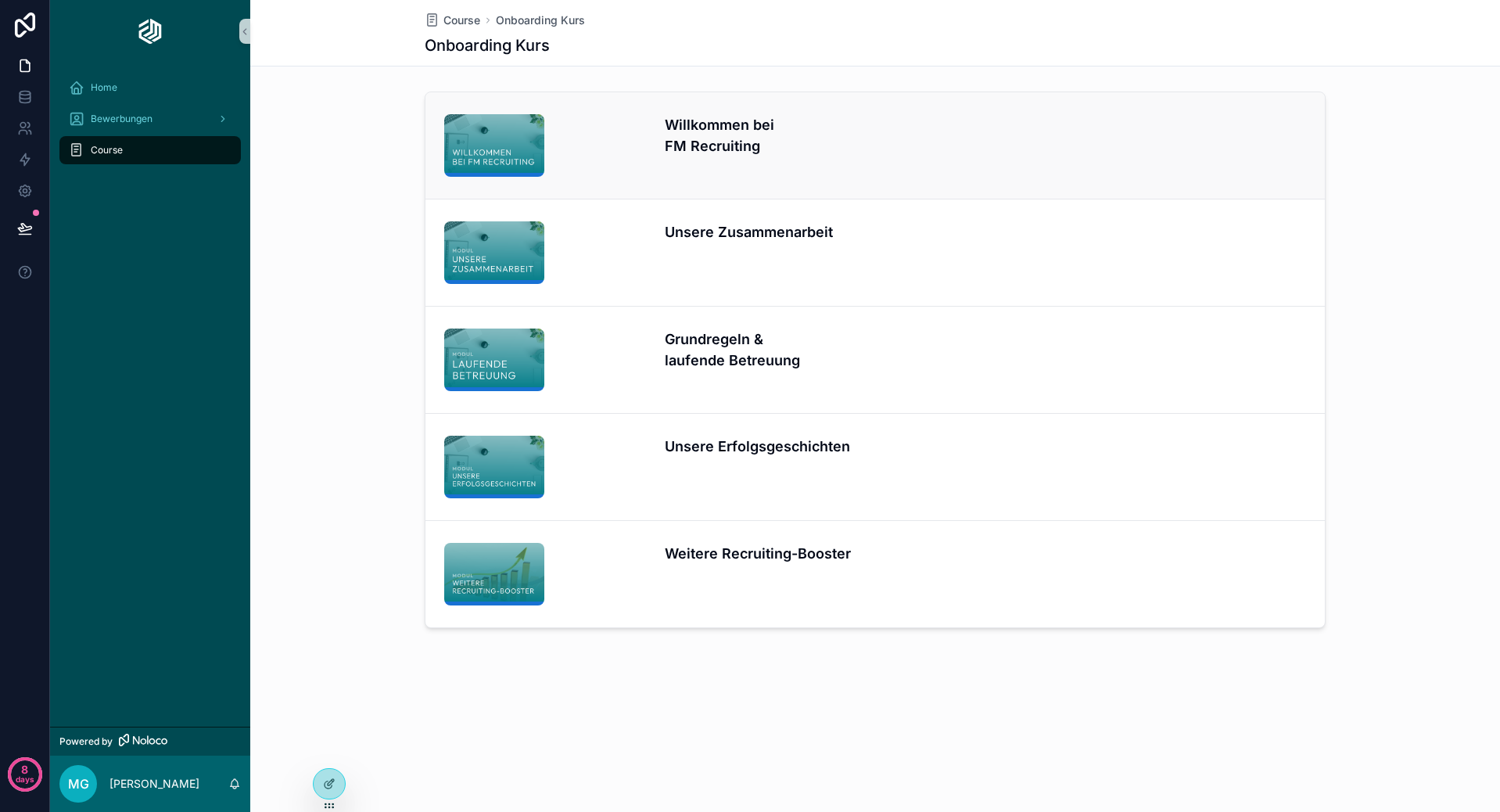
click at [660, 145] on div "Willkommen bei FM Recruiting" at bounding box center [875, 145] width 862 height 63
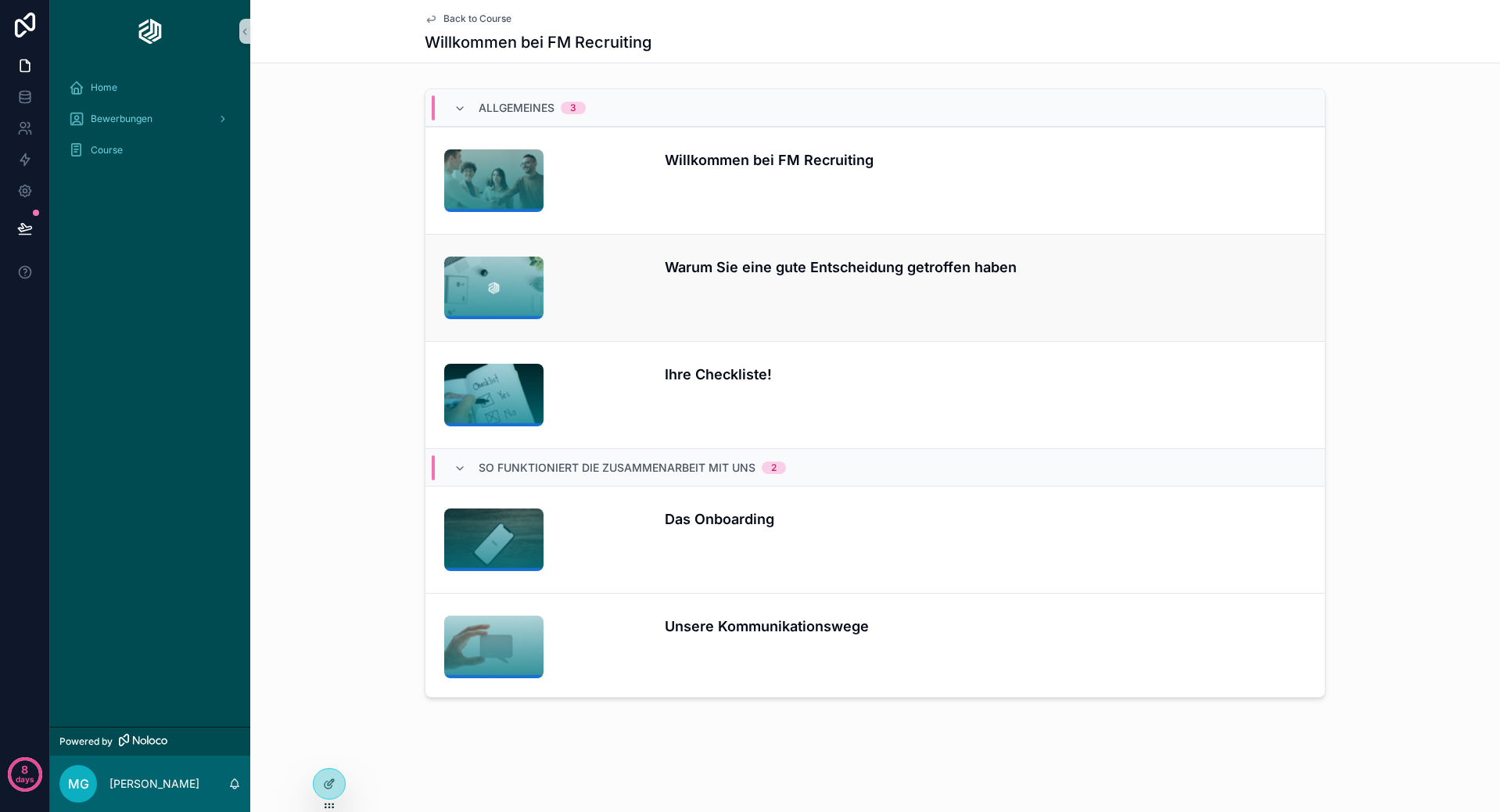
click at [691, 288] on div "Warum Sie eine gute Entscheidung getroffen haben" at bounding box center [985, 288] width 642 height 63
click at [645, 192] on div "Willkommen bei FM Recruiting" at bounding box center [875, 181] width 862 height 63
click at [338, 772] on div at bounding box center [329, 784] width 31 height 30
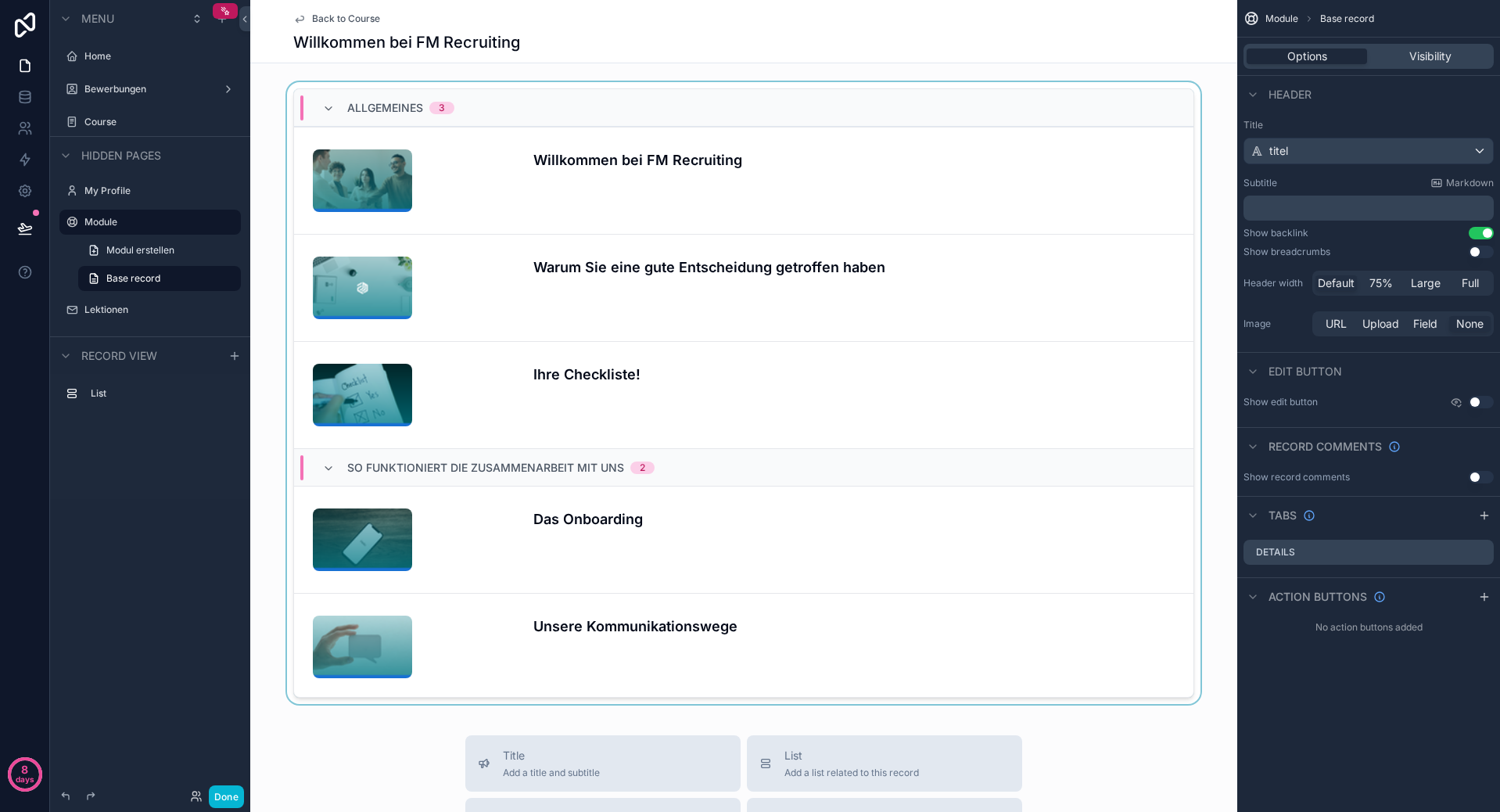
click at [1166, 84] on div "scrollable content" at bounding box center [744, 397] width 987 height 628
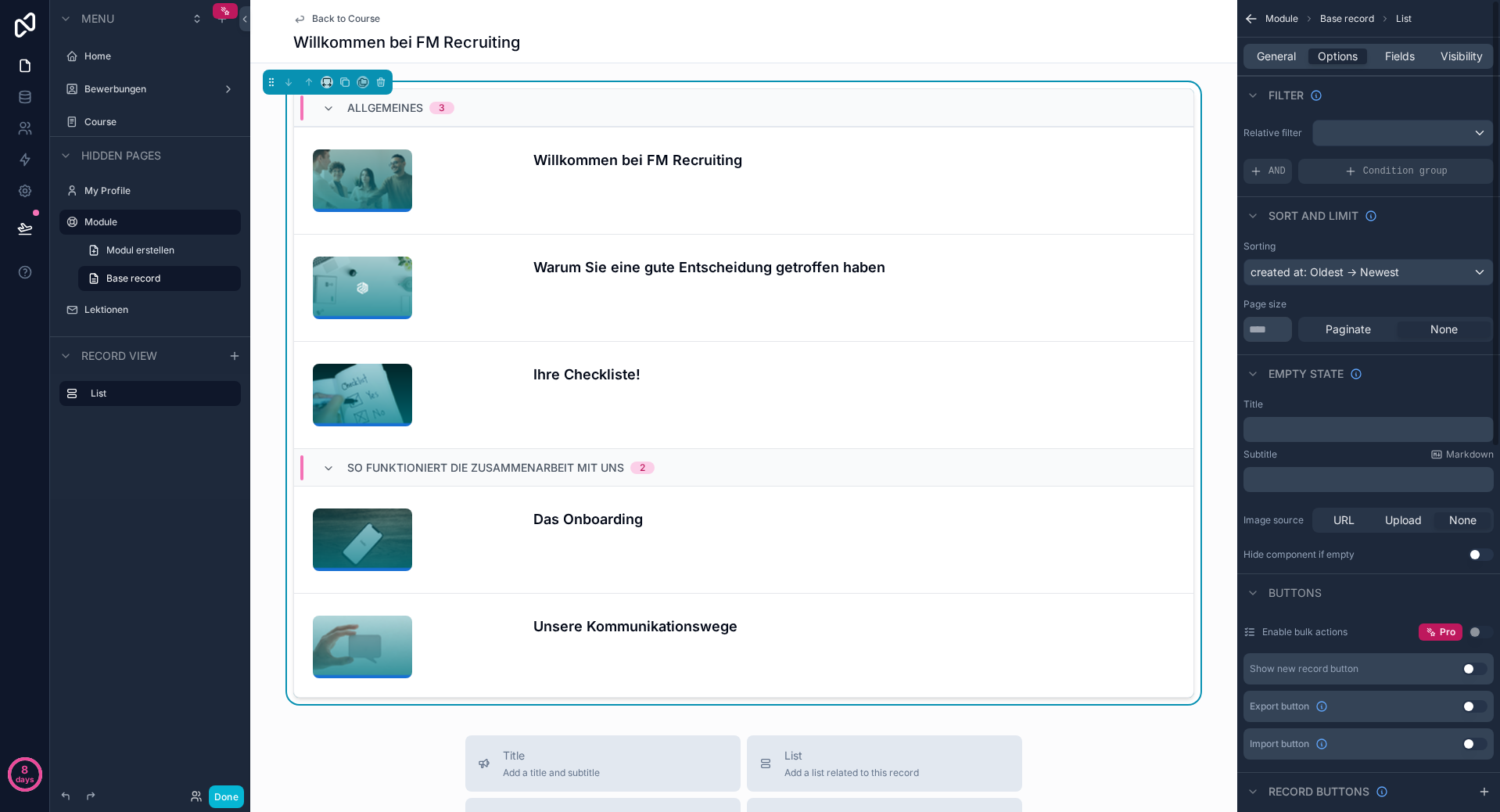
click at [1253, 66] on div "General Options Fields Visibility" at bounding box center [1368, 57] width 251 height 25
click at [1256, 64] on div "General Options Fields Visibility" at bounding box center [1368, 57] width 251 height 25
click at [1264, 64] on span "General" at bounding box center [1276, 57] width 39 height 16
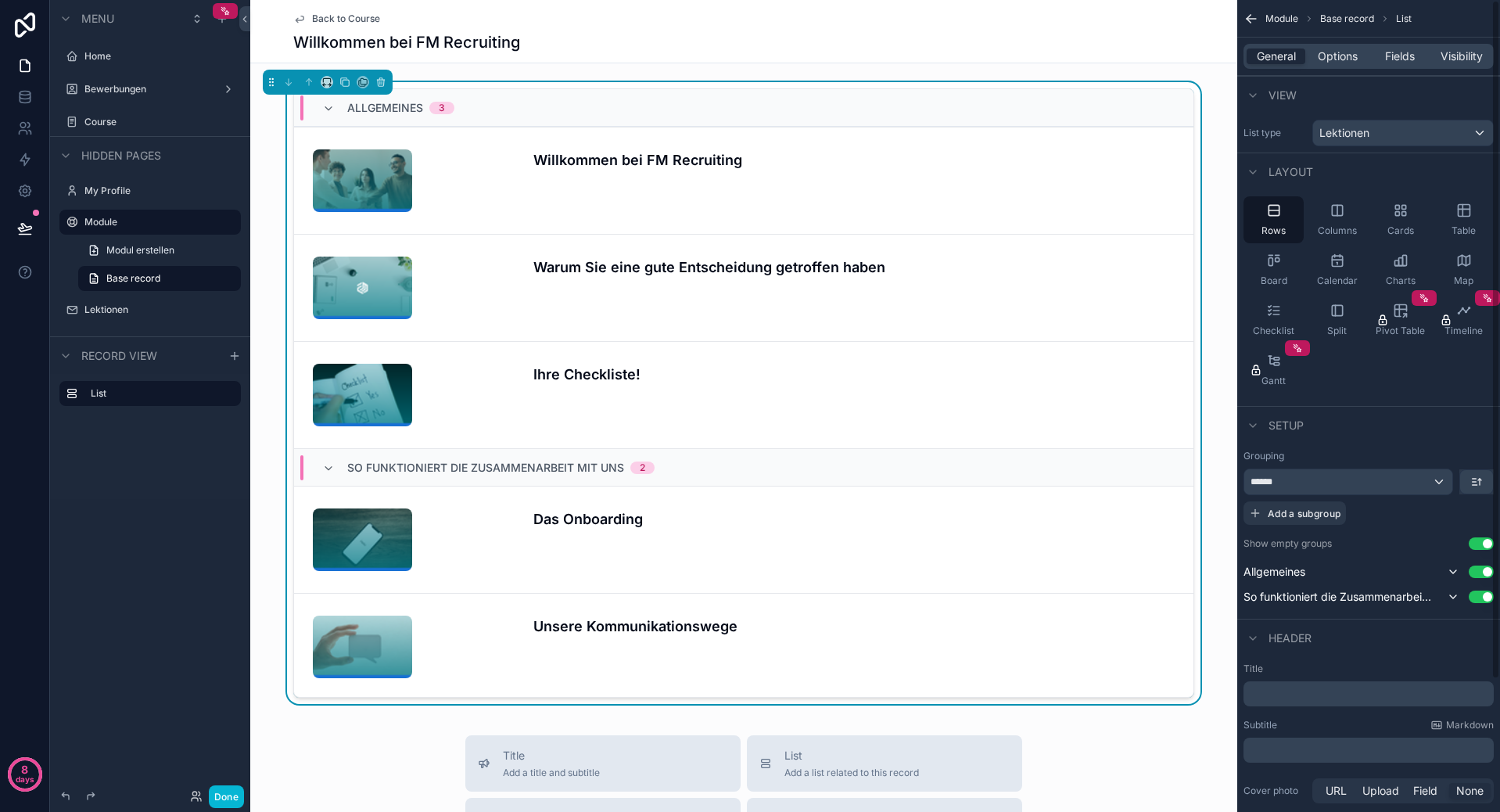
click at [1393, 64] on div "General Options Fields Visibility" at bounding box center [1368, 57] width 251 height 25
click at [1393, 61] on span "Fields" at bounding box center [1399, 57] width 30 height 16
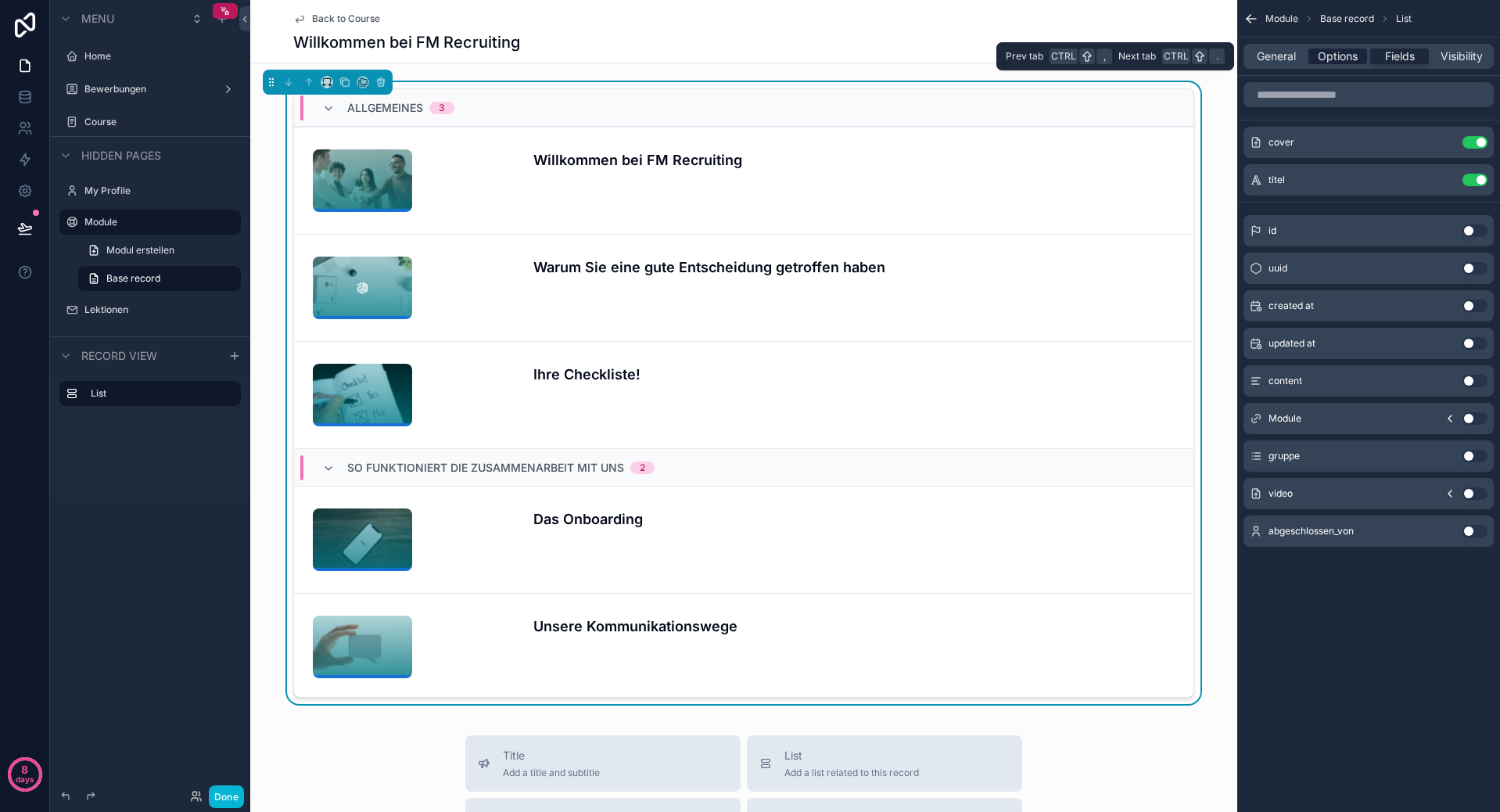
click at [1348, 57] on span "Options" at bounding box center [1337, 57] width 40 height 16
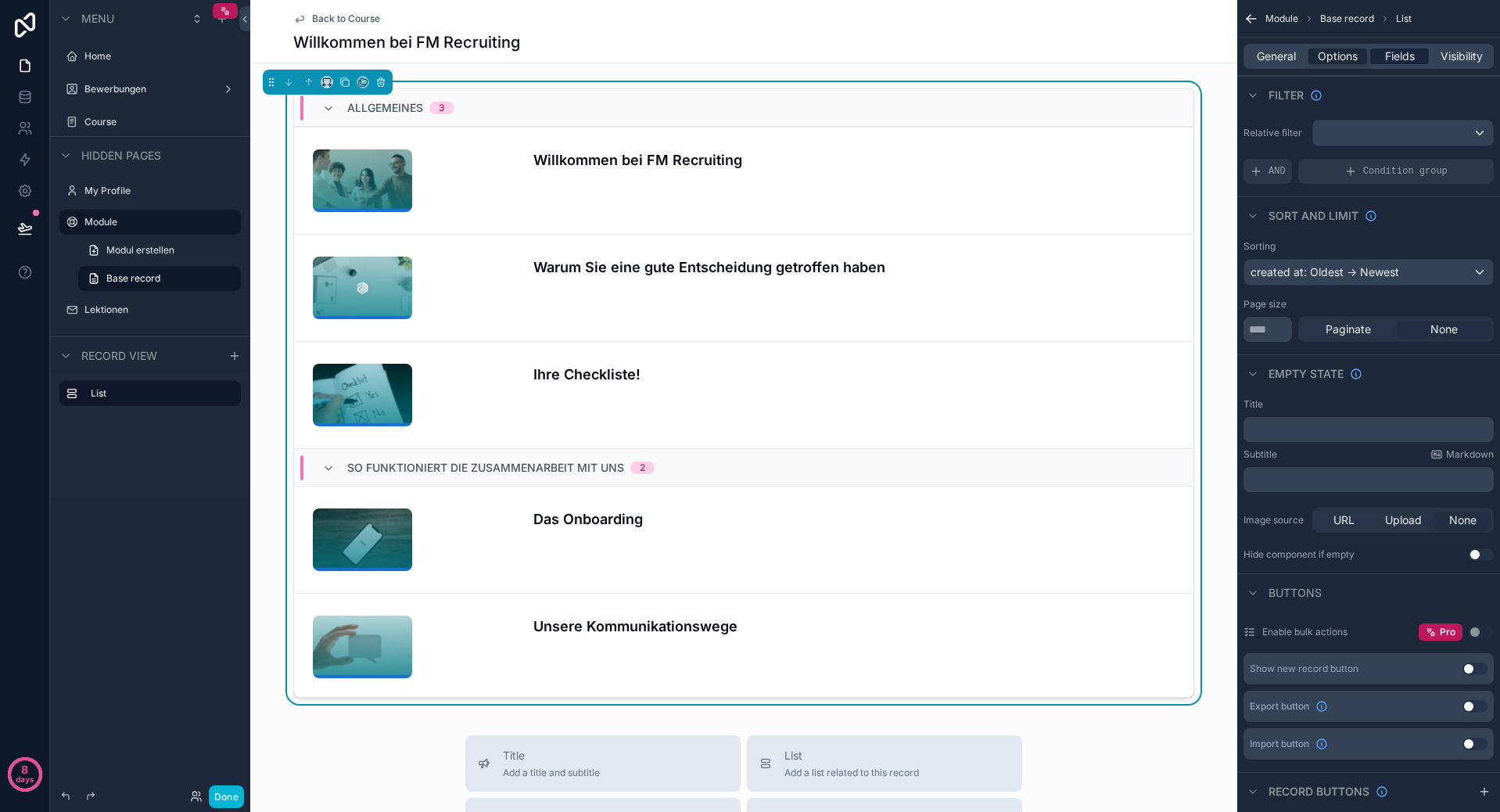
click at [1396, 57] on span "Fields" at bounding box center [1399, 57] width 30 height 16
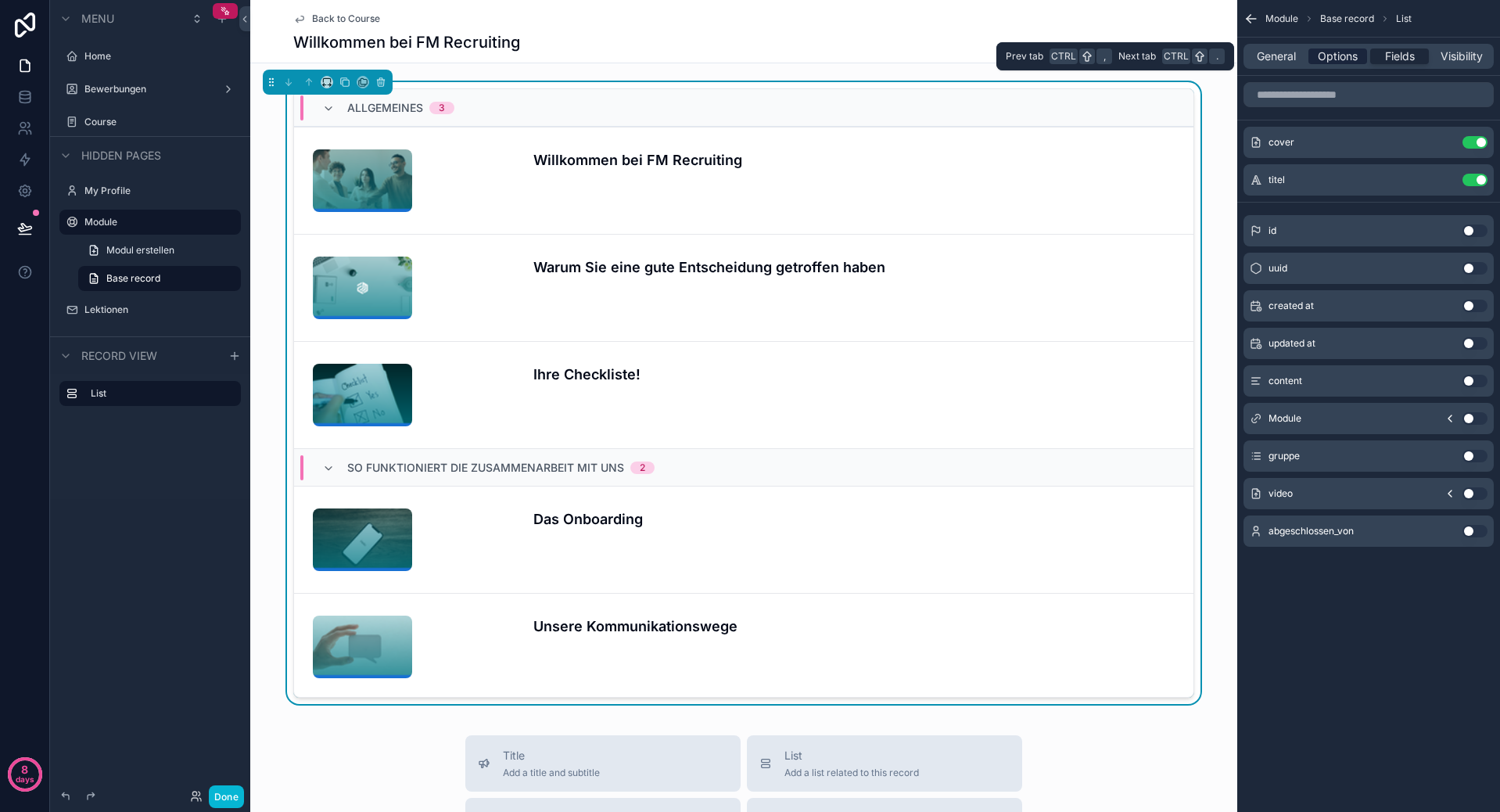
click at [1344, 51] on span "Options" at bounding box center [1337, 57] width 40 height 16
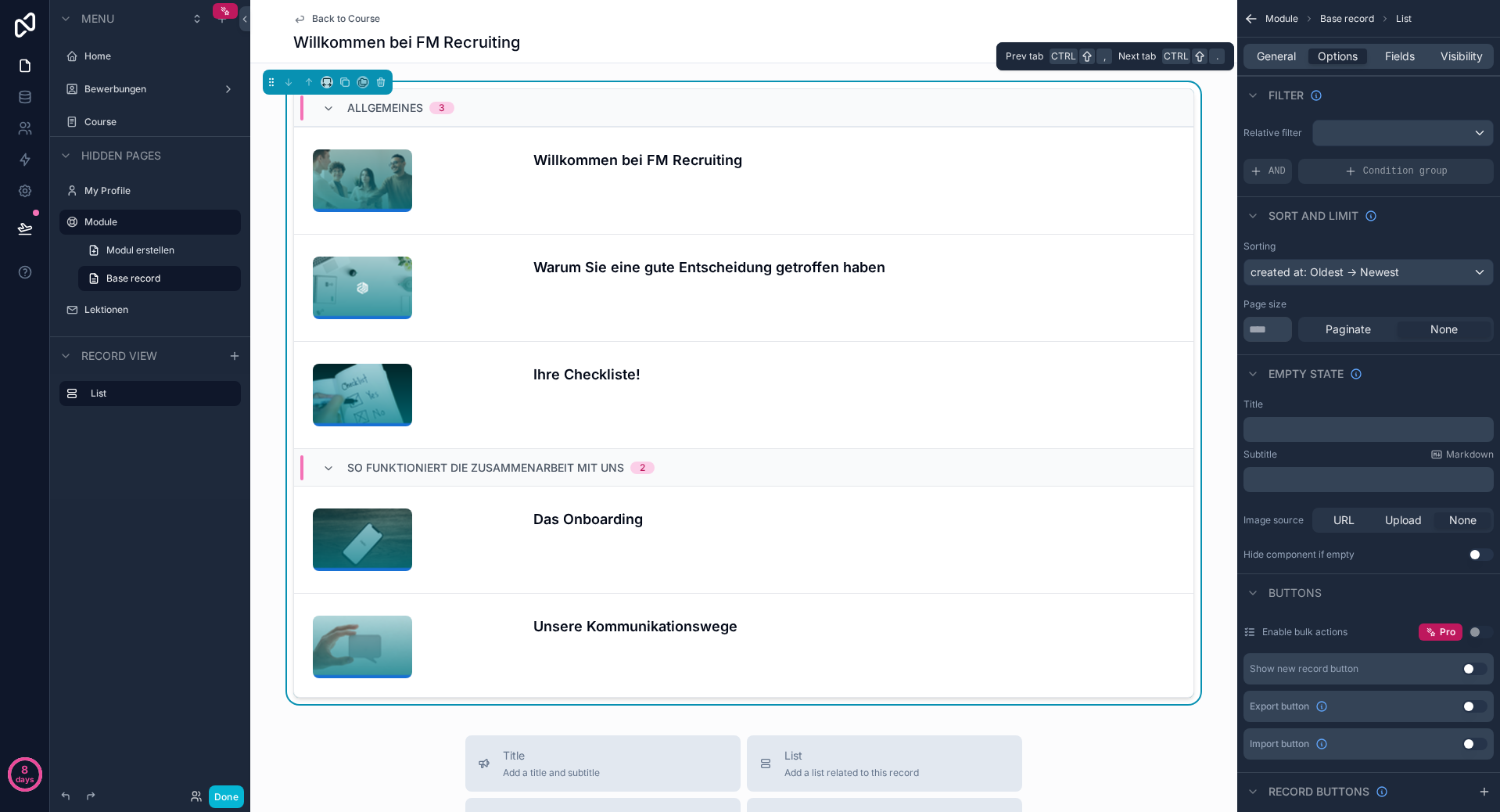
click at [1387, 64] on div "General Options Fields Visibility" at bounding box center [1368, 57] width 251 height 25
click at [1396, 51] on span "Fields" at bounding box center [1399, 57] width 30 height 16
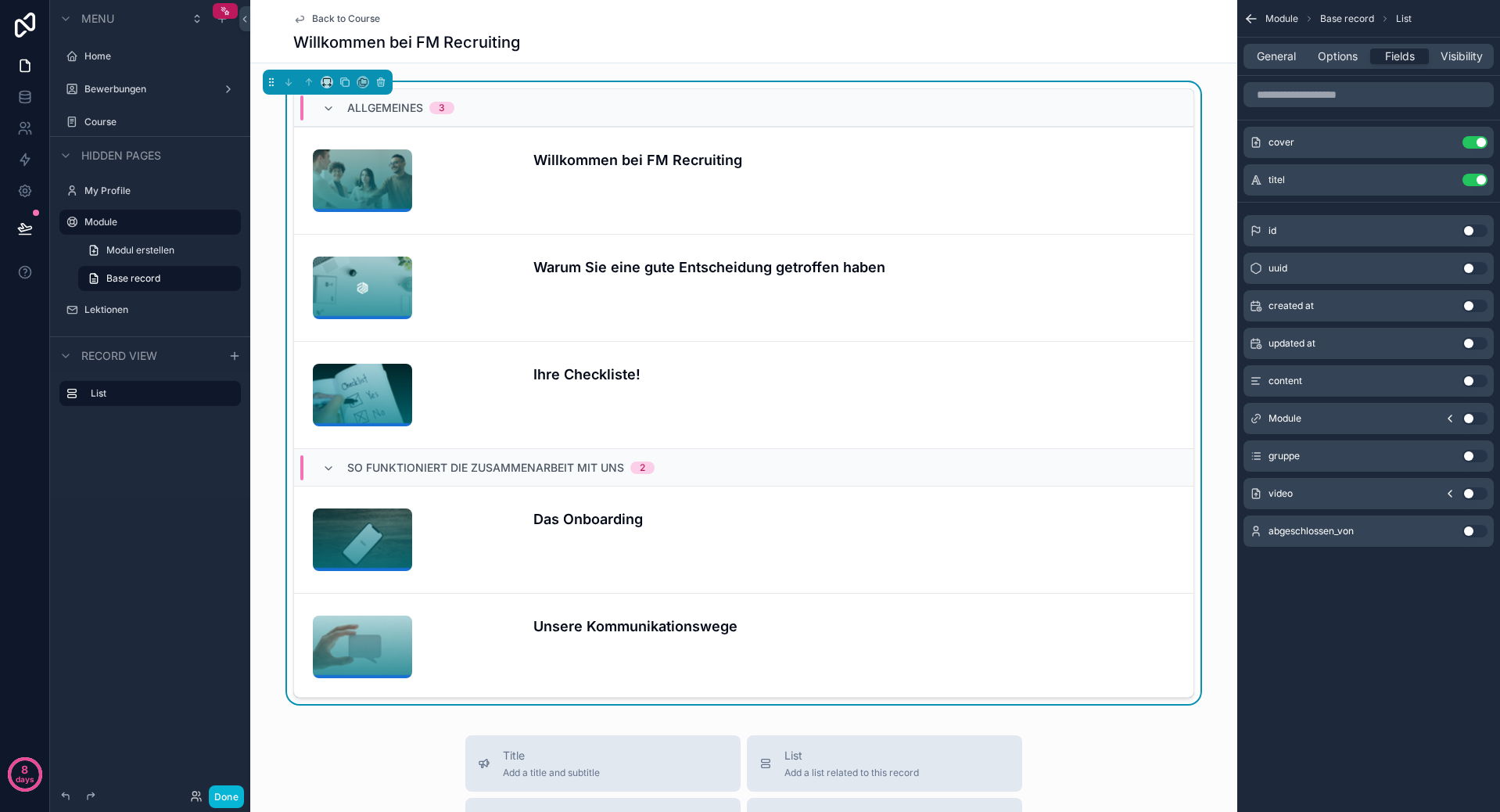
click at [1477, 539] on div "abgeschlossen_von Use setting" at bounding box center [1368, 531] width 251 height 31
click at [1476, 529] on button "Use setting" at bounding box center [1475, 531] width 25 height 13
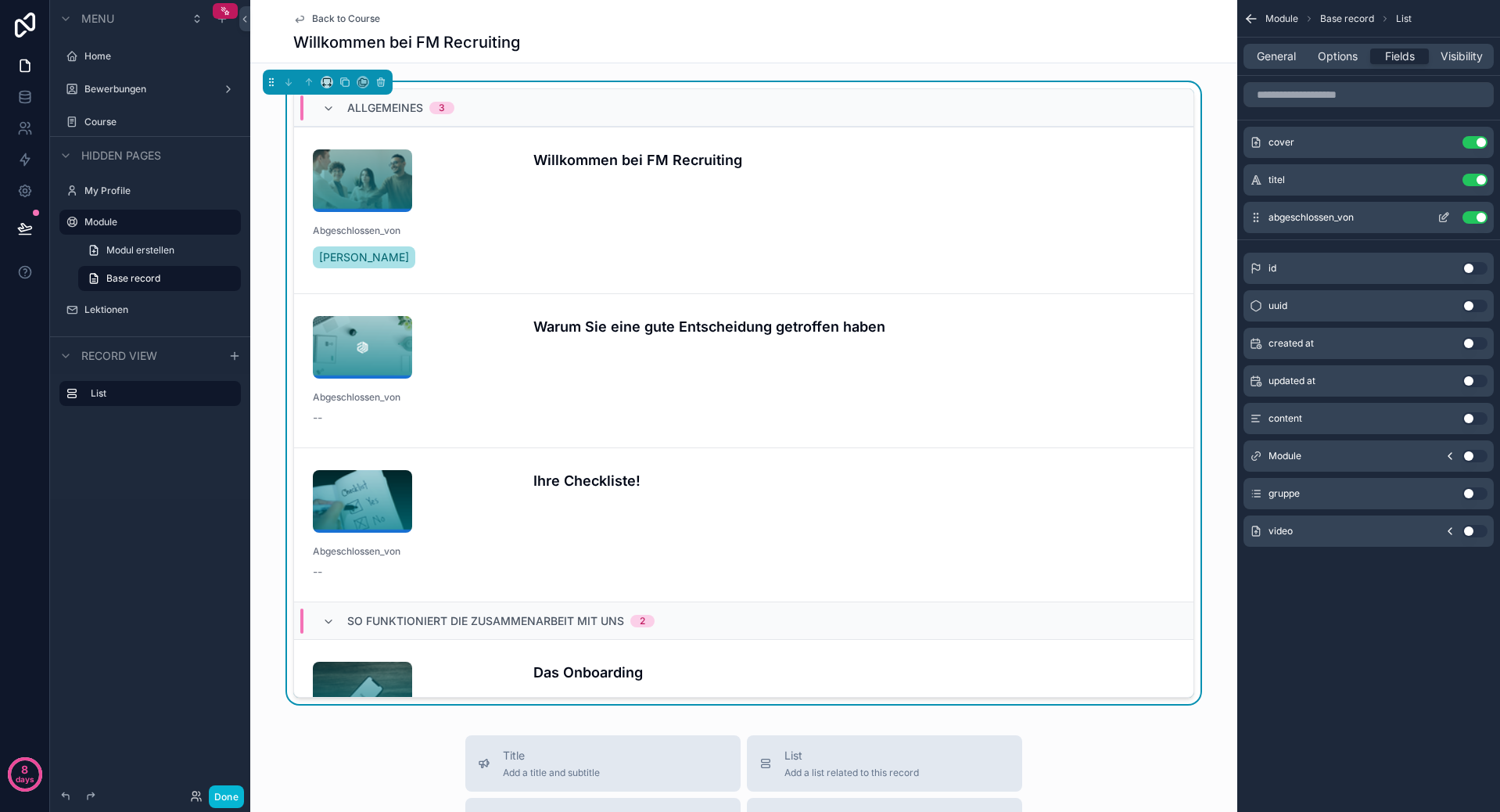
click at [1476, 217] on button "Use setting" at bounding box center [1475, 218] width 25 height 13
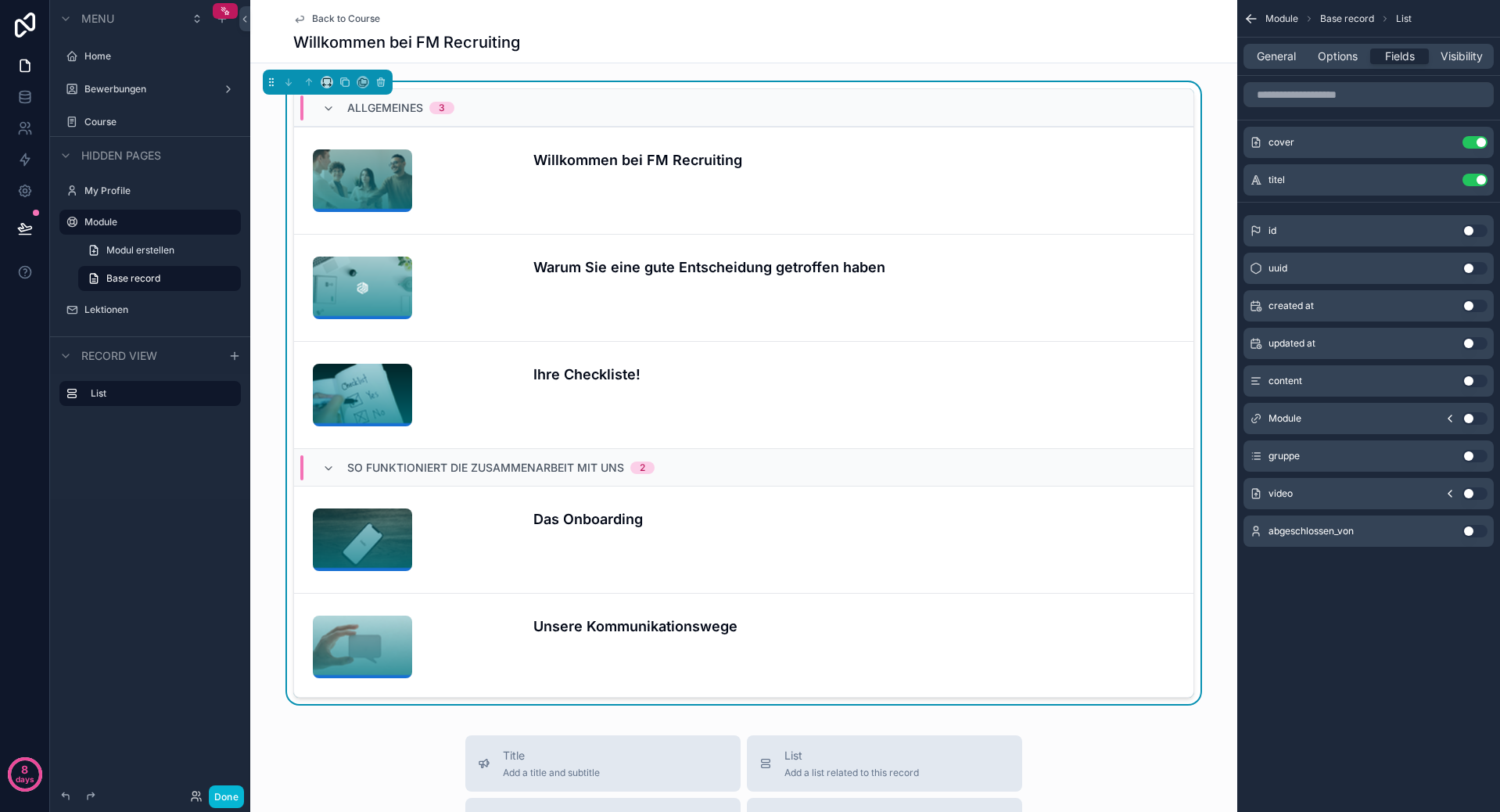
click at [1447, 412] on icon "scrollable content" at bounding box center [1450, 419] width 13 height 13
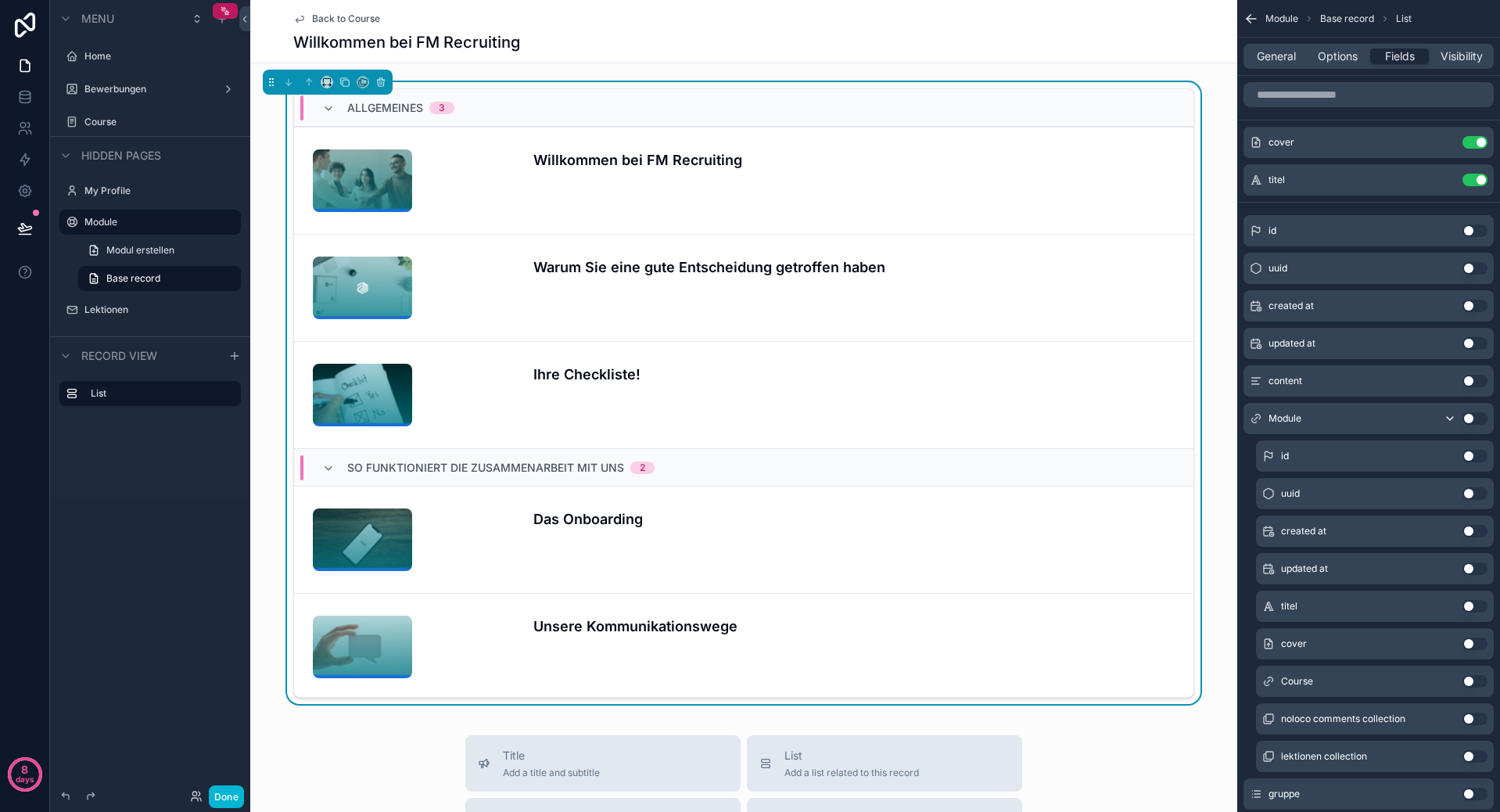
click at [1447, 417] on icon "scrollable content" at bounding box center [1450, 419] width 6 height 3
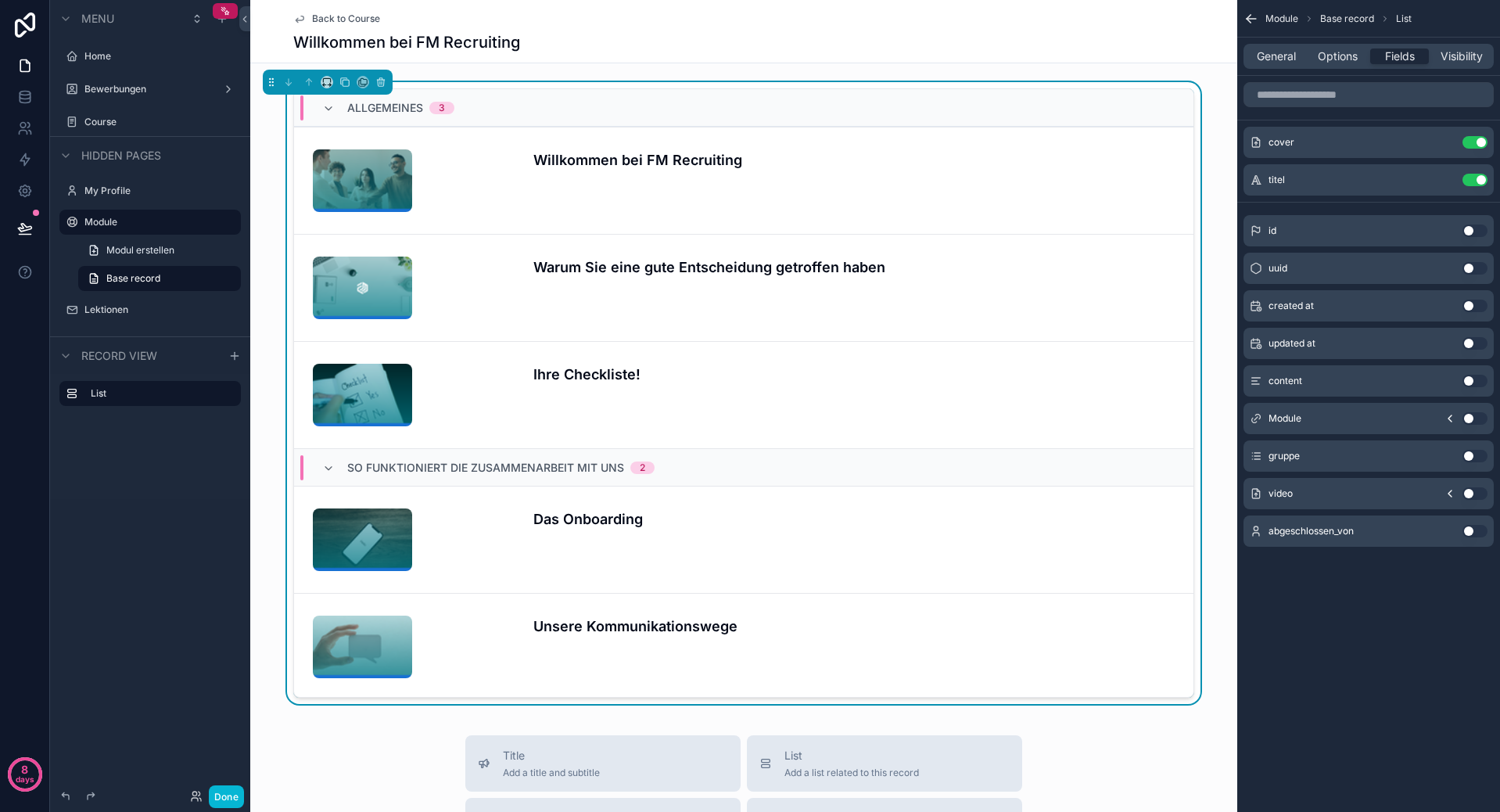
click at [1469, 529] on button "Use setting" at bounding box center [1475, 531] width 25 height 13
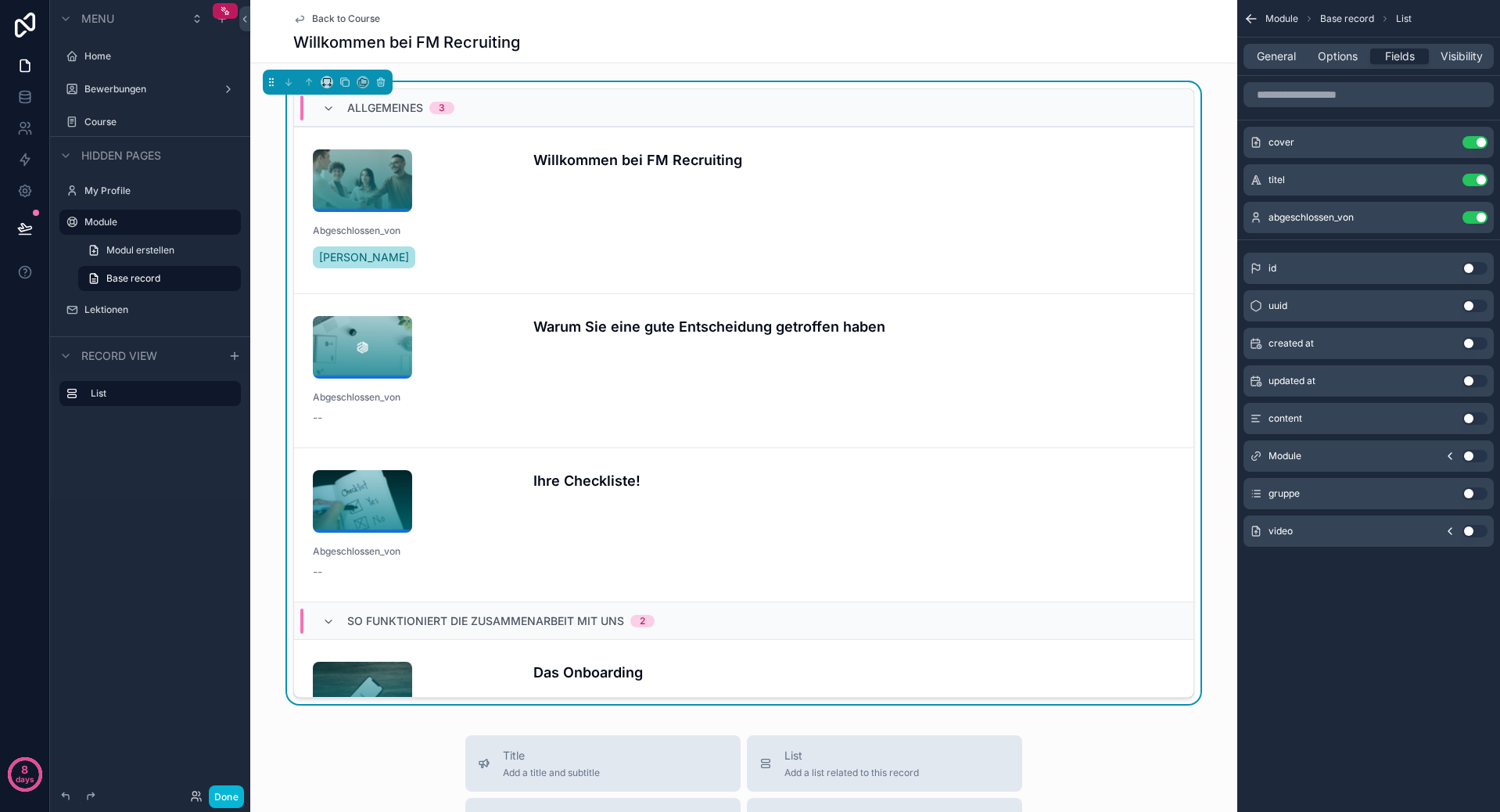
click at [1469, 529] on button "Use setting" at bounding box center [1475, 531] width 25 height 13
click at [1475, 258] on button "Use setting" at bounding box center [1475, 255] width 25 height 13
click at [1443, 221] on icon "scrollable content" at bounding box center [1443, 218] width 13 height 13
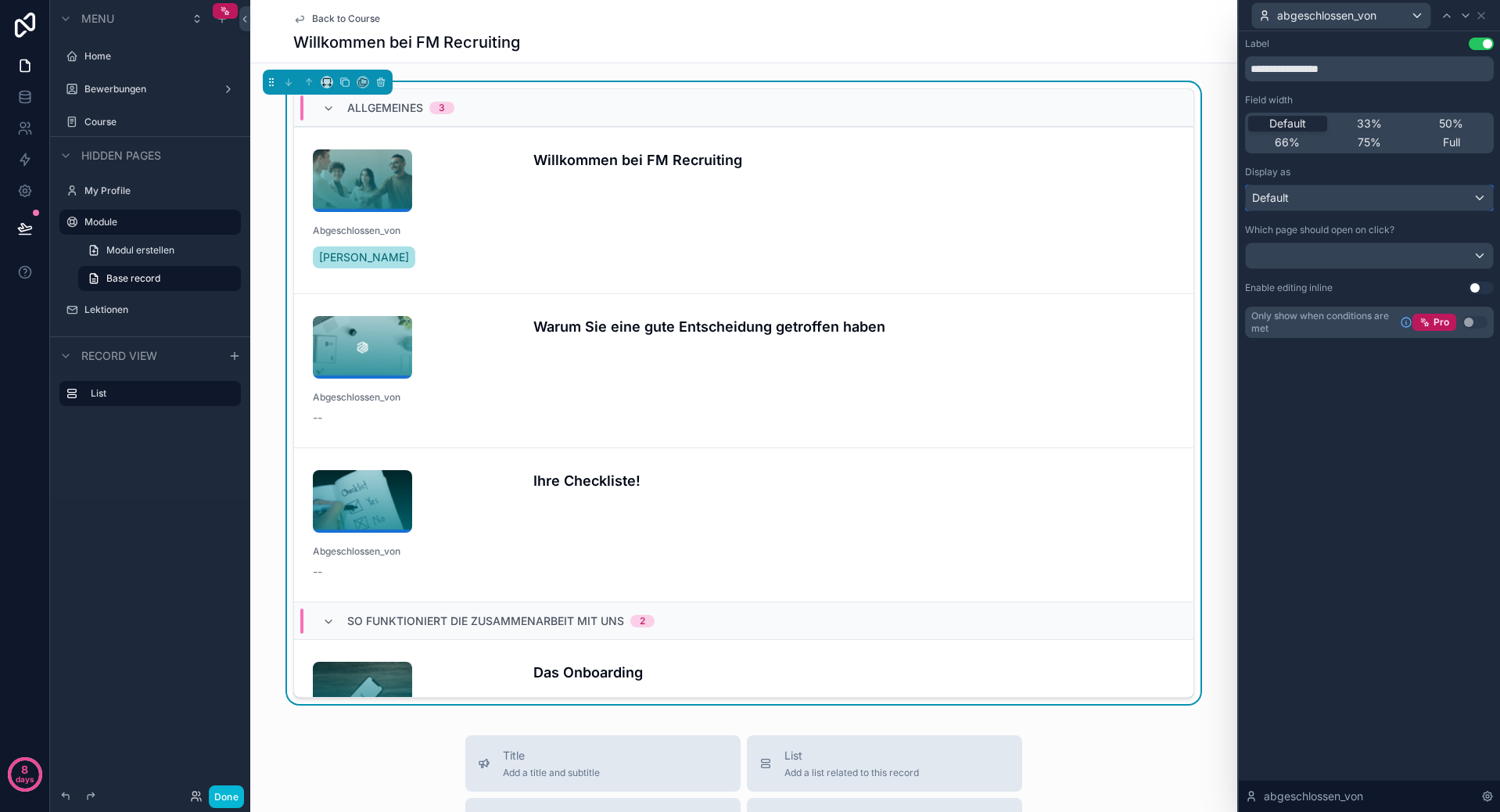
click at [1433, 188] on div "Default" at bounding box center [1369, 198] width 247 height 25
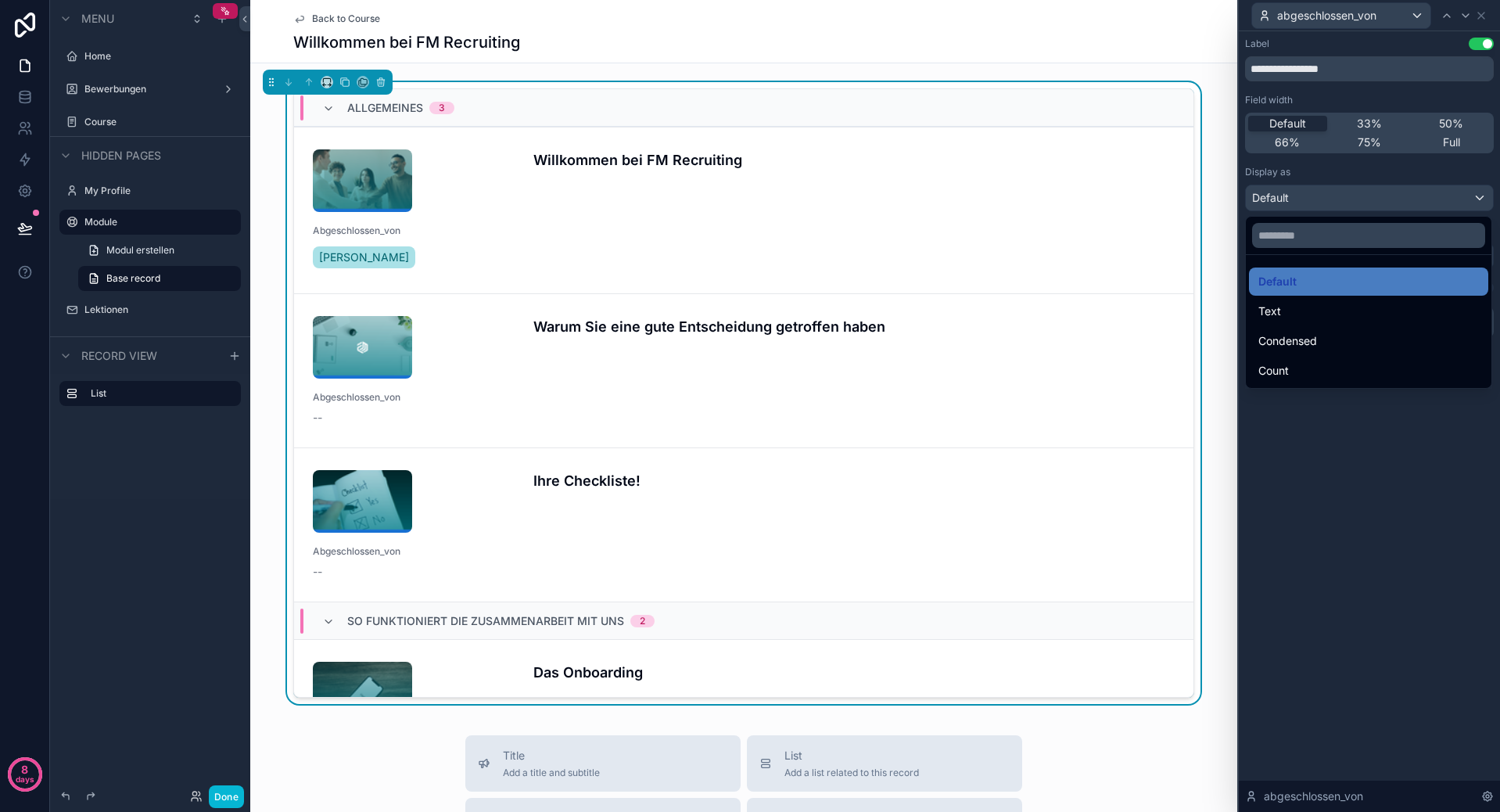
click at [1433, 188] on div at bounding box center [1369, 406] width 262 height 812
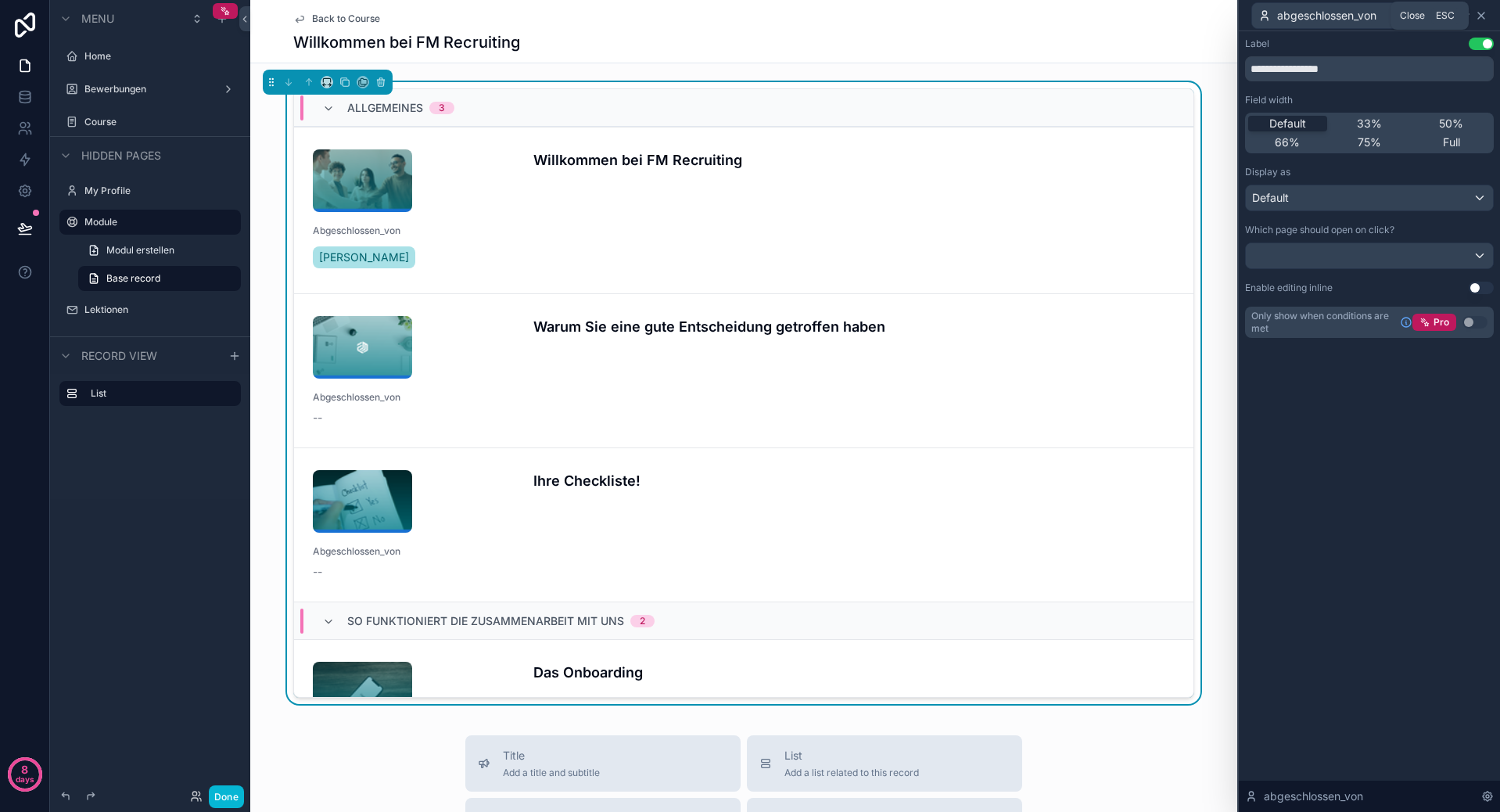
click at [1479, 16] on icon at bounding box center [1481, 16] width 13 height 13
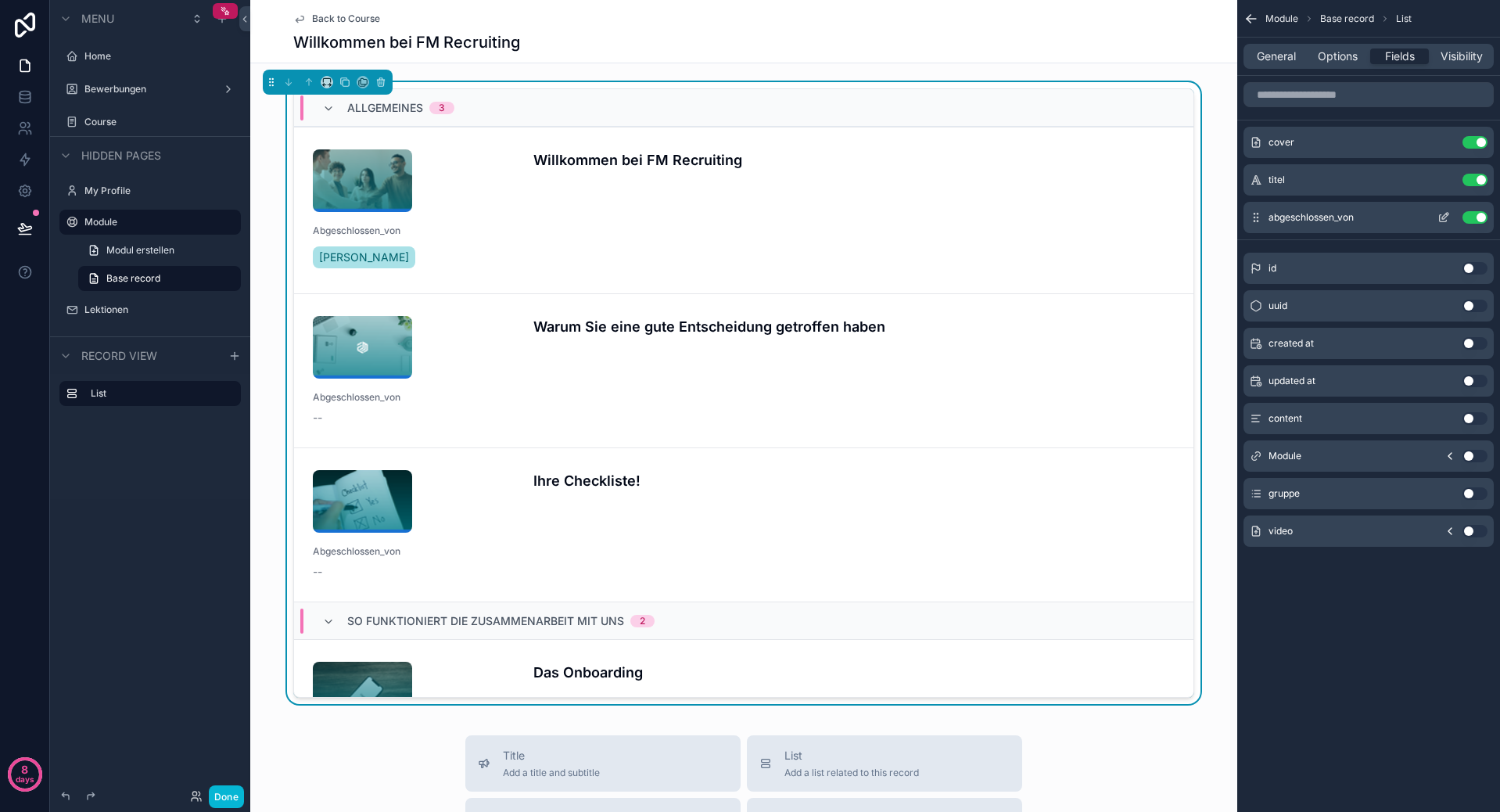
click at [1479, 218] on button "Use setting" at bounding box center [1475, 218] width 25 height 13
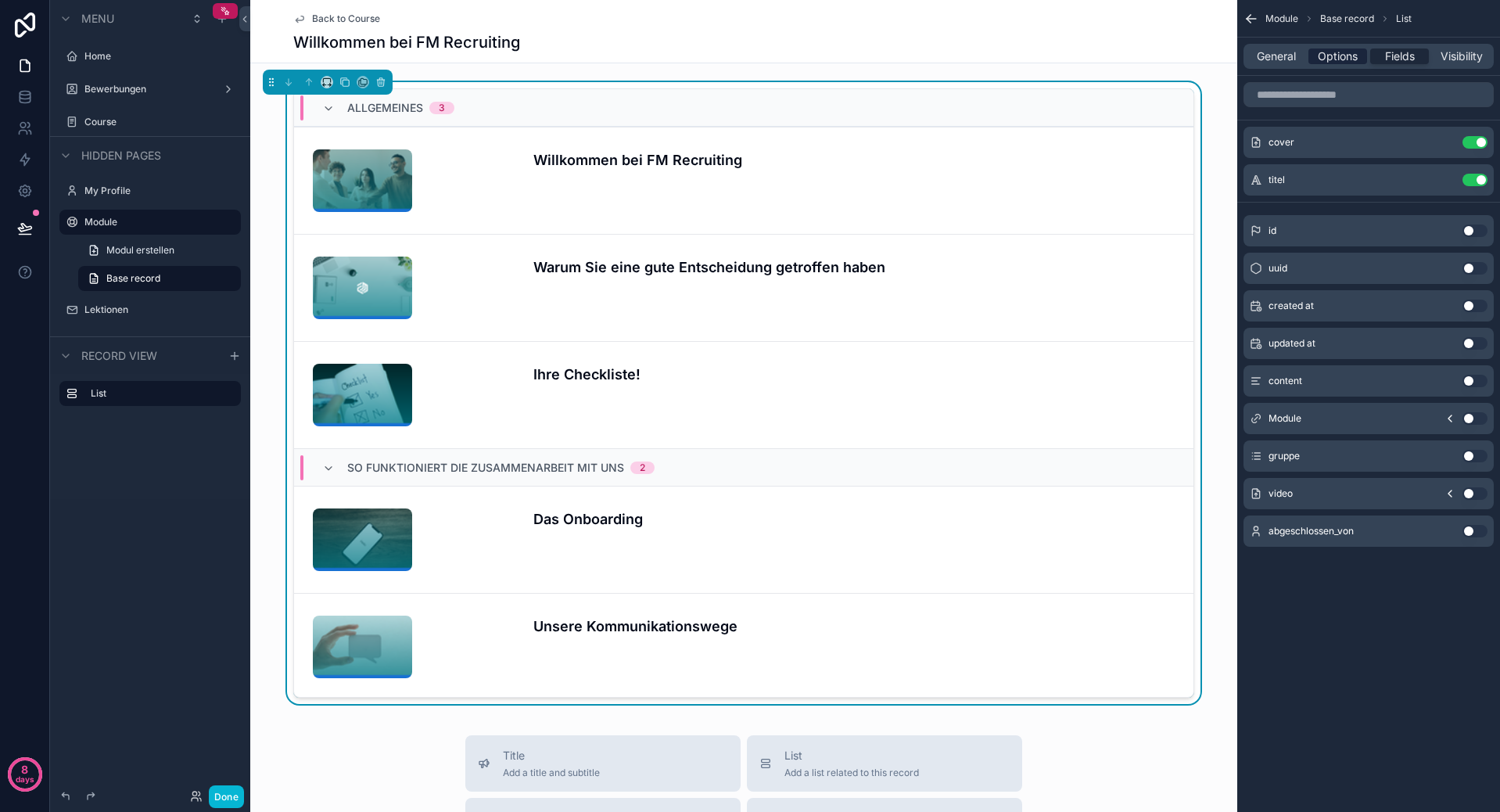
click at [1320, 58] on span "Options" at bounding box center [1337, 57] width 40 height 16
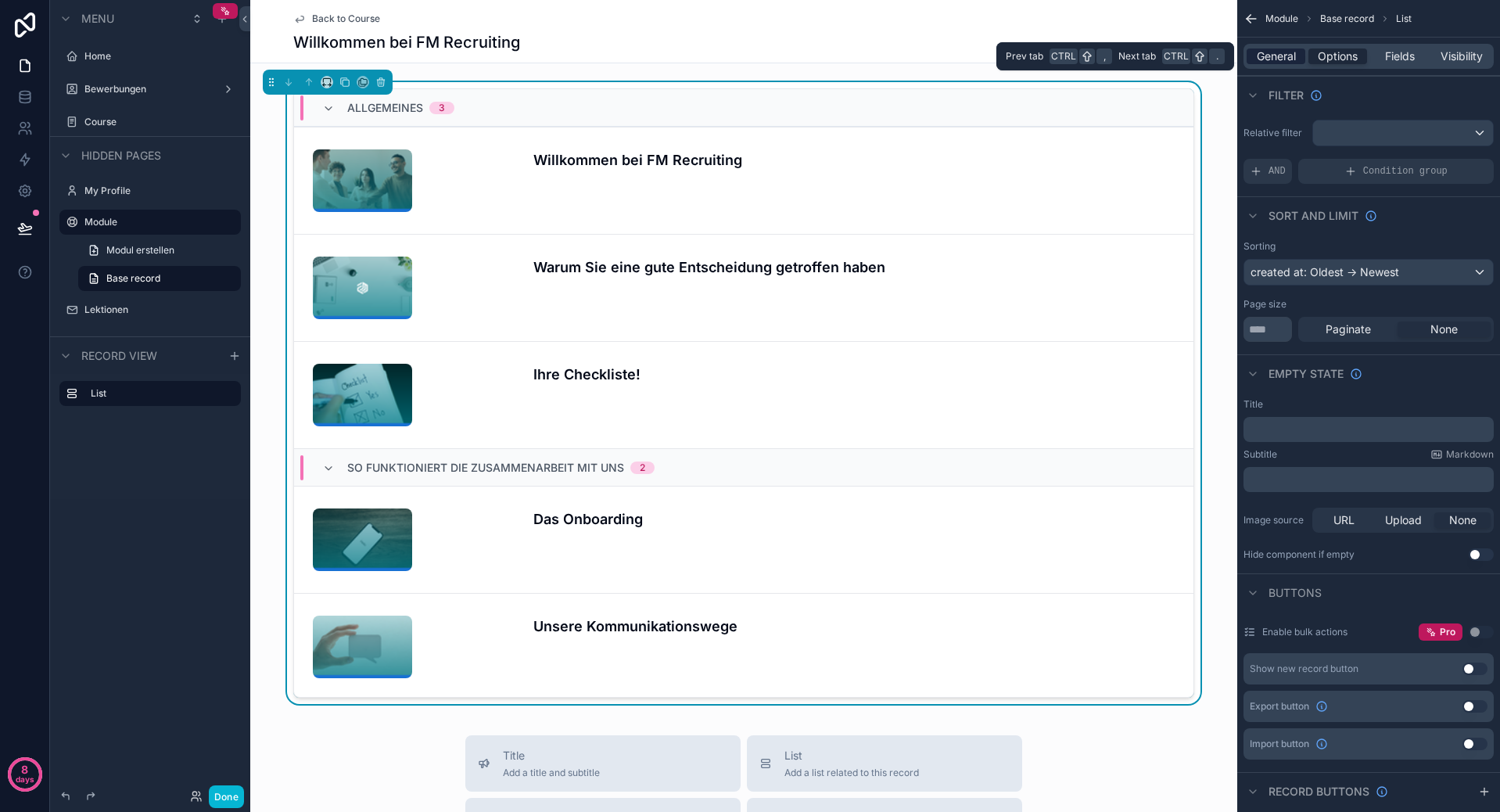
click at [1285, 55] on span "General" at bounding box center [1276, 57] width 39 height 16
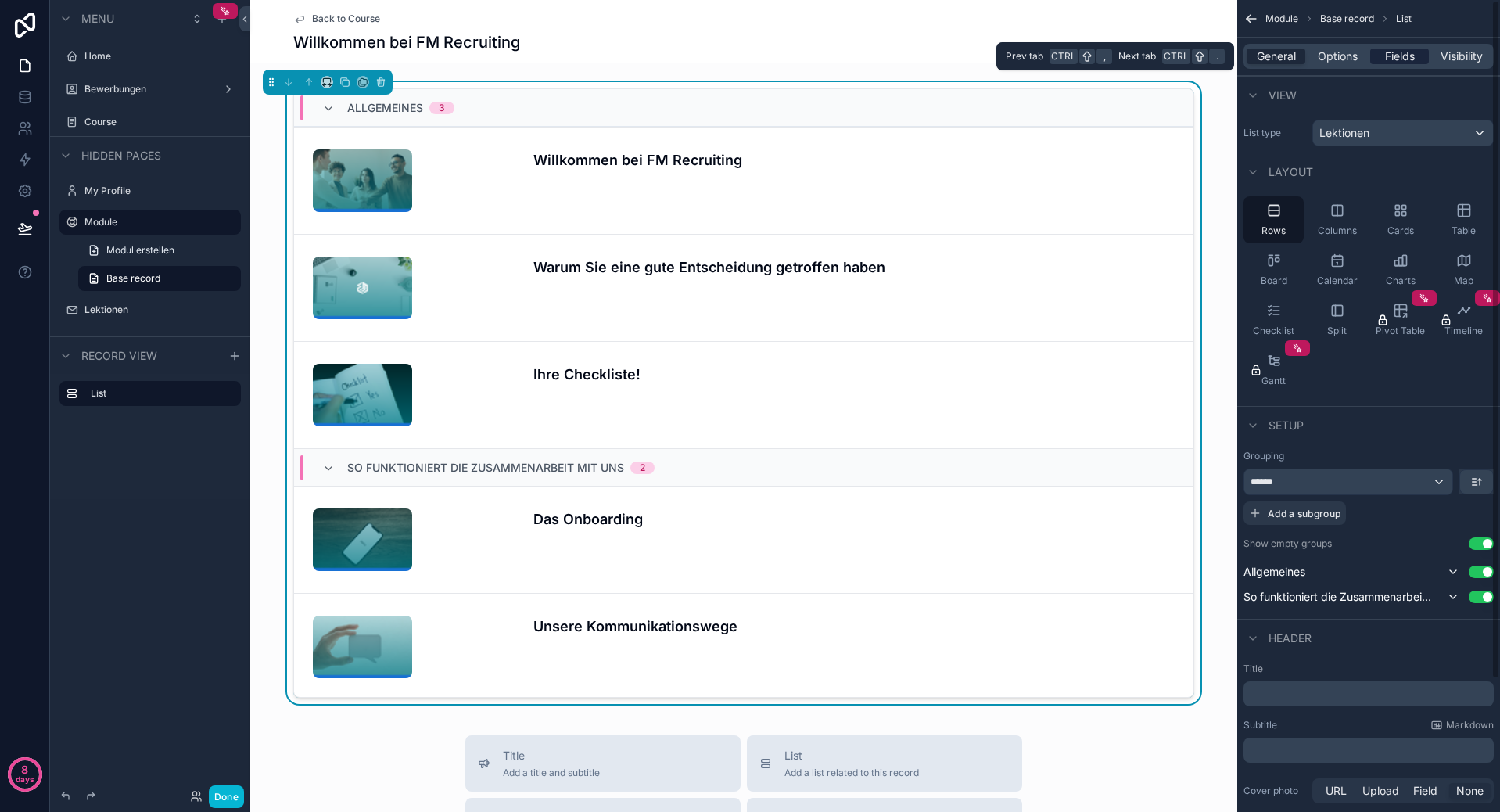
click at [1420, 53] on div "Fields" at bounding box center [1399, 57] width 59 height 16
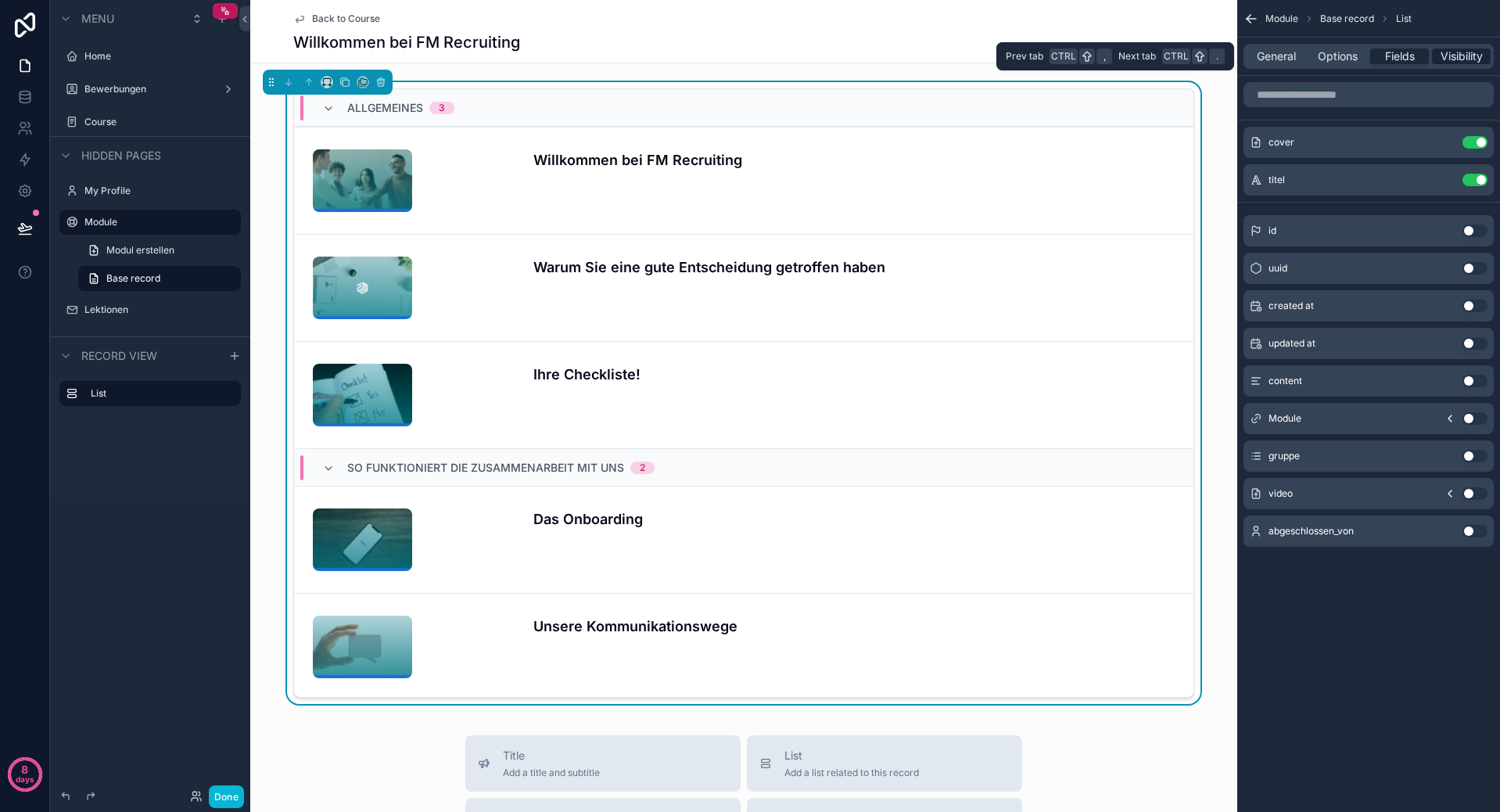
drag, startPoint x: 1469, startPoint y: 49, endPoint x: 1479, endPoint y: 50, distance: 10.0
click at [1479, 50] on span "Visibility" at bounding box center [1462, 57] width 42 height 16
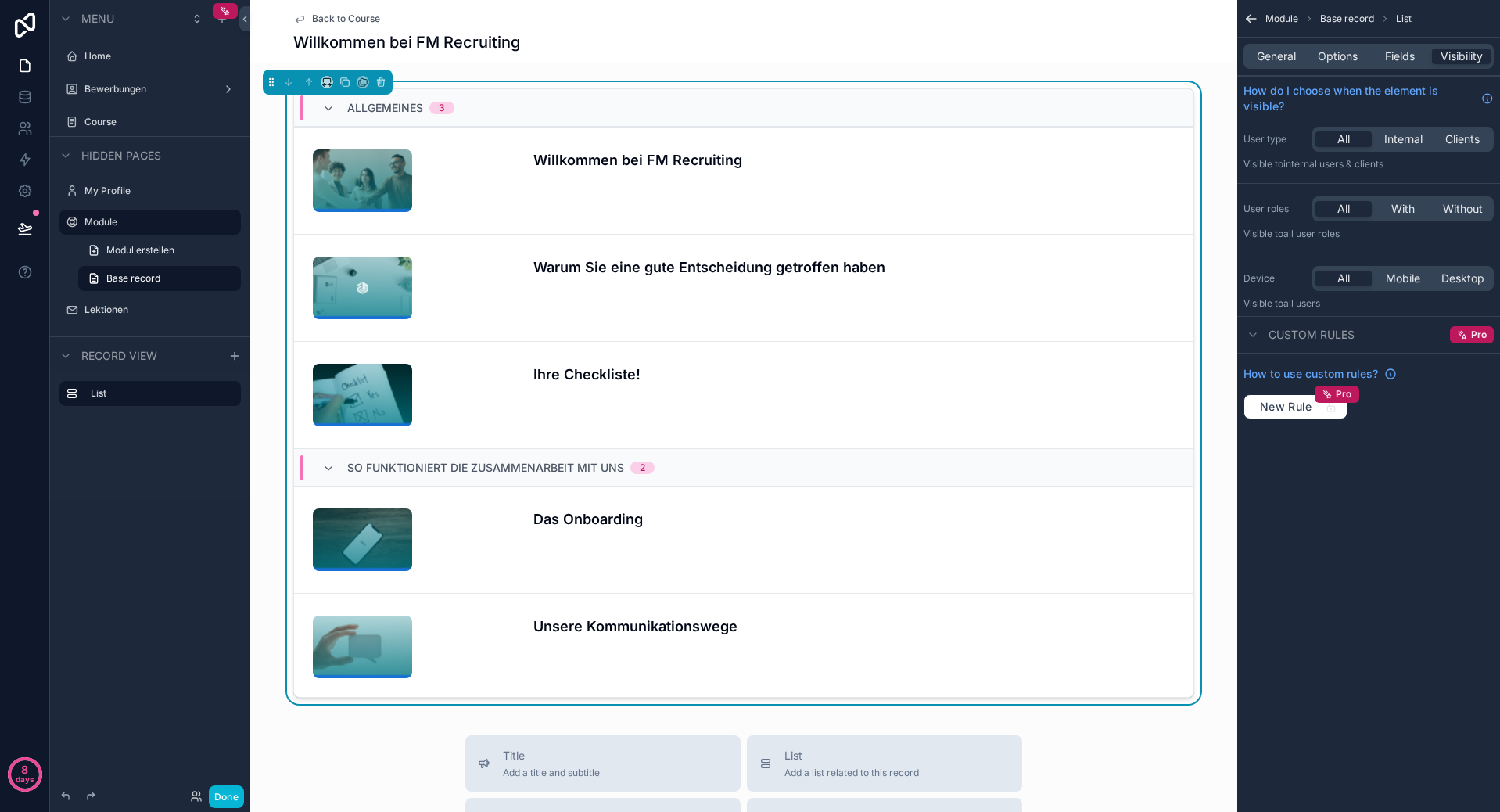
click at [1270, 330] on span "Custom rules" at bounding box center [1312, 335] width 86 height 16
click at [1293, 55] on span "General" at bounding box center [1276, 57] width 39 height 16
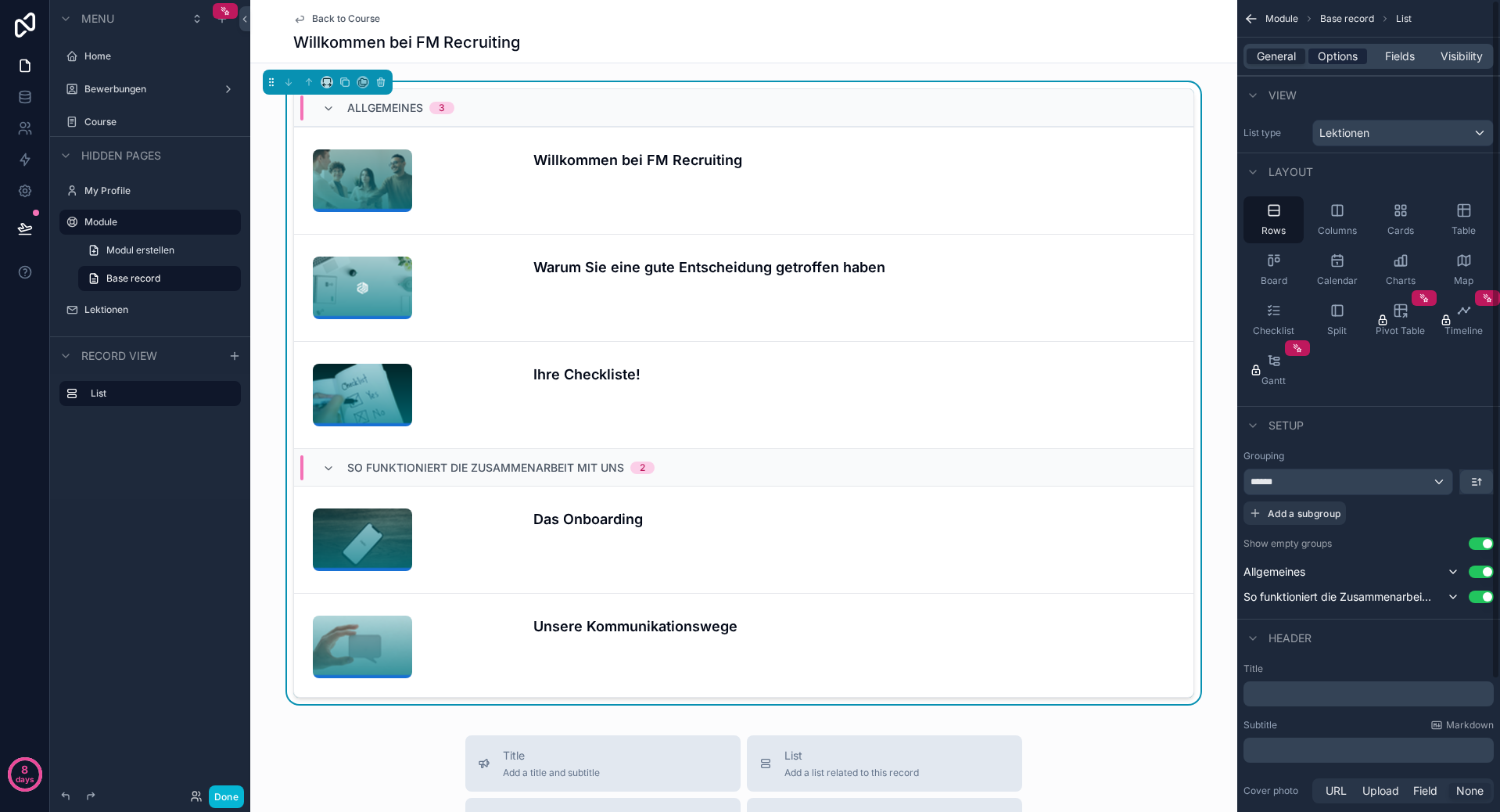
click at [1346, 55] on span "Options" at bounding box center [1337, 57] width 40 height 16
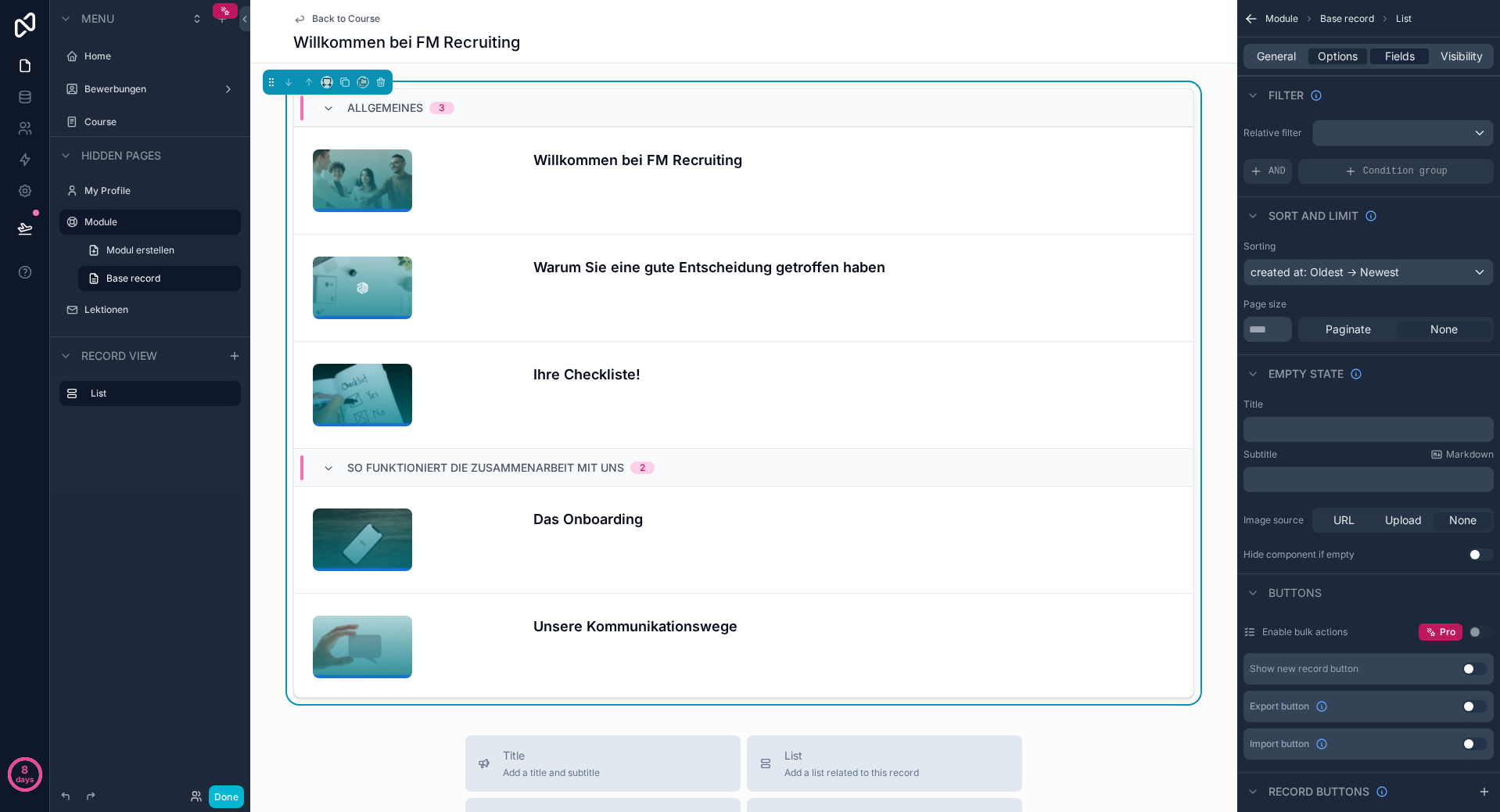
click at [1386, 56] on span "Fields" at bounding box center [1399, 57] width 30 height 16
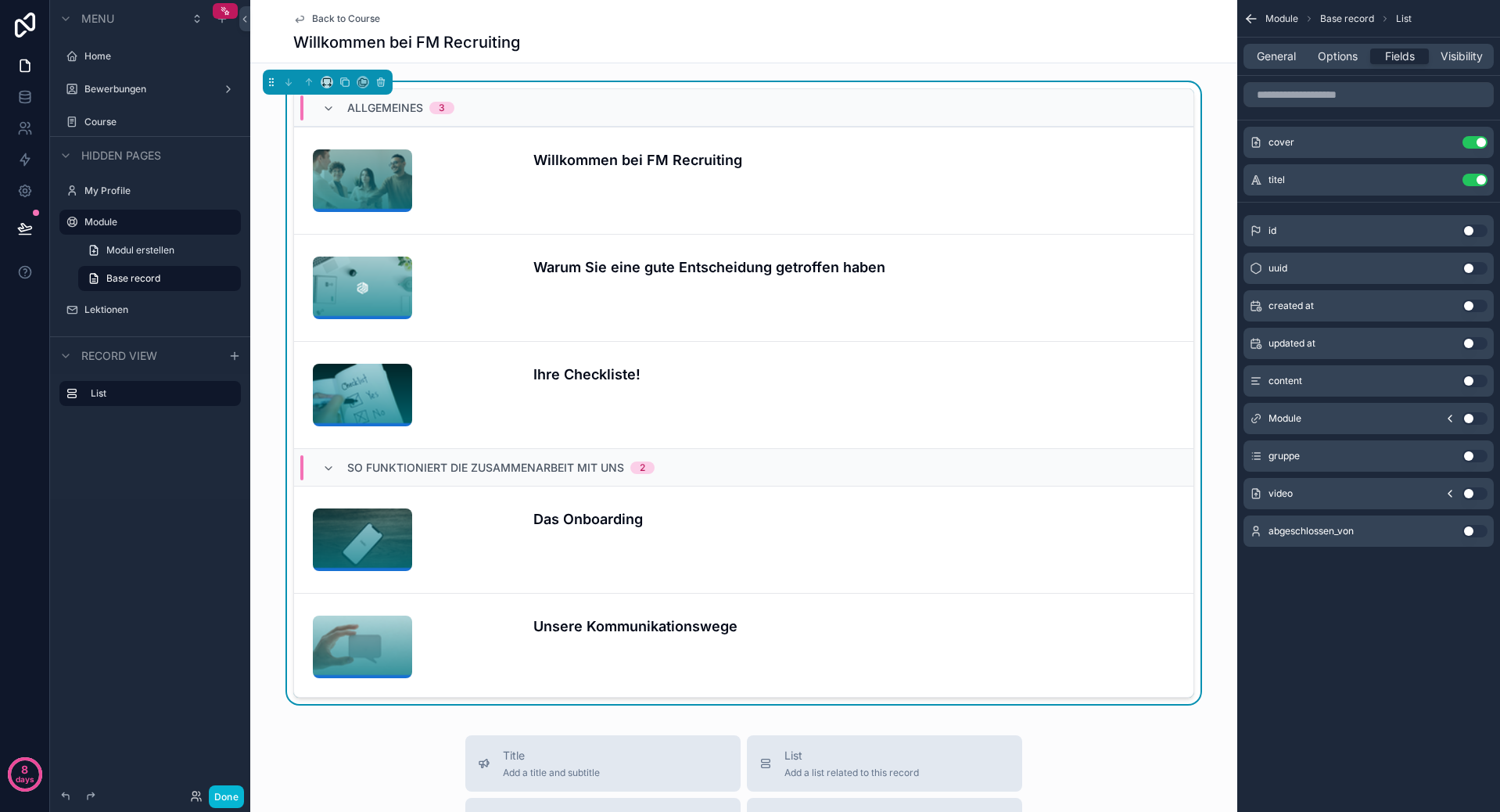
click at [1270, 66] on div "General Options Fields Visibility" at bounding box center [1368, 57] width 251 height 25
click at [1279, 54] on span "General" at bounding box center [1276, 57] width 39 height 16
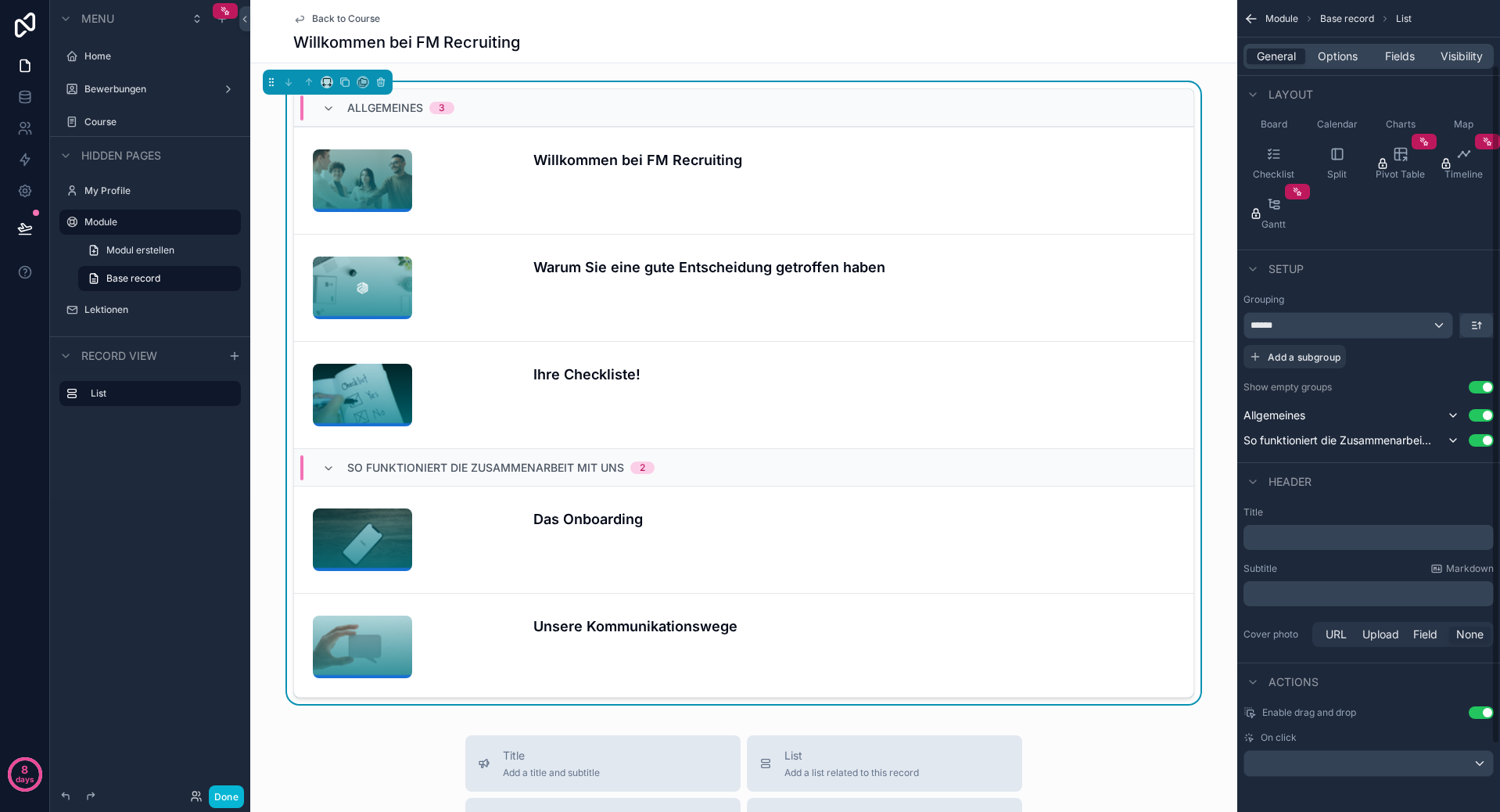
scroll to position [159, 0]
click at [1452, 418] on icon "scrollable content" at bounding box center [1453, 413] width 13 height 13
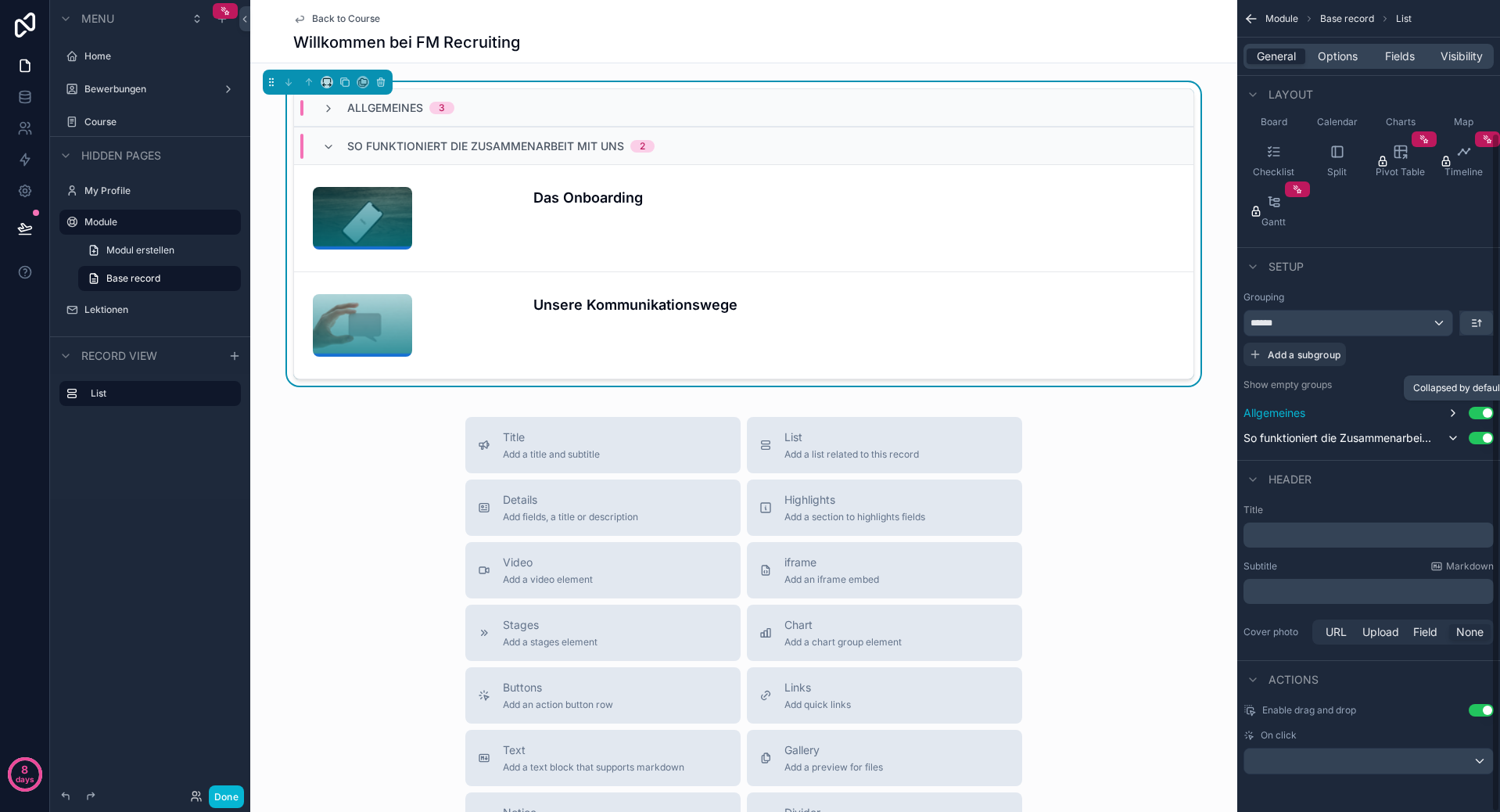
click at [1452, 415] on icon "scrollable content" at bounding box center [1453, 413] width 13 height 13
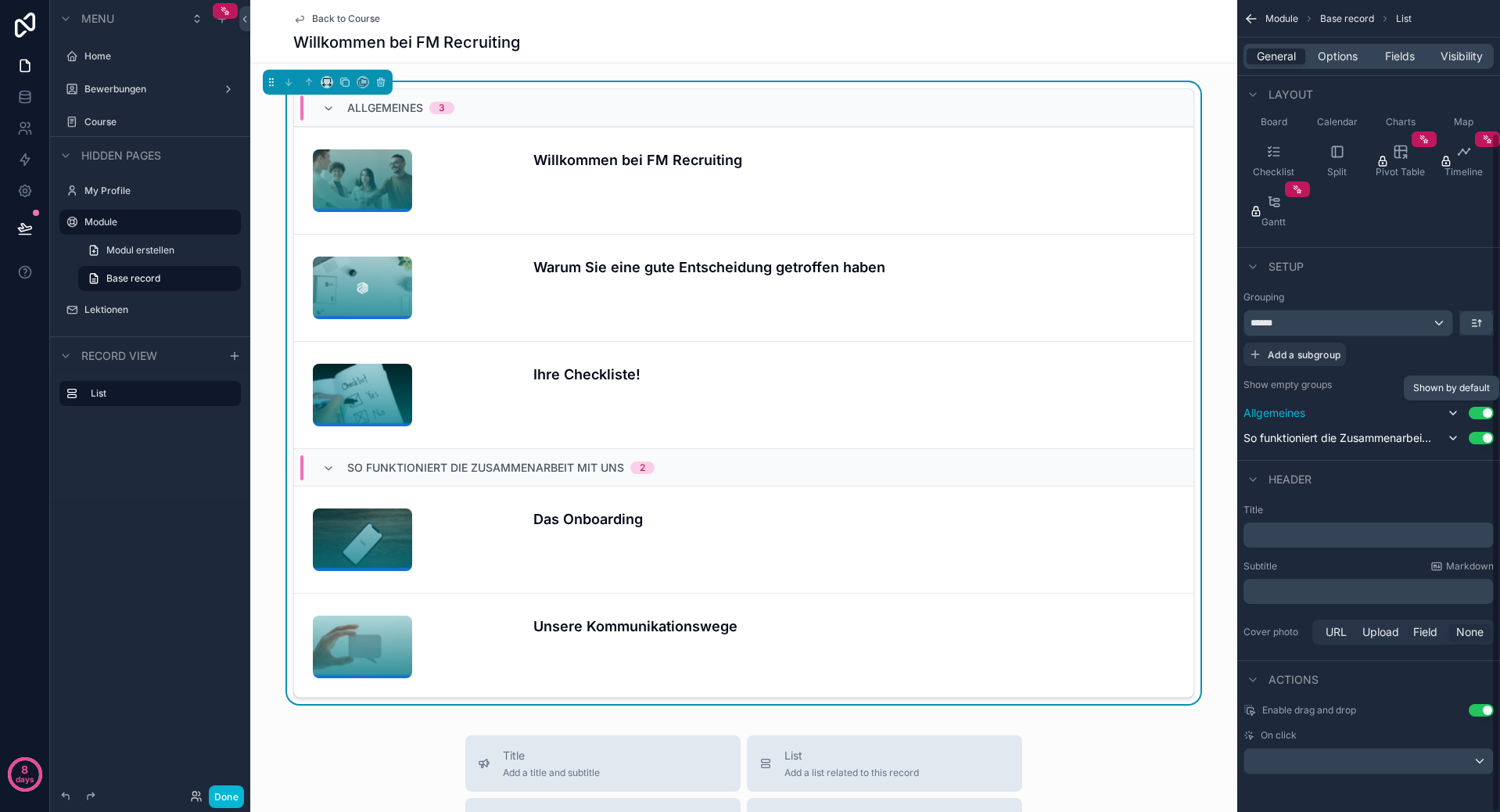
click at [1452, 415] on icon "scrollable content" at bounding box center [1453, 413] width 13 height 13
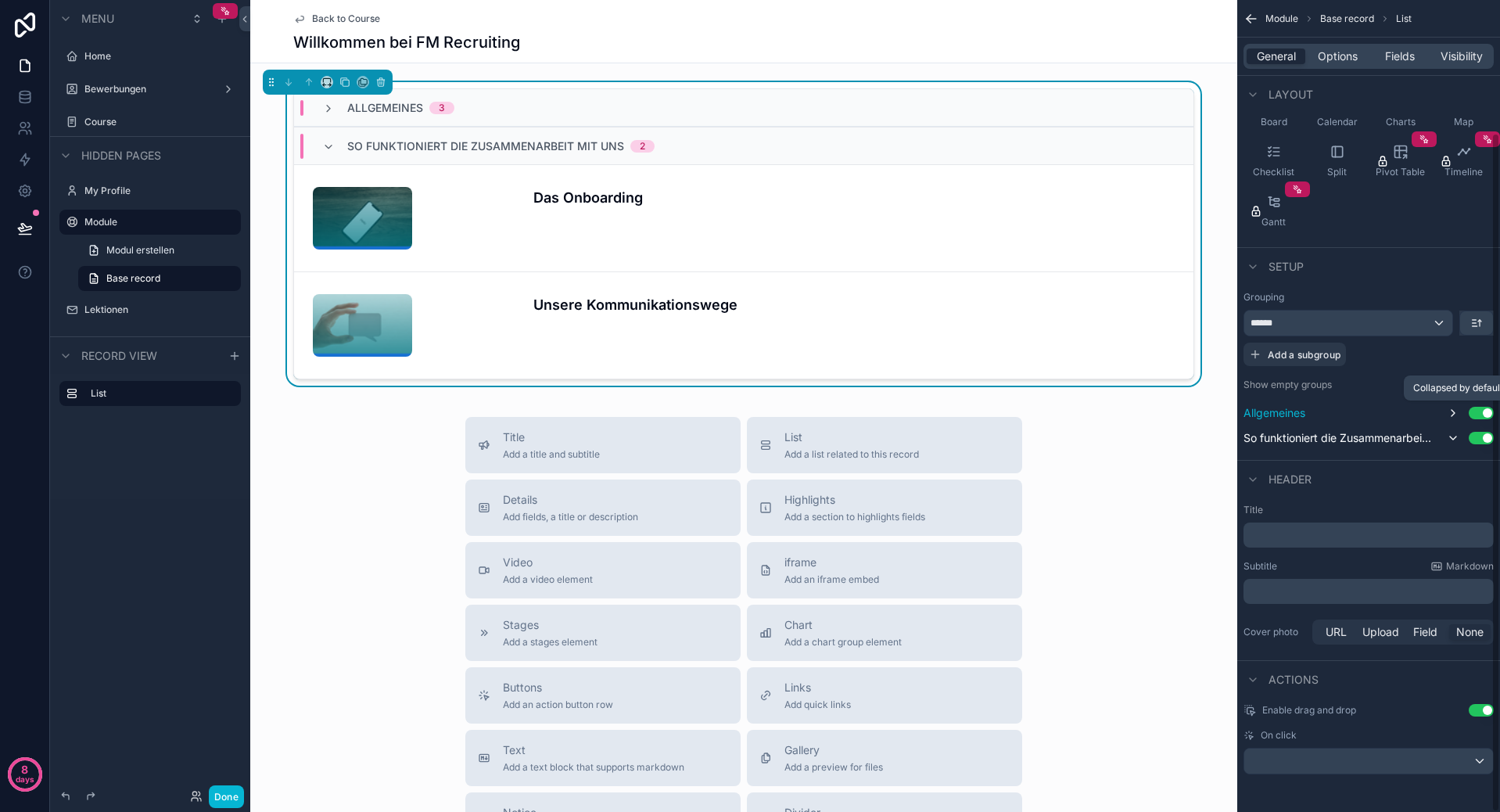
click at [1452, 415] on icon "scrollable content" at bounding box center [1453, 413] width 13 height 13
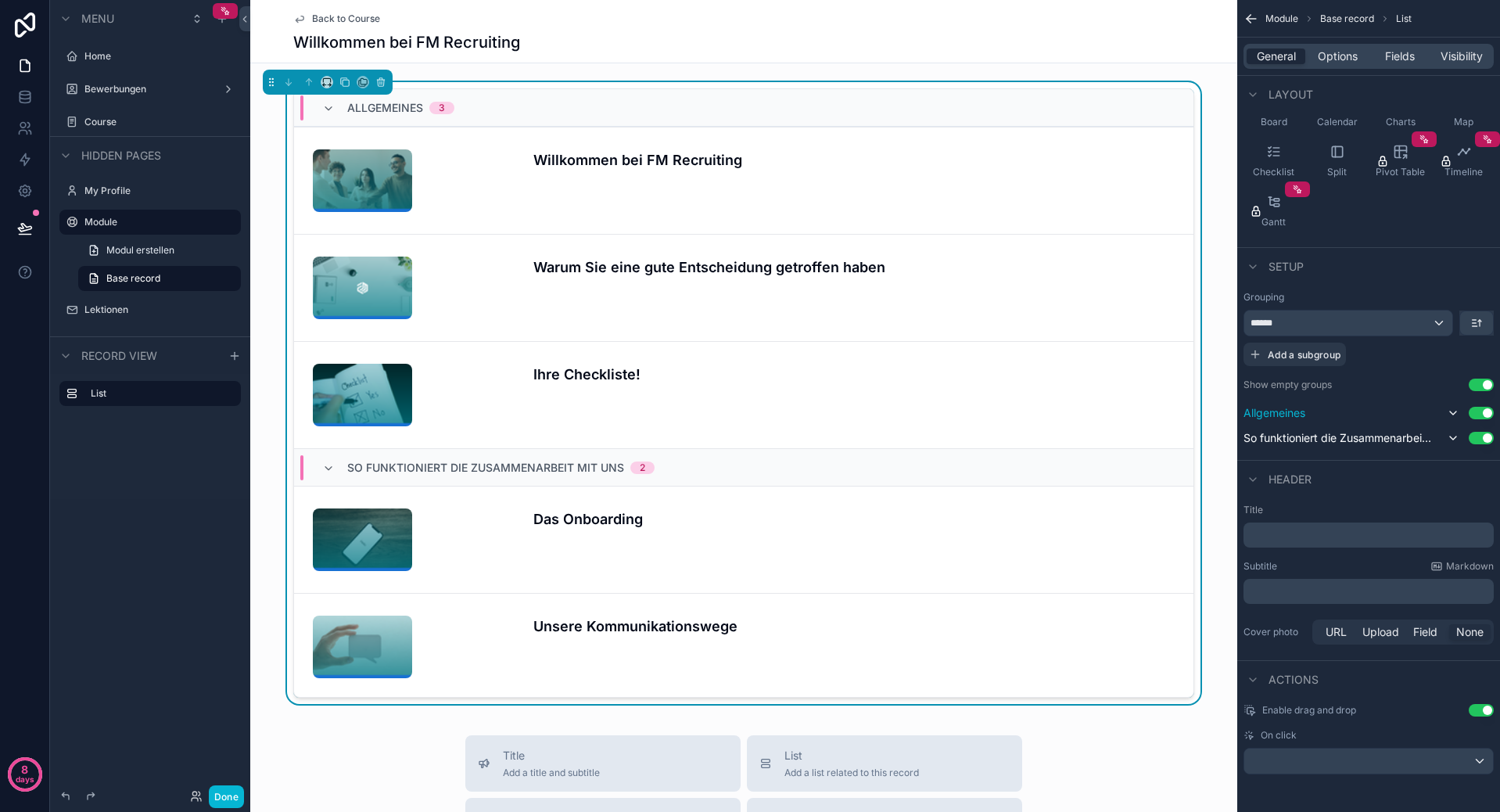
click at [259, 282] on div "Allgemeines 3 Willkommen bei FM Recruiting Warum Sie eine gute Entscheidung get…" at bounding box center [744, 397] width 987 height 628
click at [604, 35] on div "Willkommen bei FM Recruiting" at bounding box center [743, 42] width 901 height 22
